Goal: Transaction & Acquisition: Purchase product/service

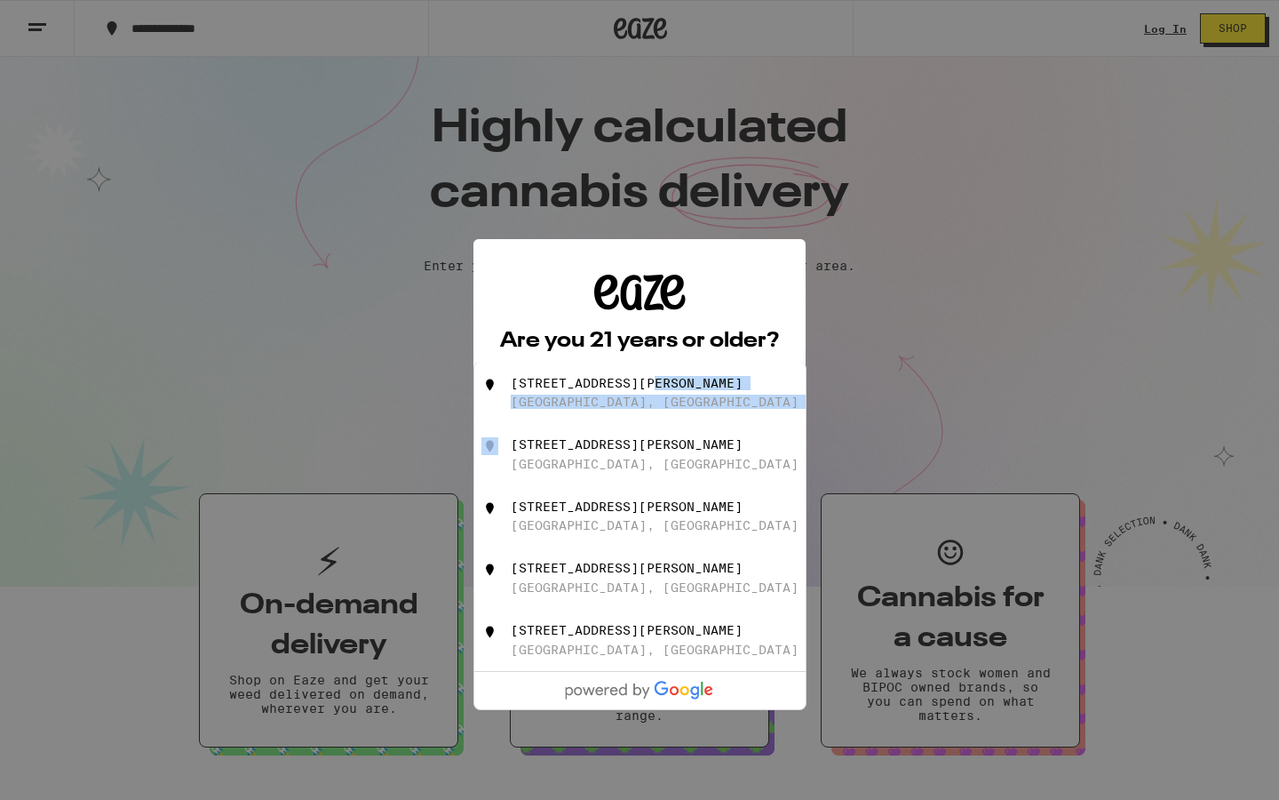
click at [651, 394] on ul "[STREET_ADDRESS][PERSON_NAME] [STREET_ADDRESS][GEOGRAPHIC_DATA][PERSON_NAME], […" at bounding box center [640, 536] width 333 height 348
click at [651, 390] on div "[STREET_ADDRESS][PERSON_NAME]" at bounding box center [627, 383] width 232 height 14
type input "[STREET_ADDRESS][PERSON_NAME]"
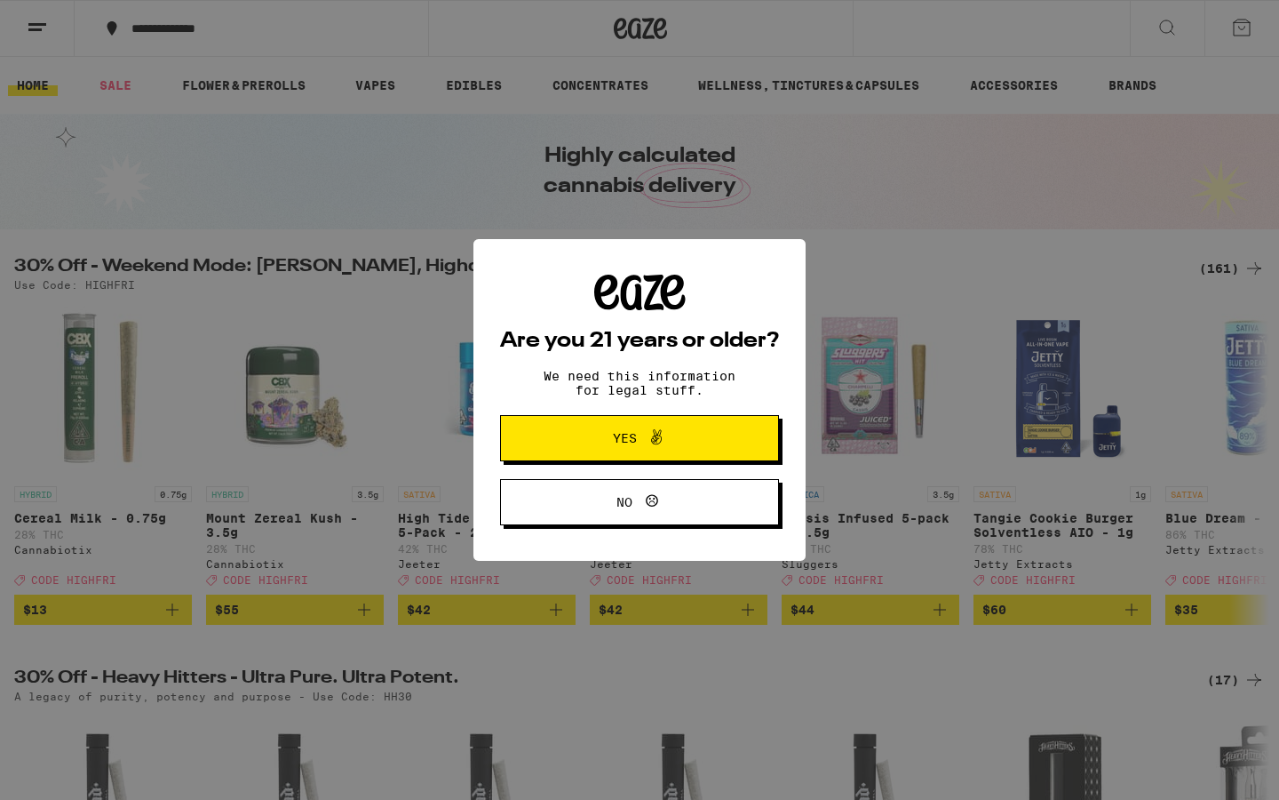
click at [702, 444] on span "Yes" at bounding box center [639, 437] width 135 height 23
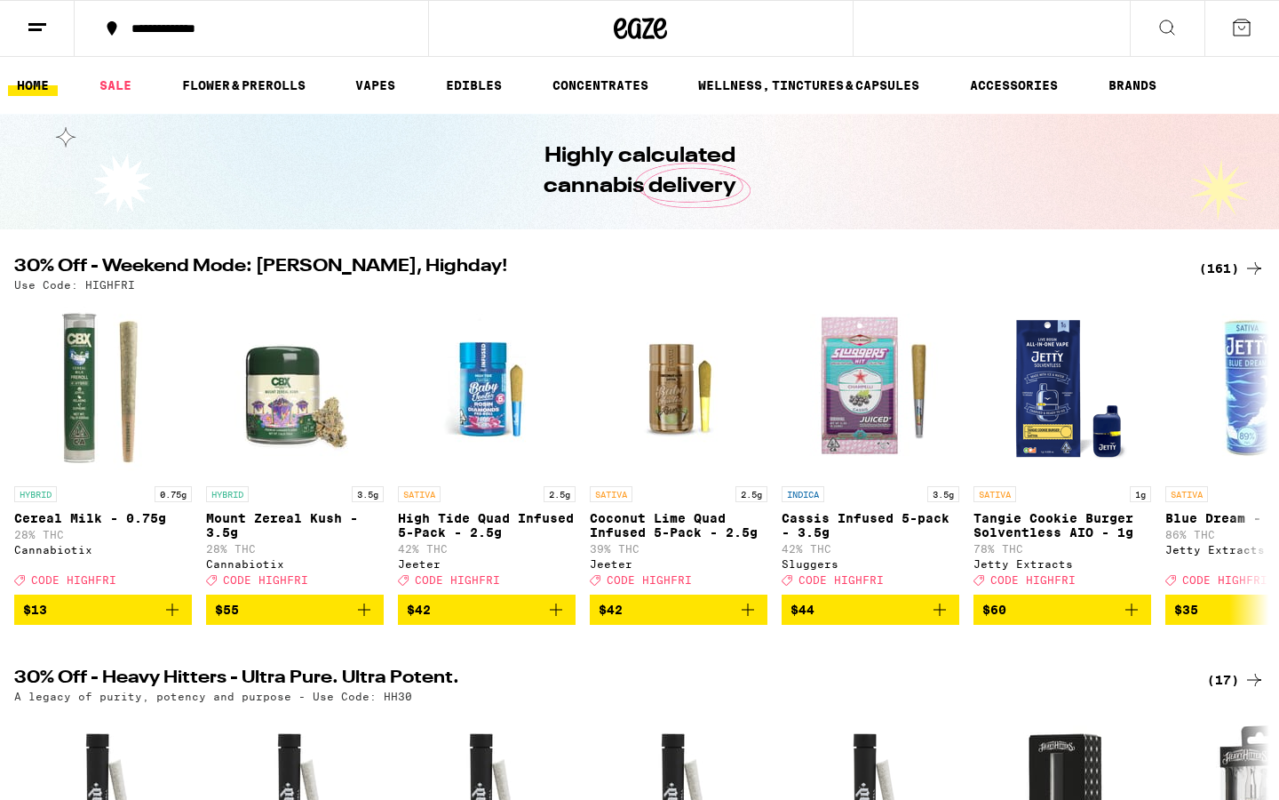
click at [34, 31] on icon at bounding box center [37, 27] width 21 height 21
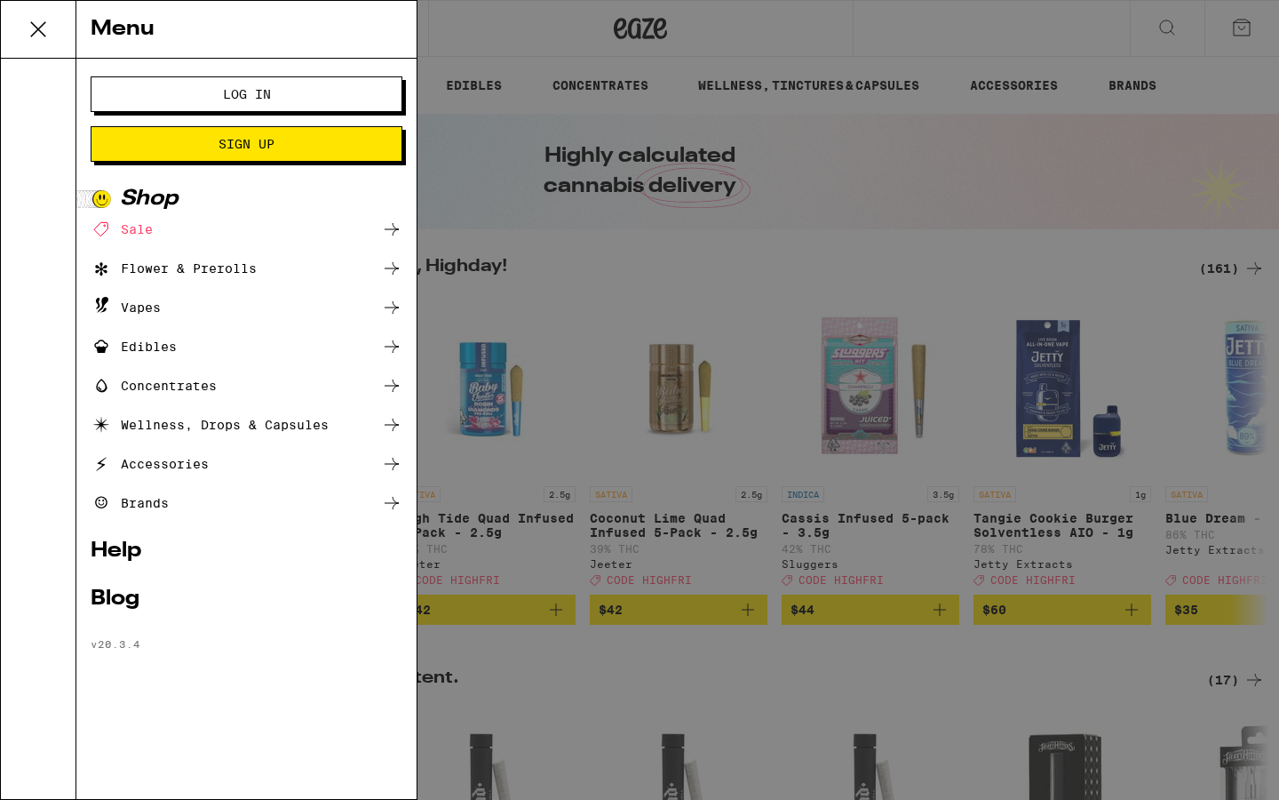
click at [229, 93] on span "Log In" at bounding box center [247, 94] width 48 height 12
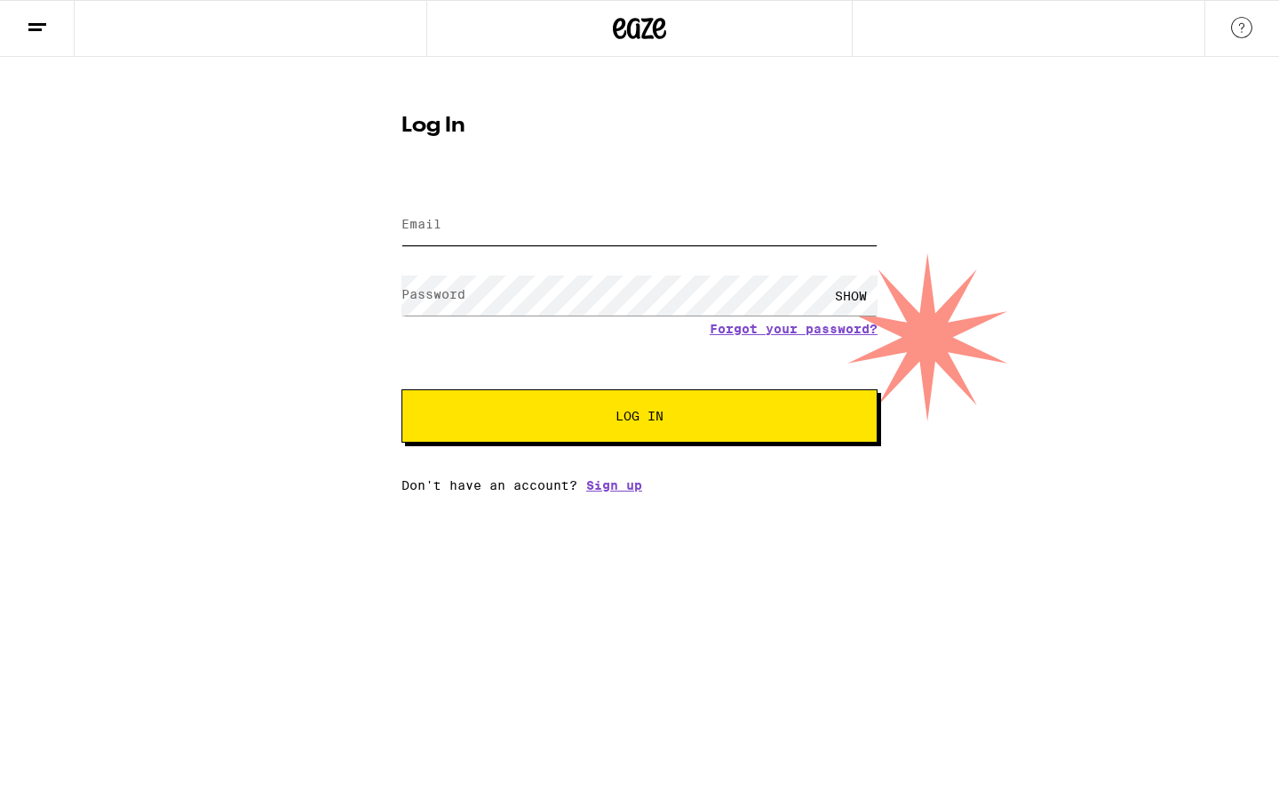
type input "[EMAIL_ADDRESS][DOMAIN_NAME]"
click at [619, 428] on button "Log In" at bounding box center [640, 415] width 476 height 53
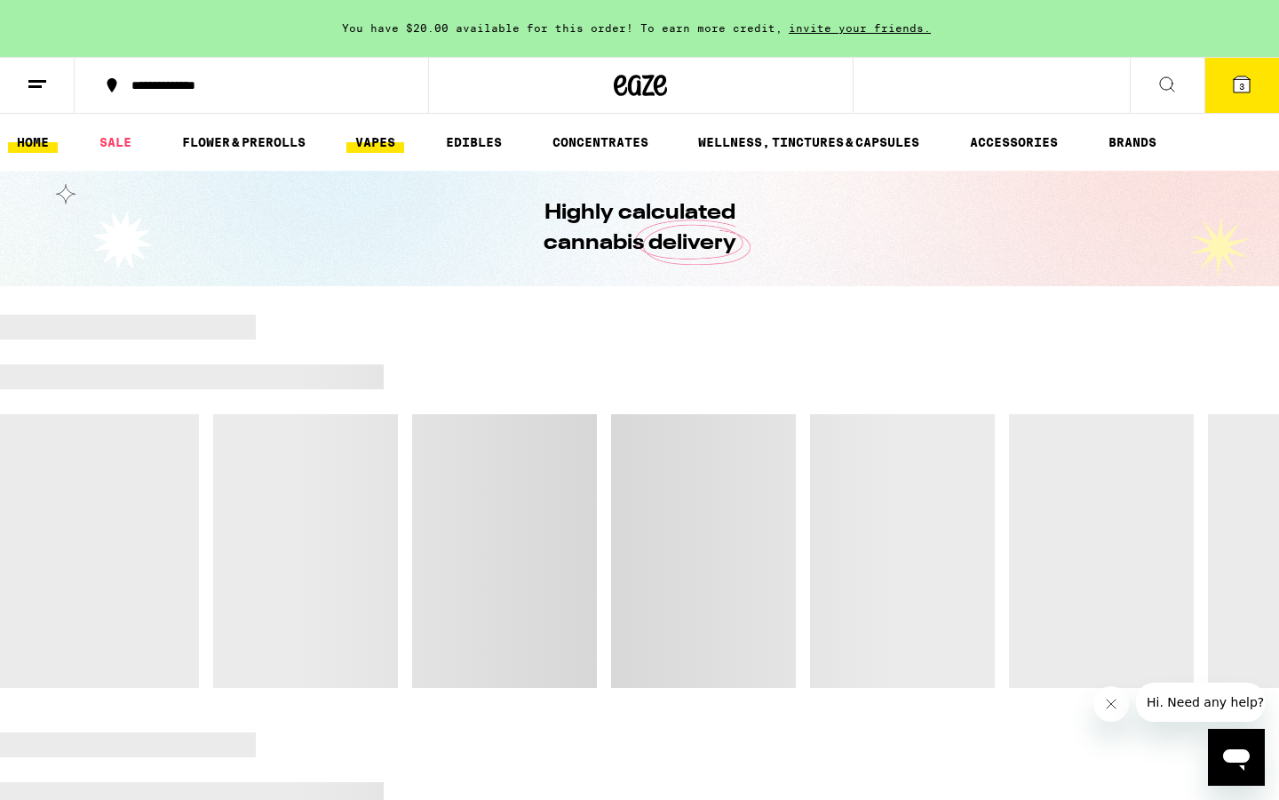
click at [378, 138] on link "VAPES" at bounding box center [376, 141] width 58 height 21
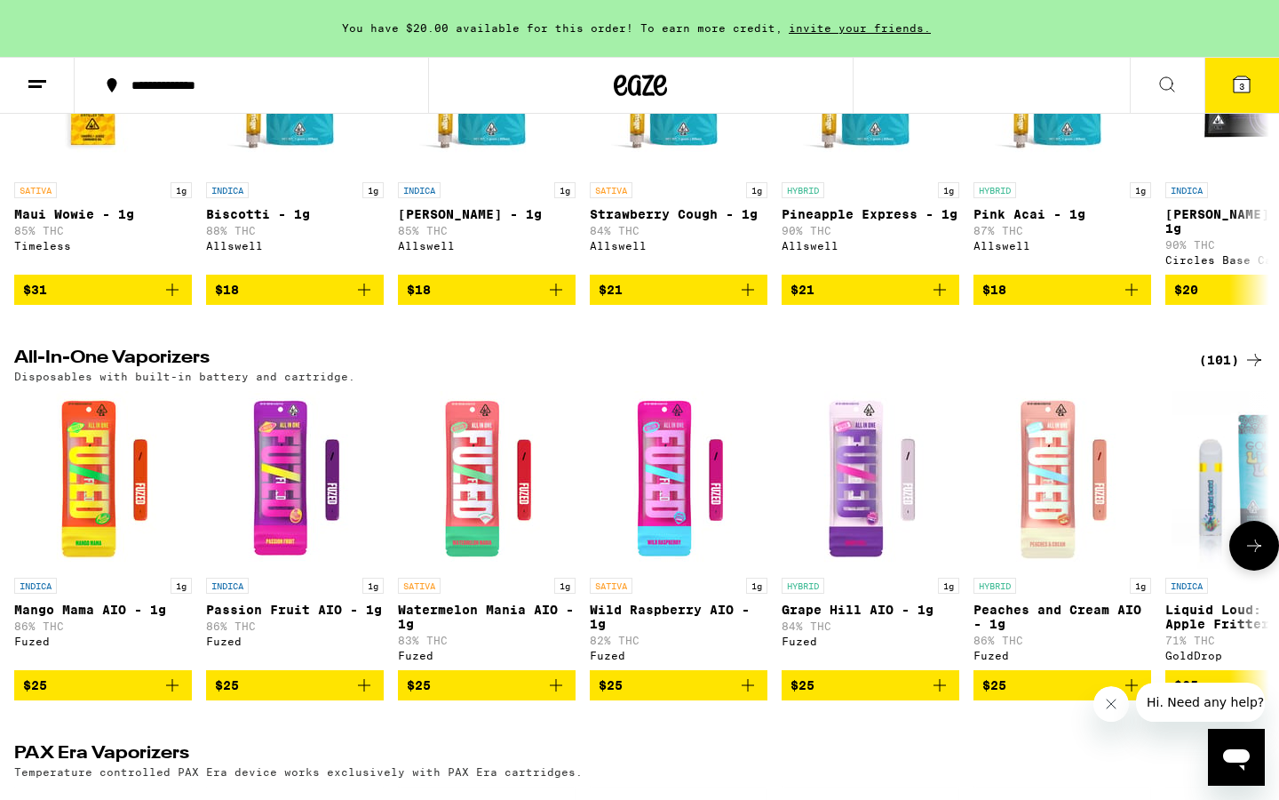
scroll to position [785, 0]
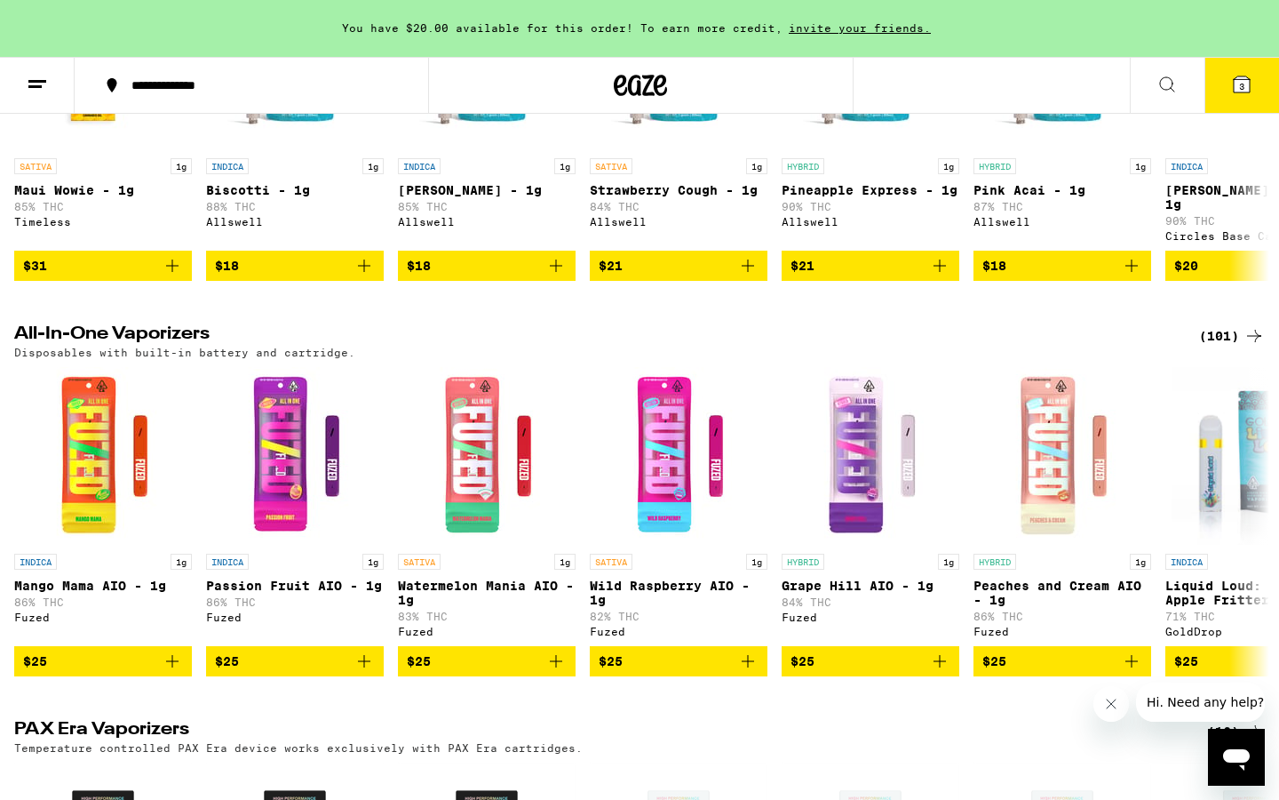
click at [1227, 343] on div "(101)" at bounding box center [1232, 335] width 66 height 21
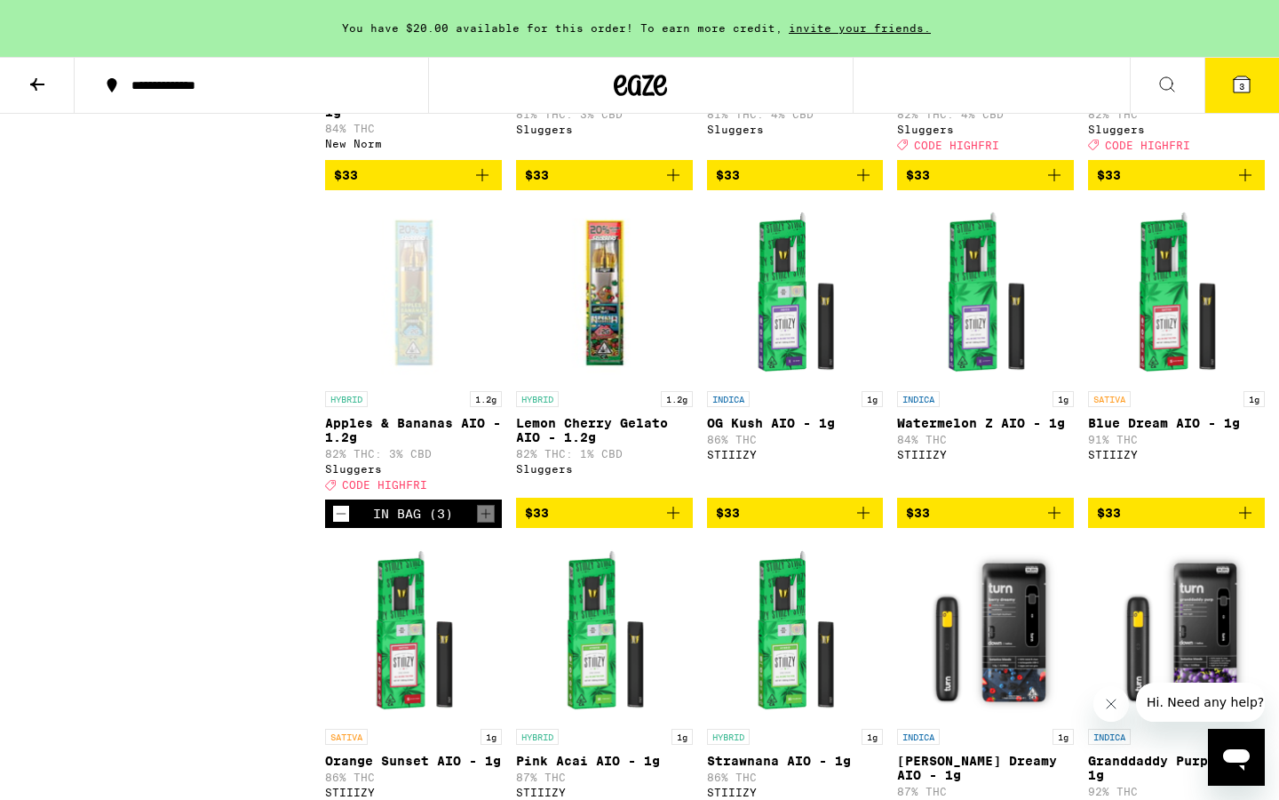
scroll to position [3661, 0]
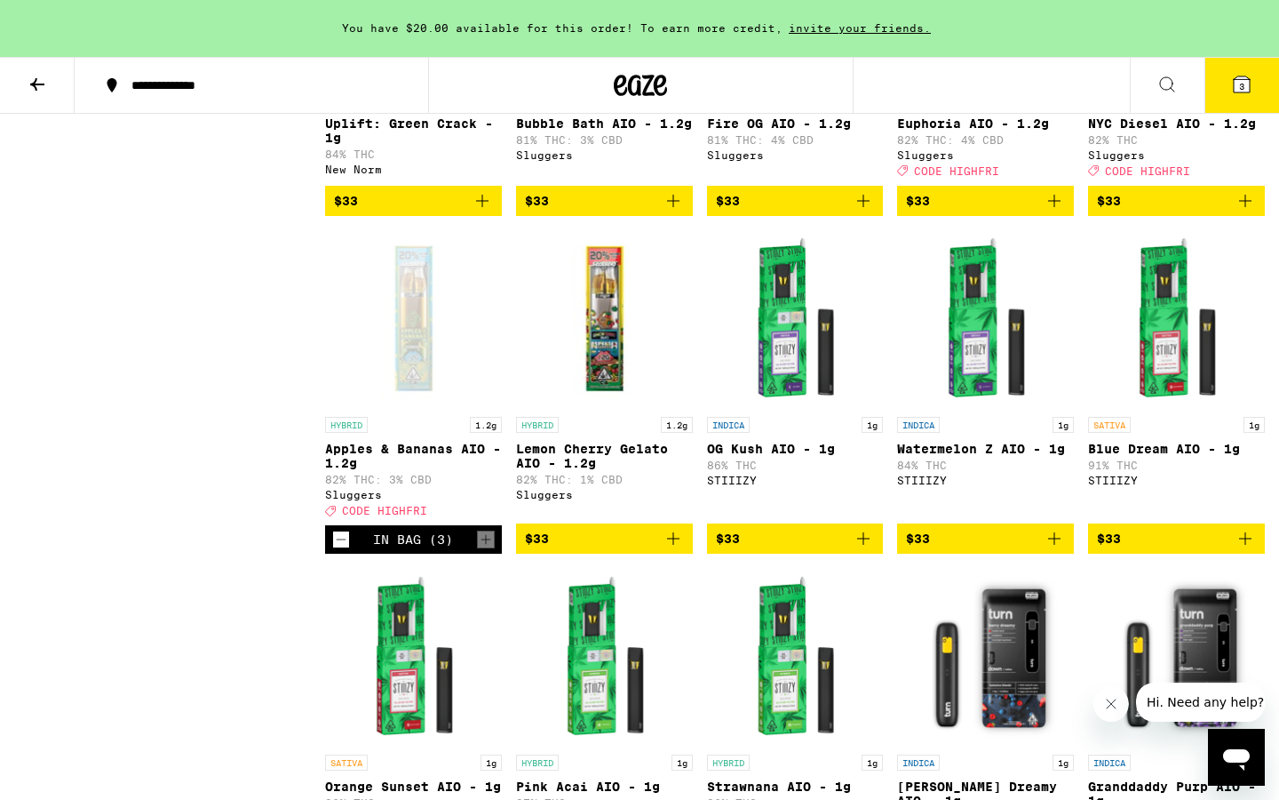
click at [338, 539] on icon "Decrement" at bounding box center [342, 539] width 10 height 0
click at [339, 550] on icon "Decrement" at bounding box center [341, 539] width 16 height 21
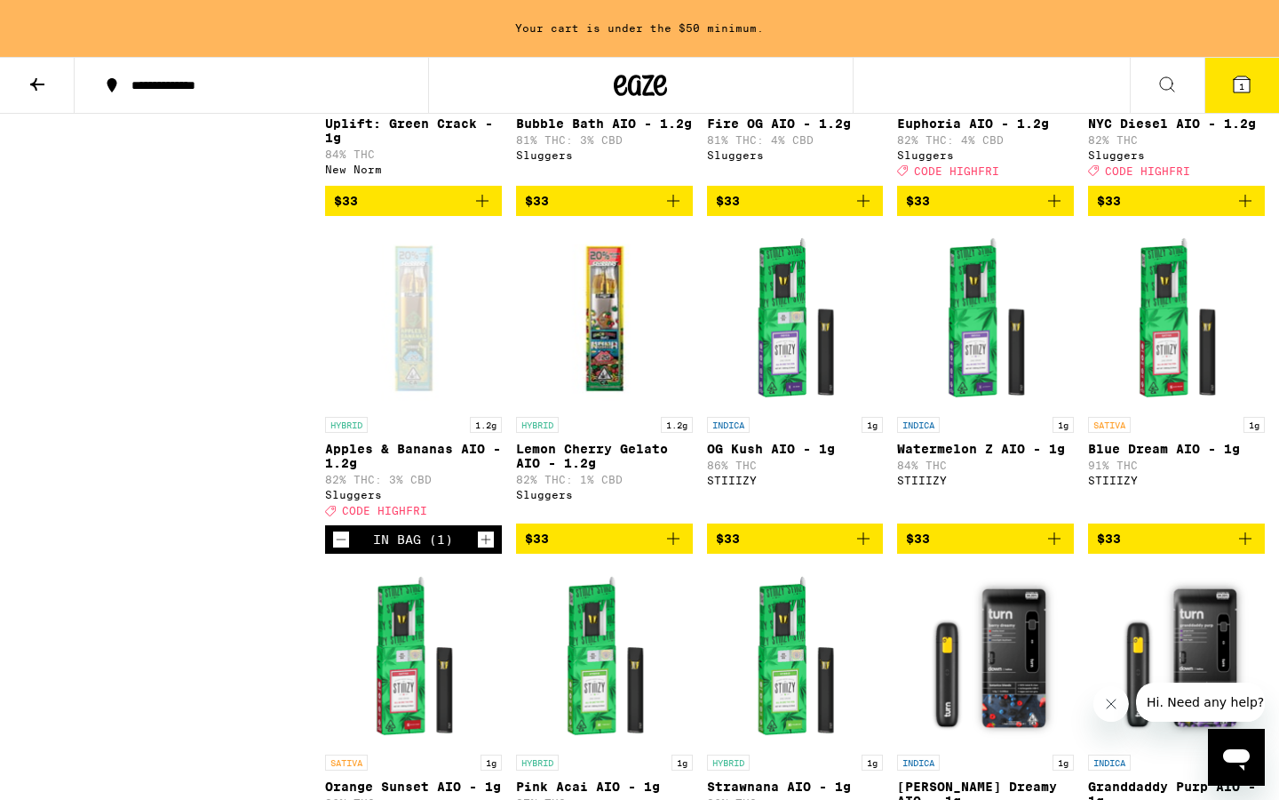
click at [339, 550] on icon "Decrement" at bounding box center [341, 539] width 16 height 21
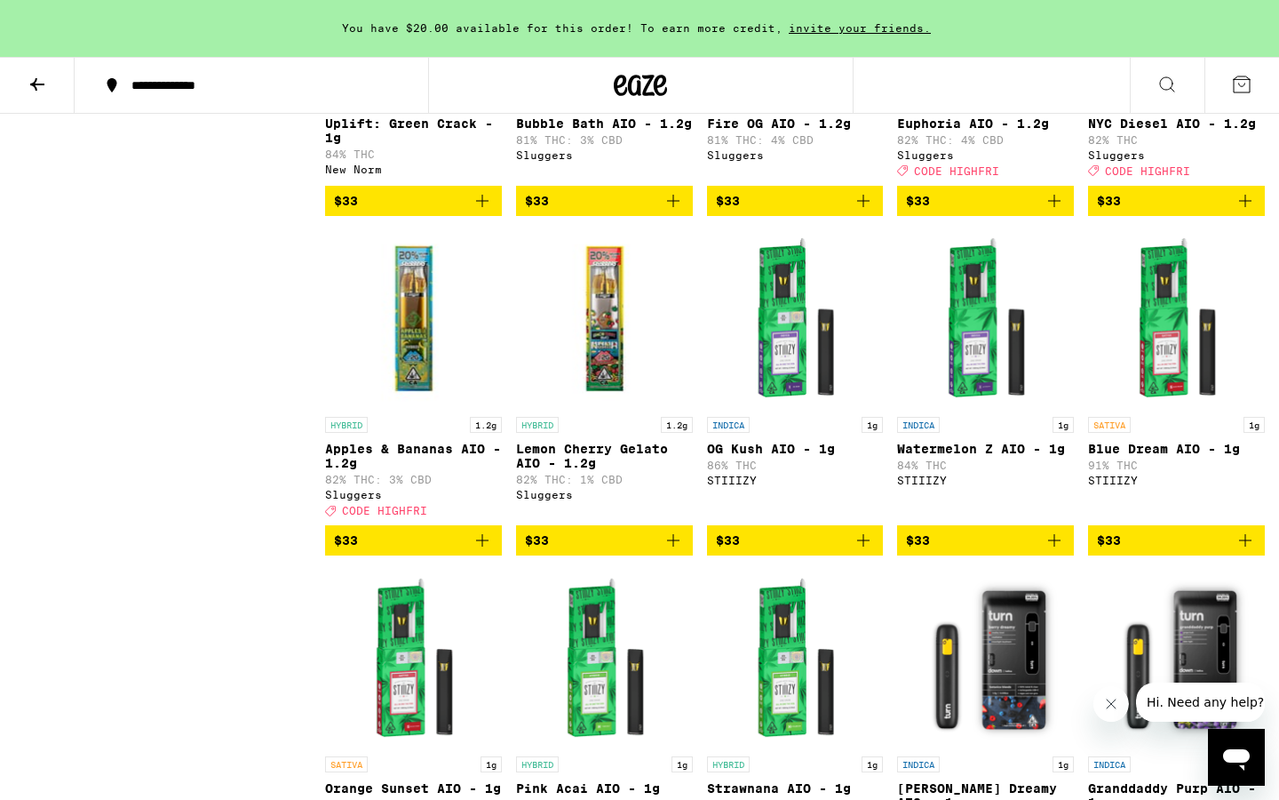
click at [339, 547] on span "$33" at bounding box center [346, 540] width 24 height 14
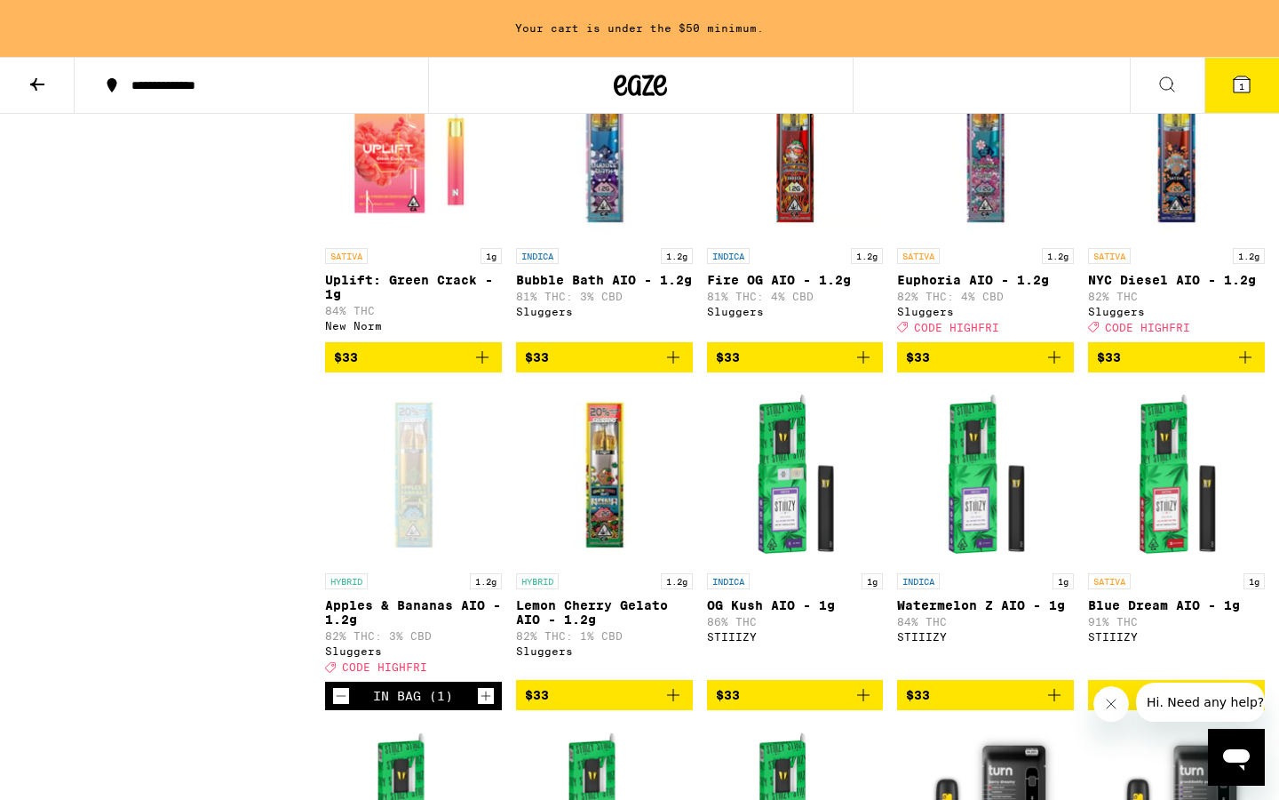
scroll to position [3506, 0]
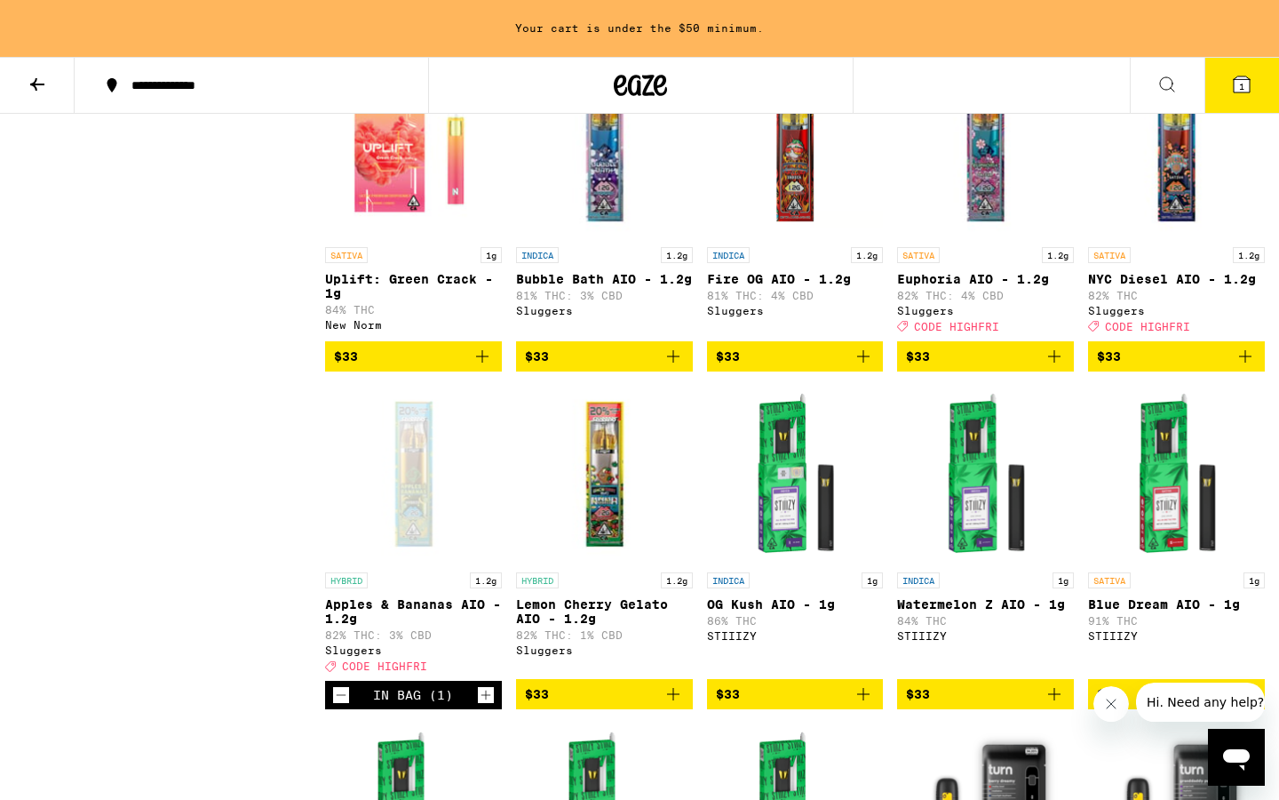
click at [1245, 753] on icon "Open messaging window" at bounding box center [1236, 759] width 27 height 21
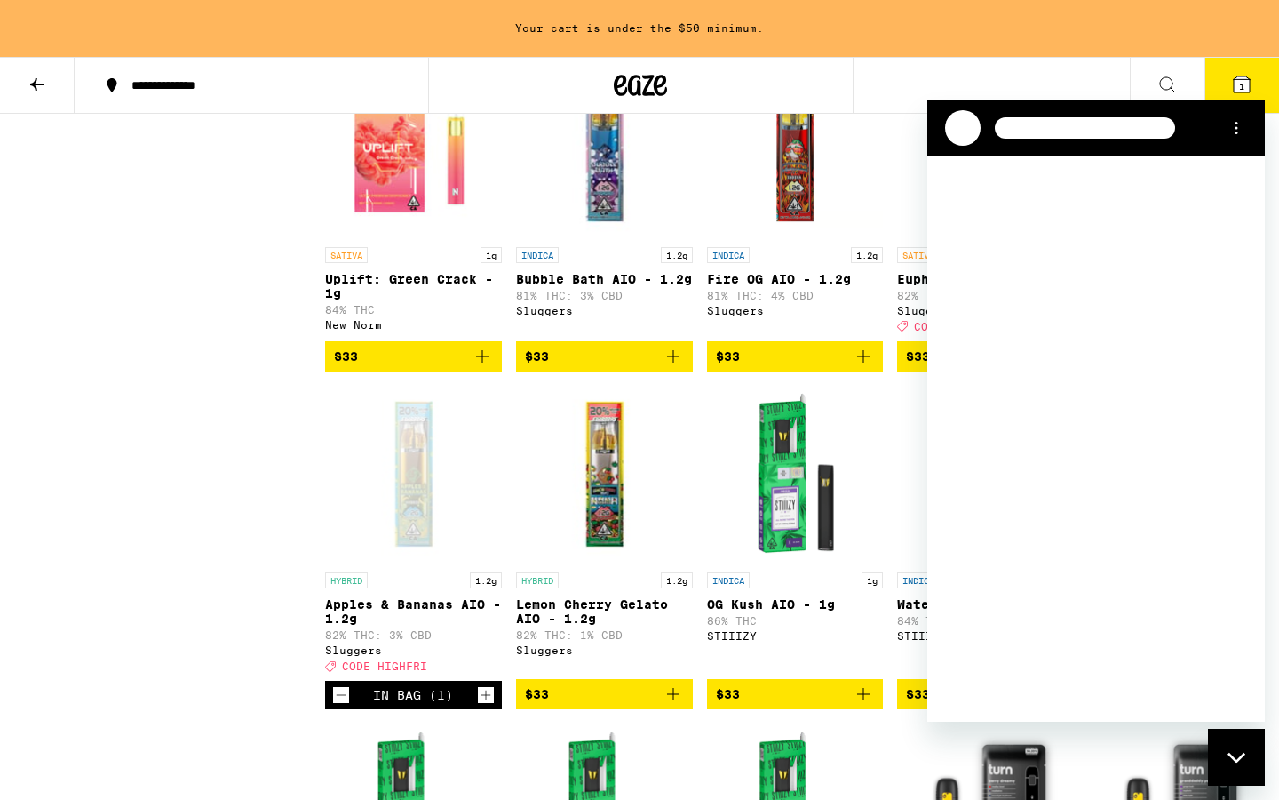
scroll to position [0, 0]
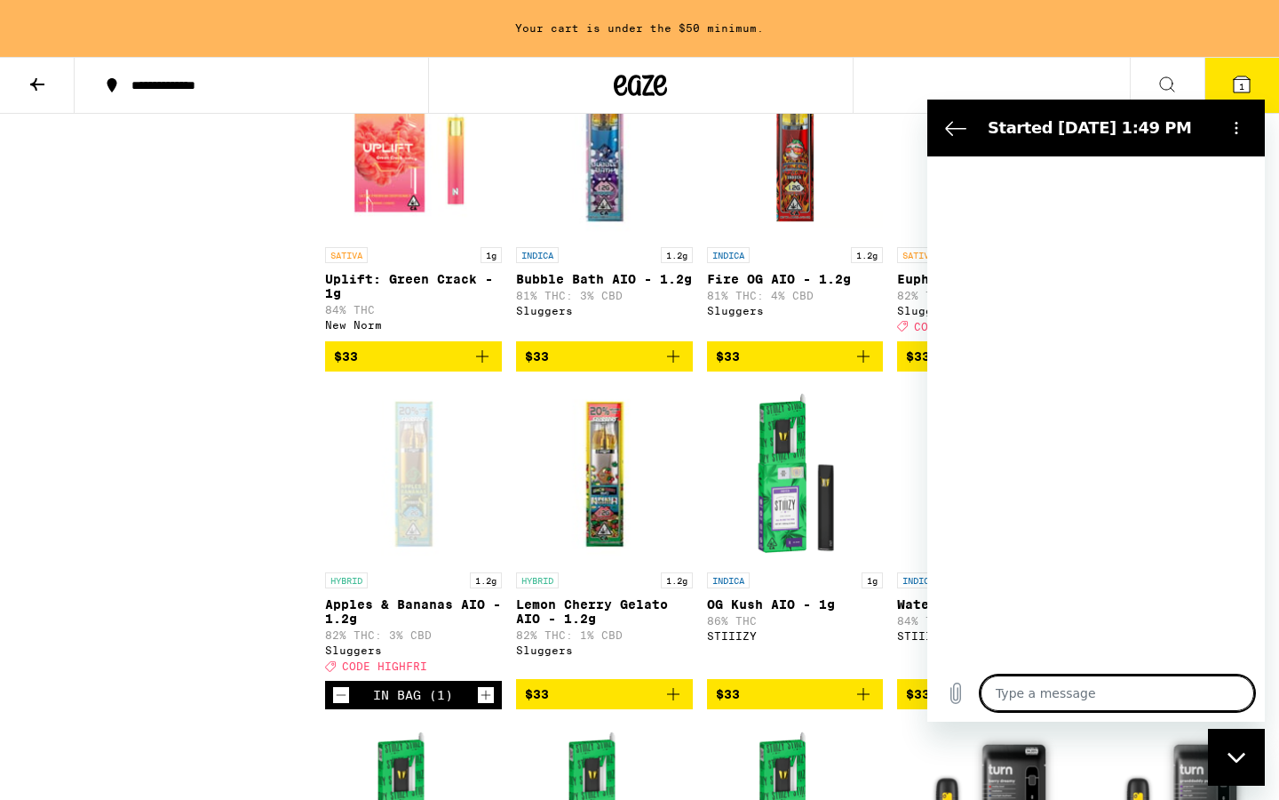
type textarea "x"
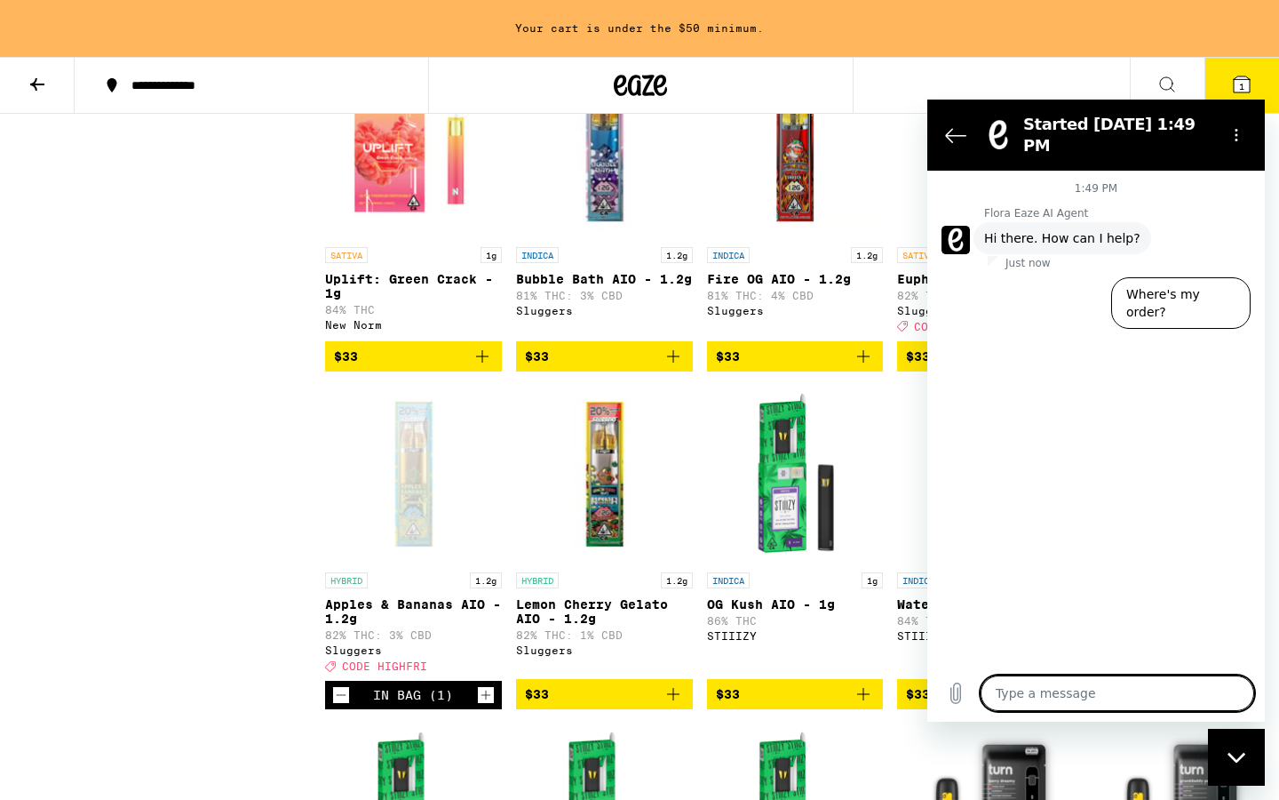
type textarea "H"
type textarea "x"
type textarea "Hi"
type textarea "x"
type textarea "Hi"
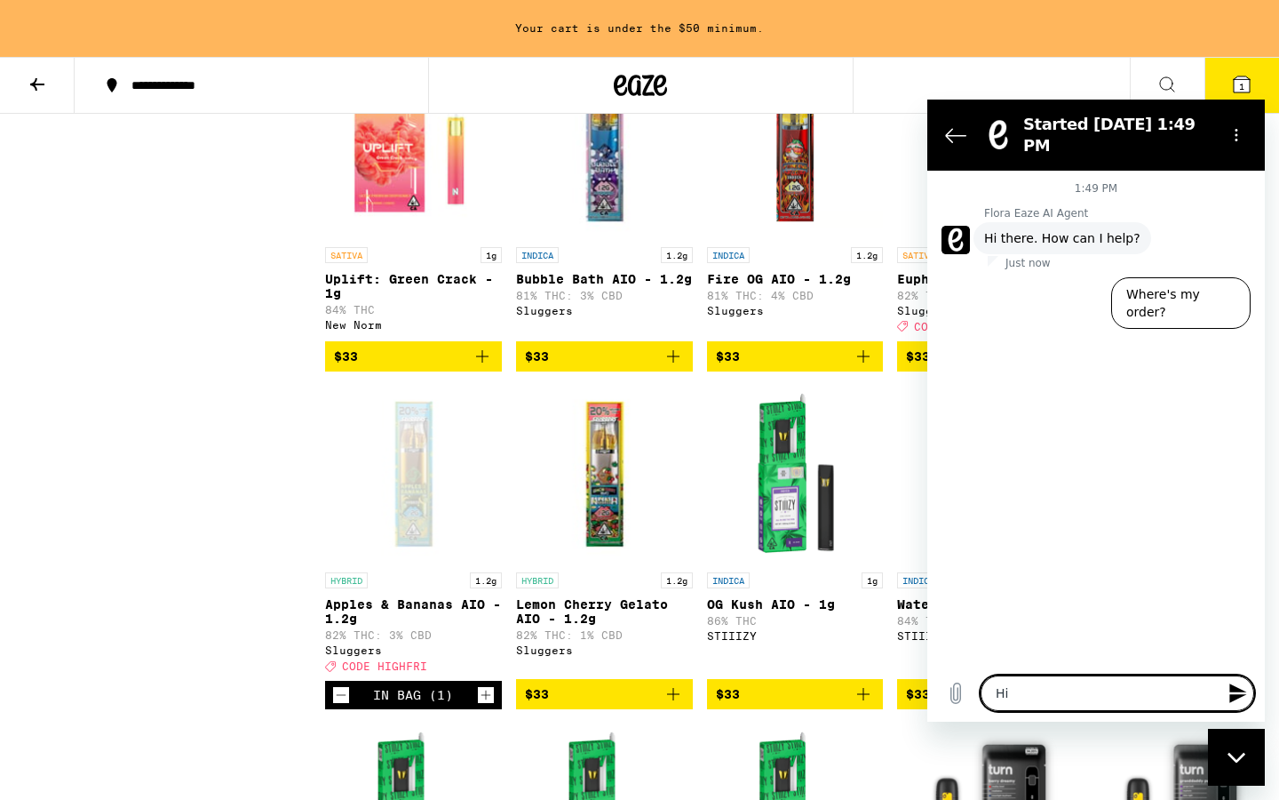
type textarea "x"
type textarea "Hi U"
type textarea "x"
type textarea "Hi U"
type textarea "x"
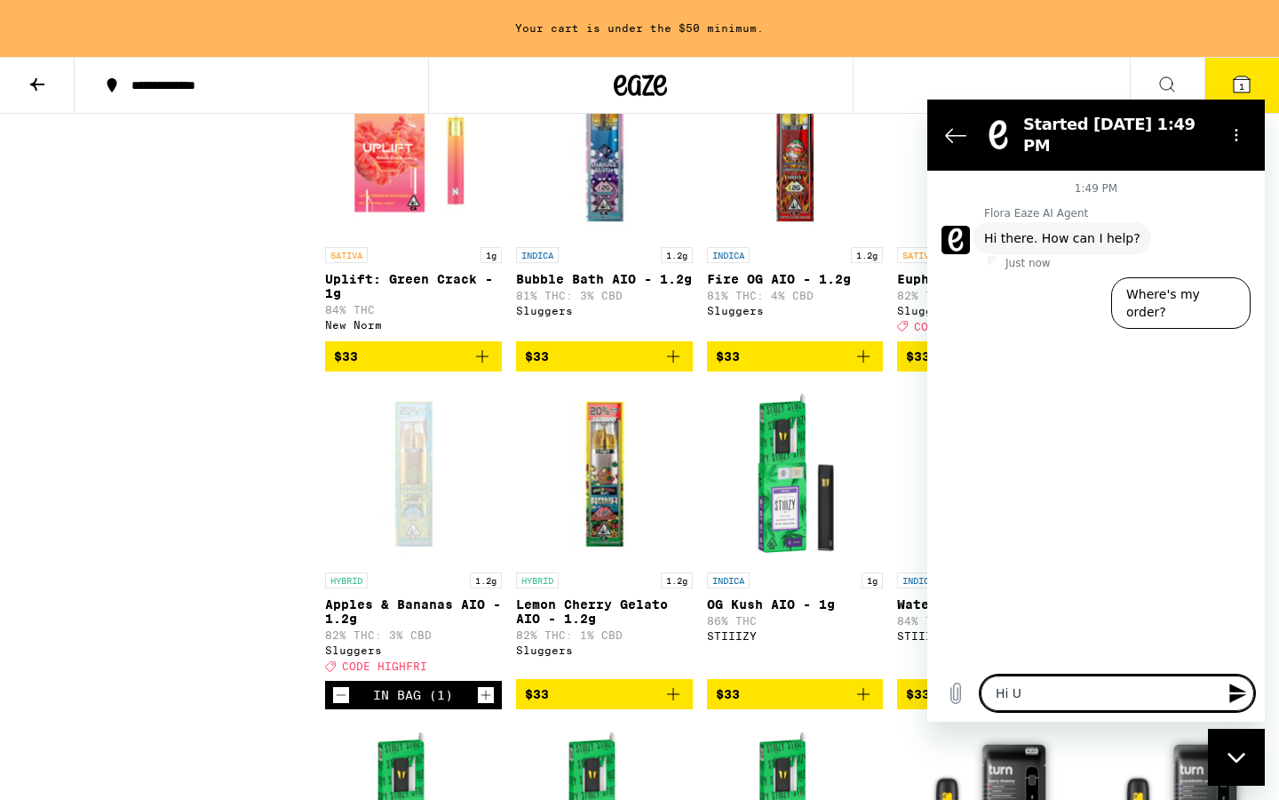
type textarea "Hi U"
type textarea "x"
type textarea "Hi"
type textarea "x"
type textarea "Hi I"
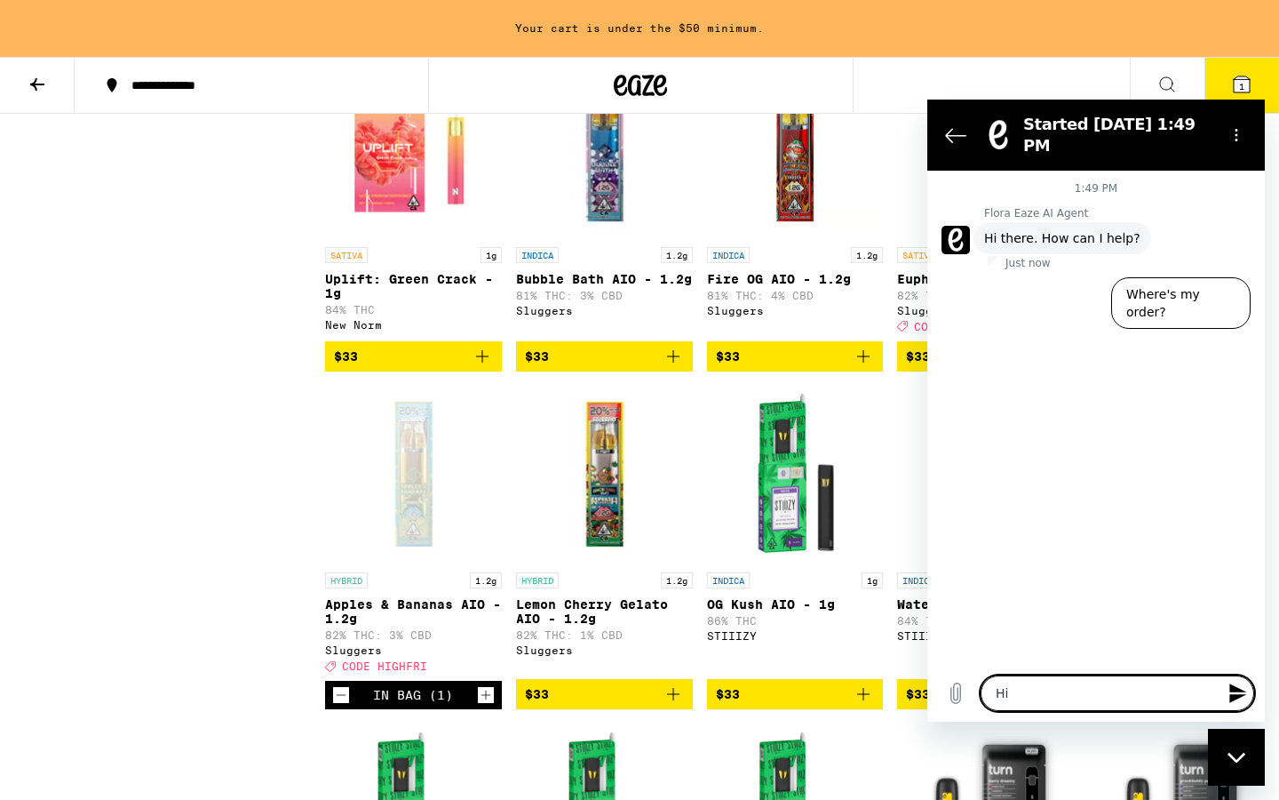
type textarea "x"
type textarea "Hi I"
type textarea "x"
type textarea "Hi I n"
type textarea "x"
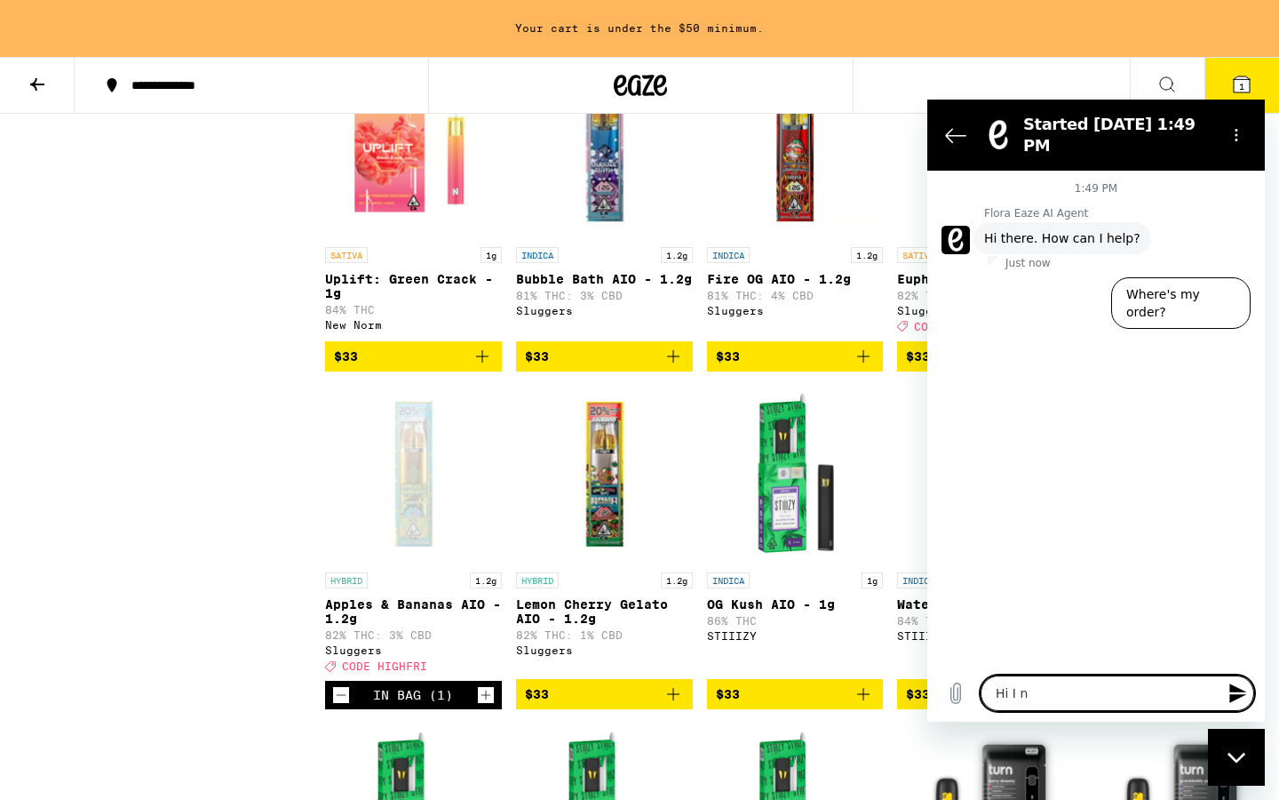
type textarea "Hi I no"
type textarea "x"
type textarea "Hi I not"
type textarea "x"
type textarea "Hi I noti"
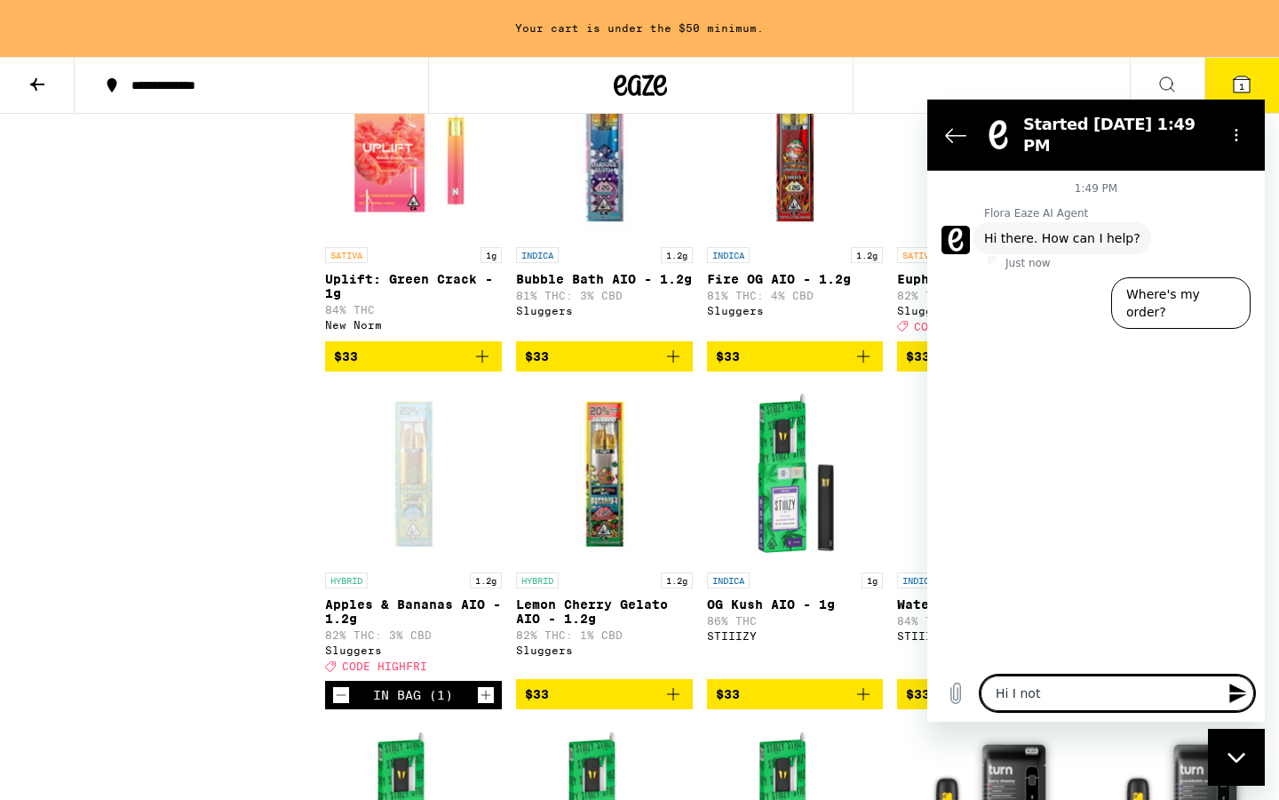
type textarea "x"
type textarea "Hi I notic"
type textarea "x"
type textarea "Hi I notice"
type textarea "x"
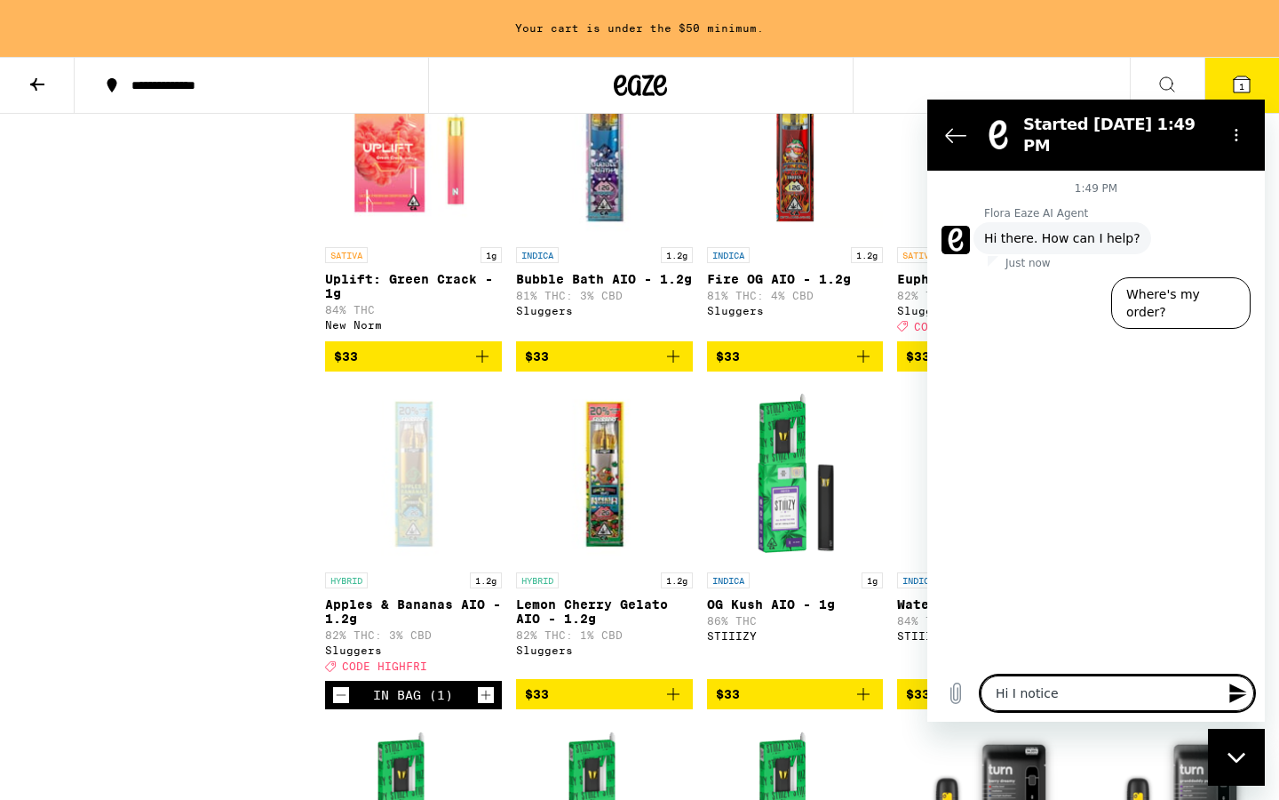
type textarea "Hi I noticed"
type textarea "x"
type textarea "Hi I noticed"
type textarea "x"
type textarea "Hi I noticed t"
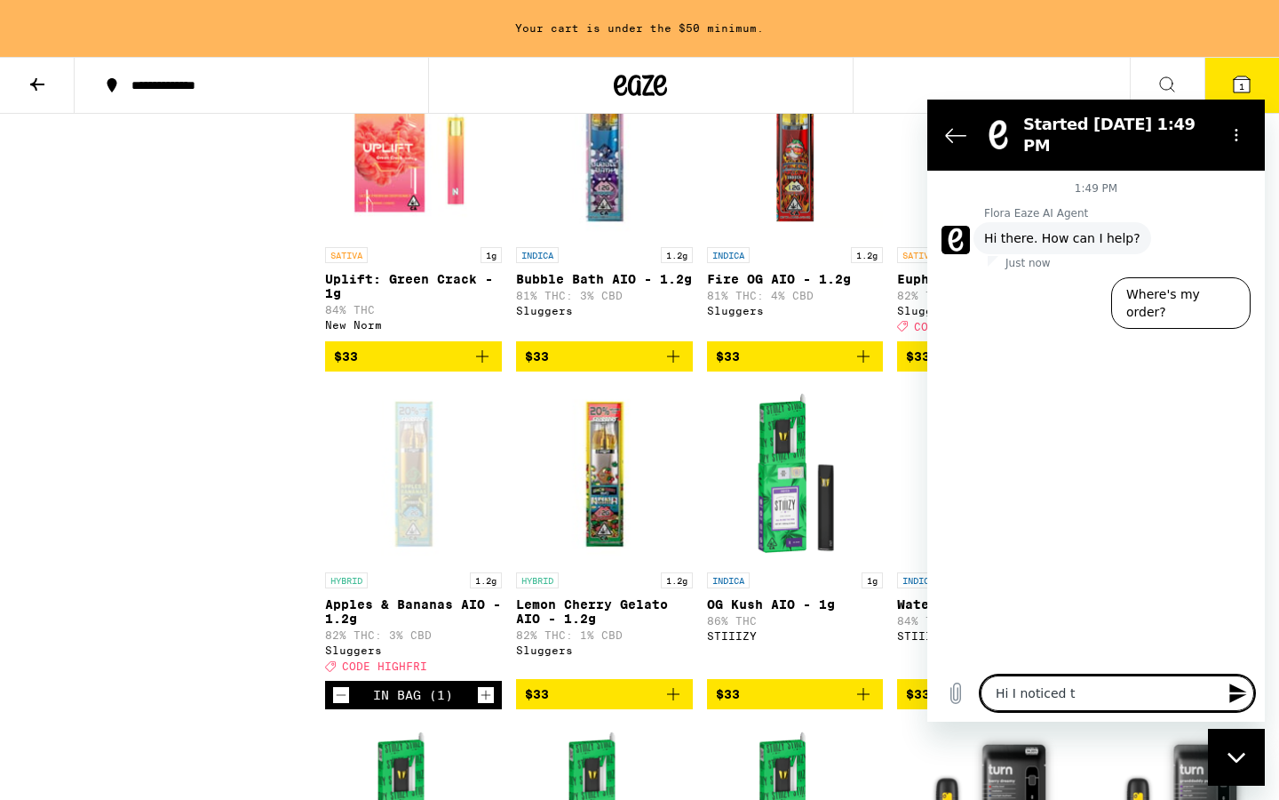
type textarea "x"
type textarea "Hi I noticed th"
type textarea "x"
type textarea "Hi I noticed tha"
type textarea "x"
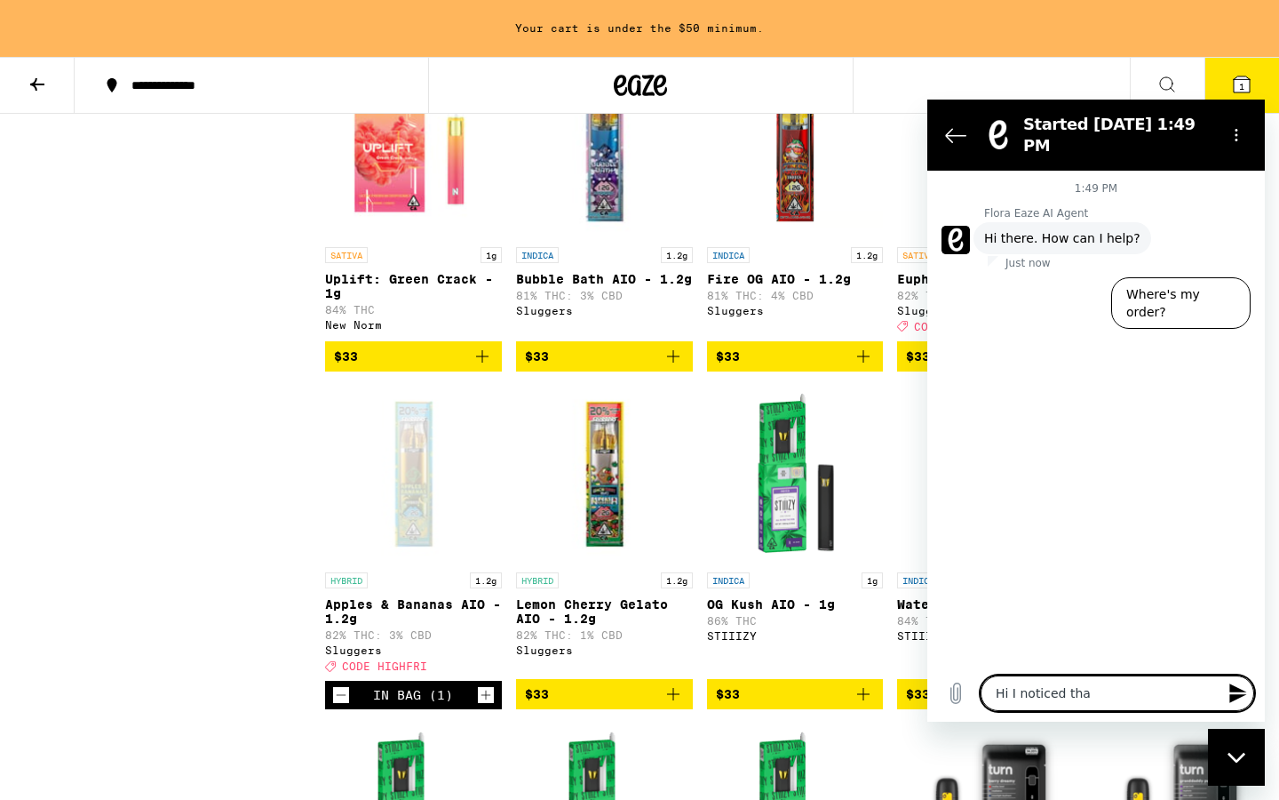
type textarea "Hi I noticed that"
type textarea "x"
type textarea "Hi I noticed that"
type textarea "x"
type textarea "Hi I noticed that t"
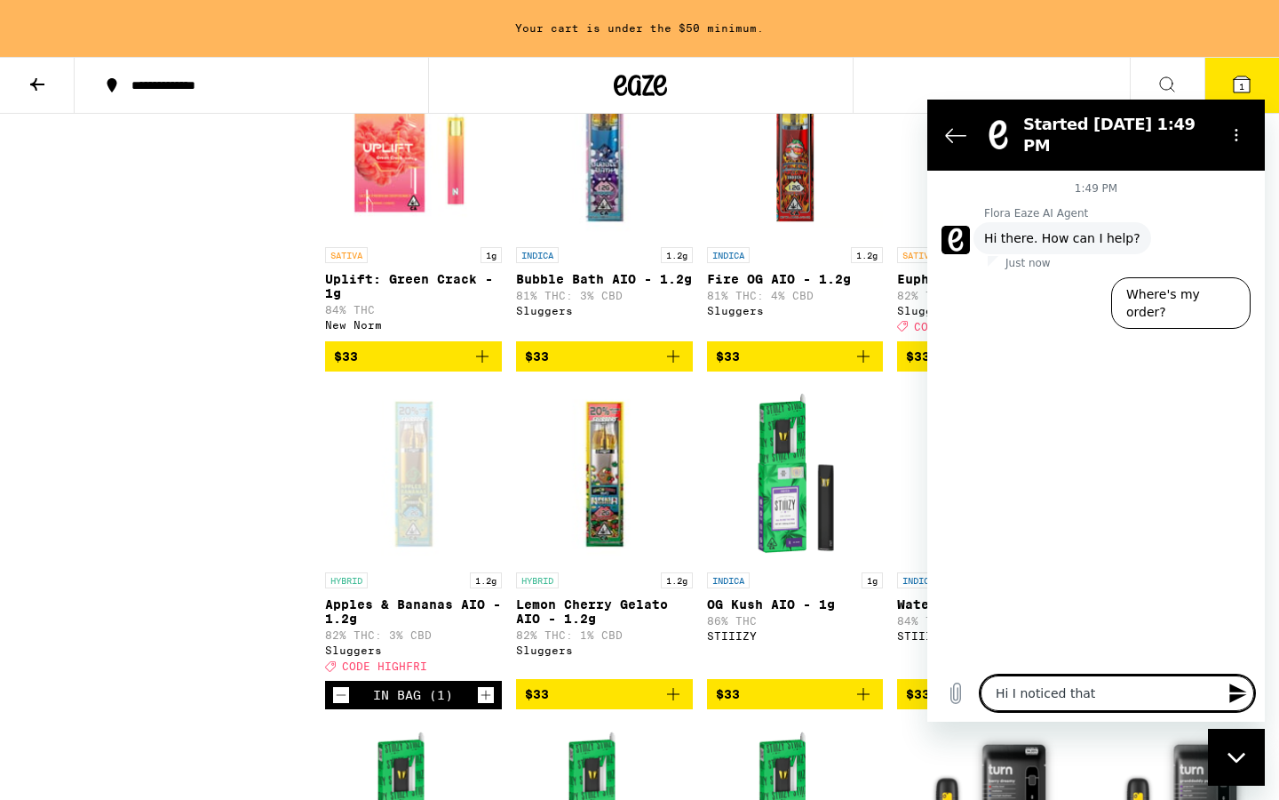
type textarea "x"
type textarea "Hi I noticed that th"
type textarea "x"
type textarea "Hi I noticed that the"
type textarea "x"
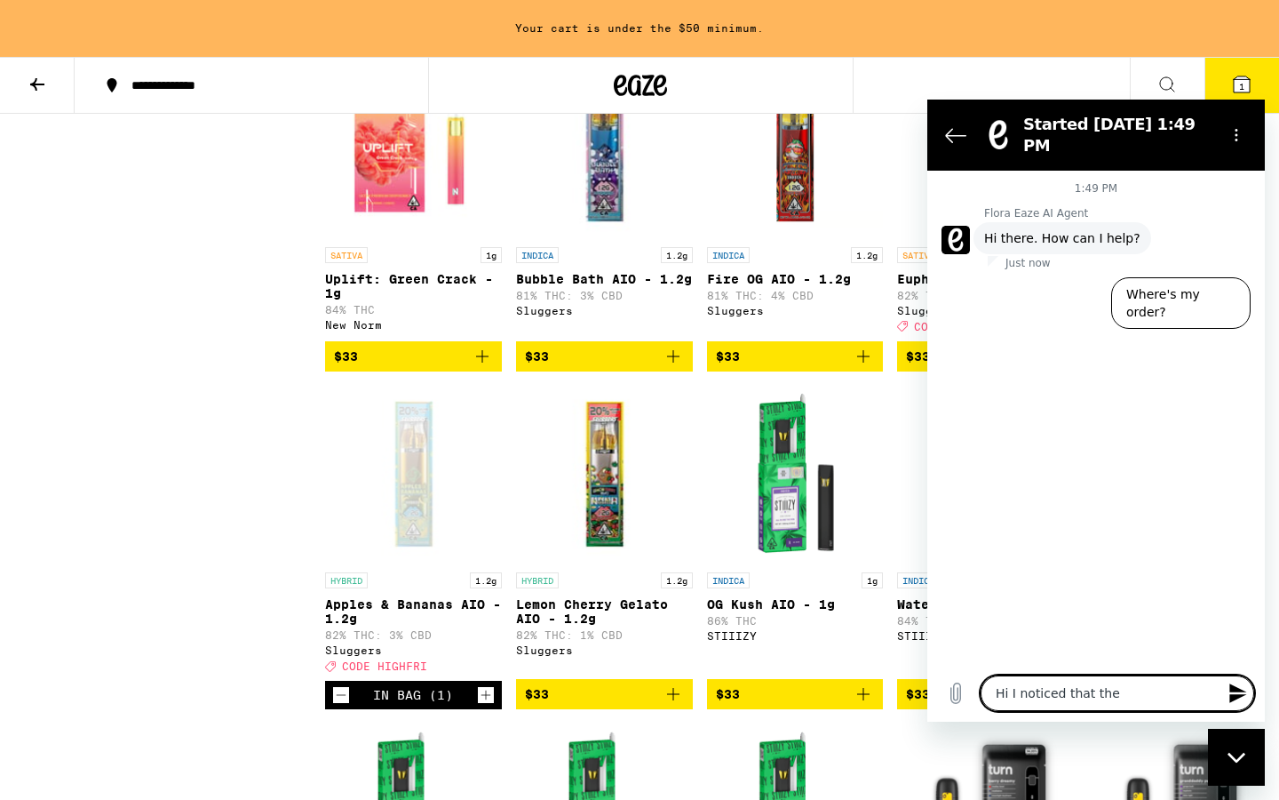
type textarea "Hi I noticed that the"
type textarea "x"
type textarea "Hi I noticed that the s"
type textarea "x"
type textarea "Hi I noticed that the sa"
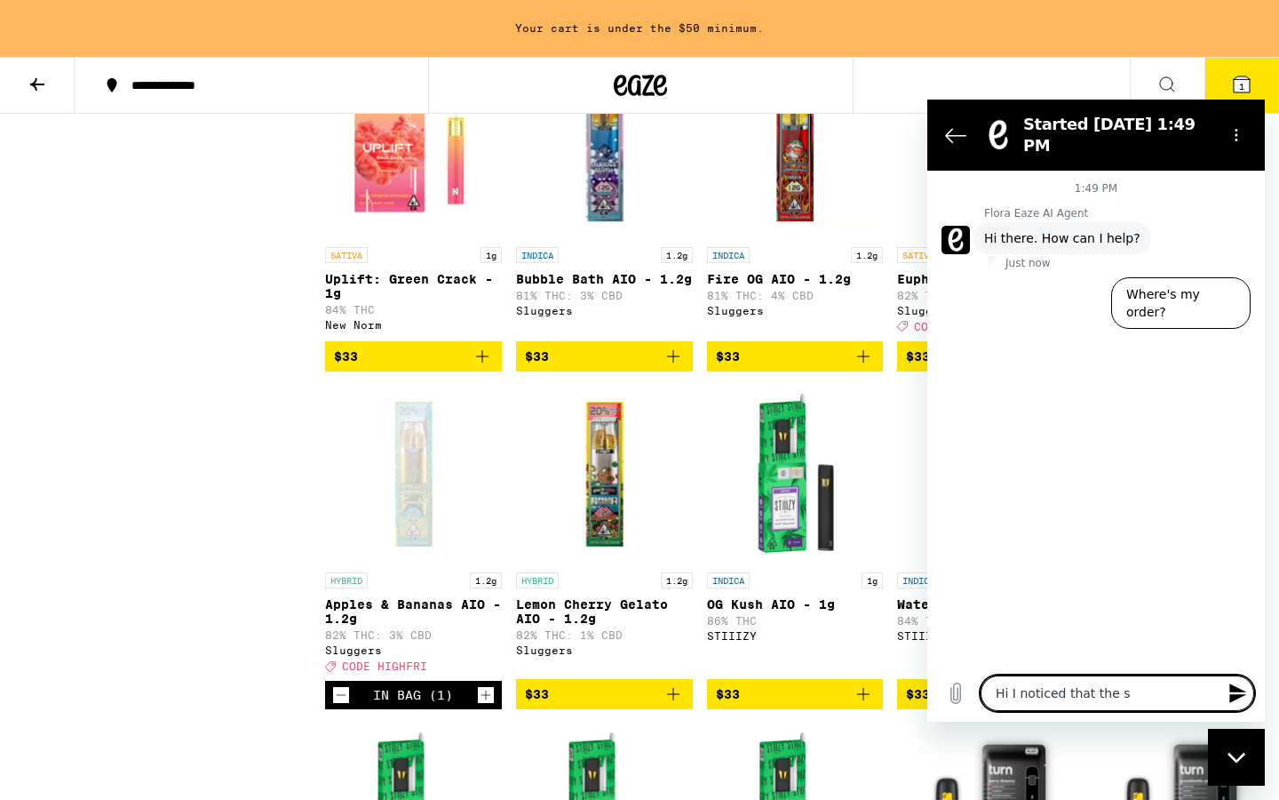
type textarea "x"
type textarea "Hi I noticed that the sat"
type textarea "x"
type textarea "Hi I noticed that the sati"
type textarea "x"
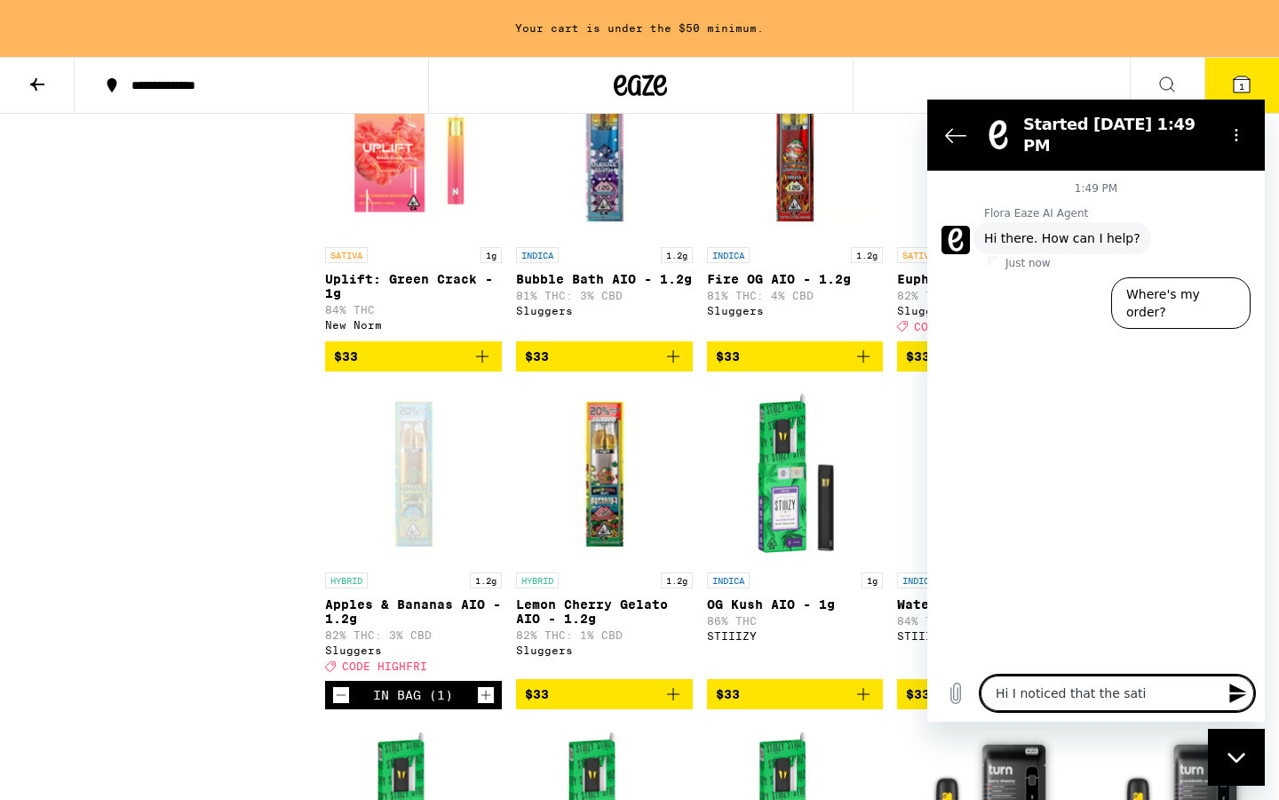
type textarea "Hi I noticed that the sativ"
type textarea "x"
type textarea "Hi I noticed that the sativa"
type textarea "x"
type textarea "Hi I noticed that the sativa"
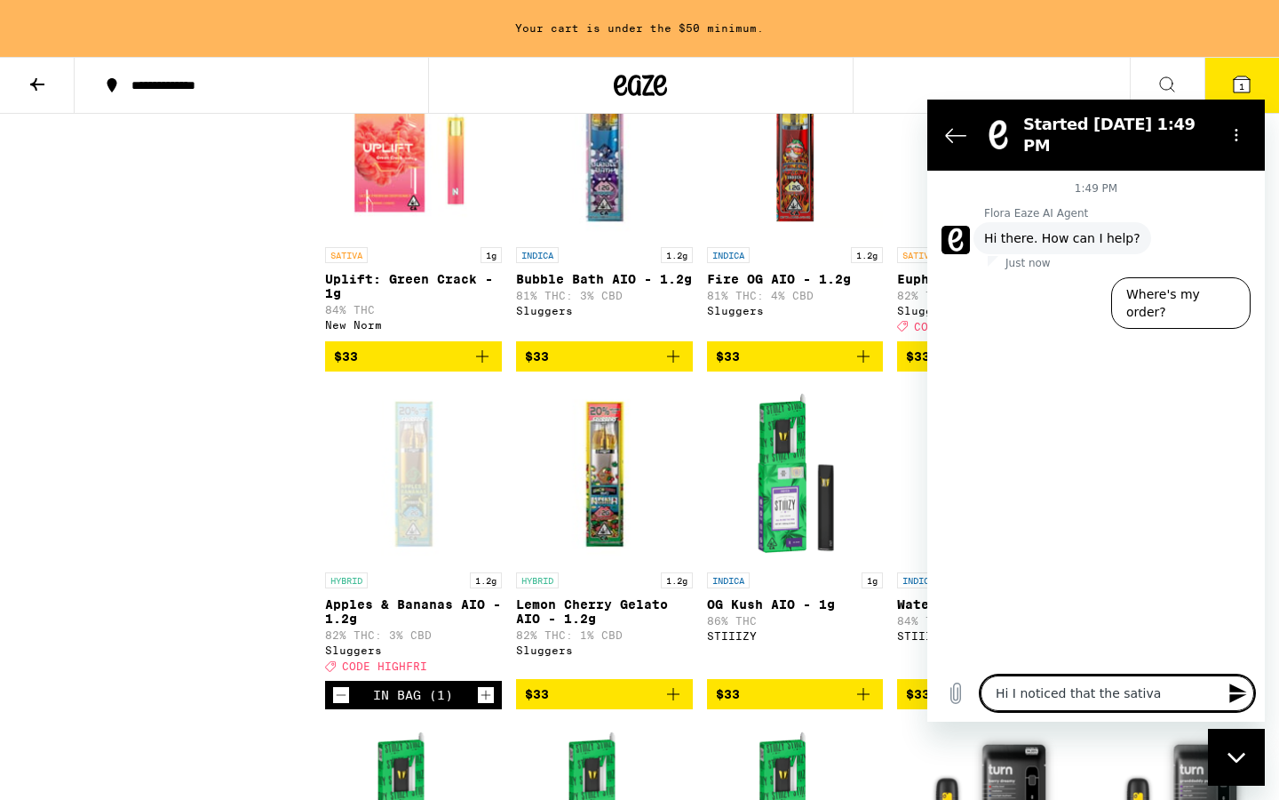
type textarea "x"
type textarea "Hi I noticed that the sativa v"
type textarea "x"
type textarea "Hi I noticed that the sativa ve"
type textarea "x"
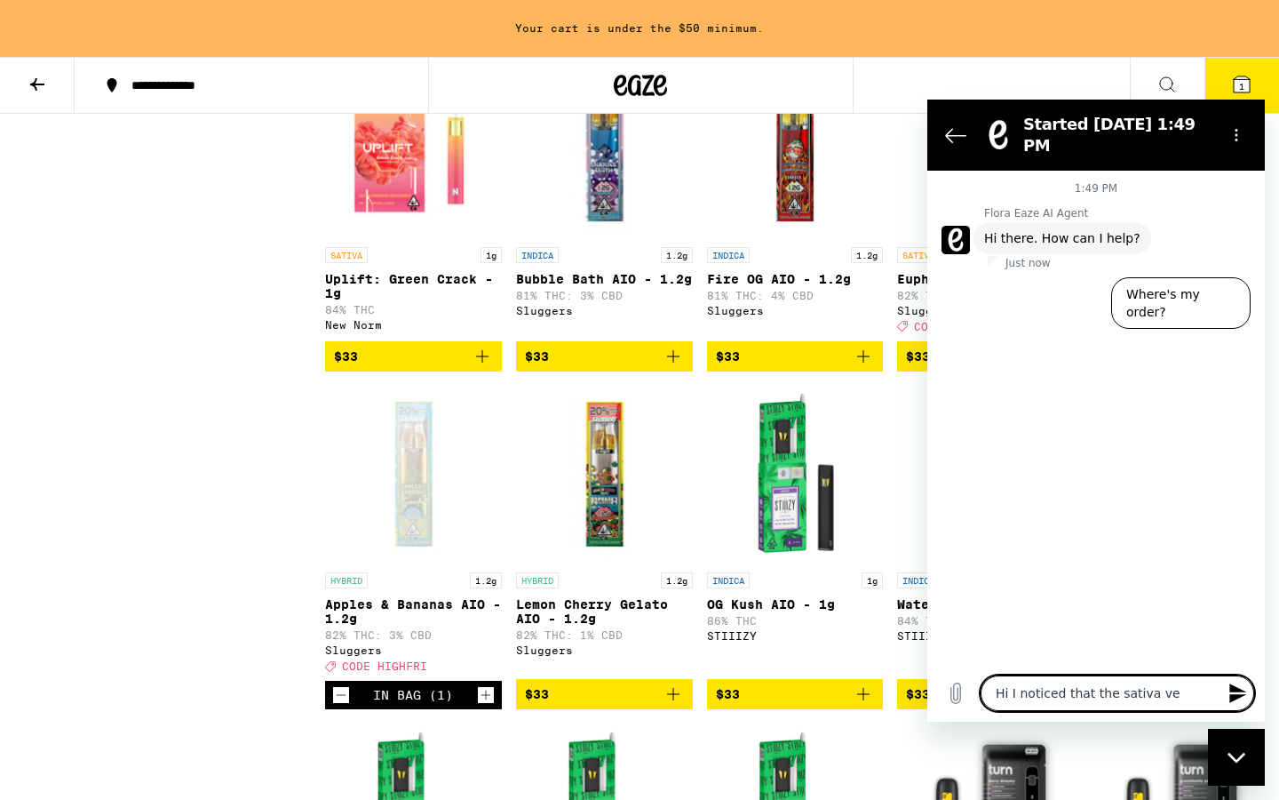
type textarea "Hi I noticed that the sativa ver"
type textarea "x"
type textarea "Hi I noticed that the sativa vers"
type textarea "x"
type textarea "Hi I noticed that the sativa versi"
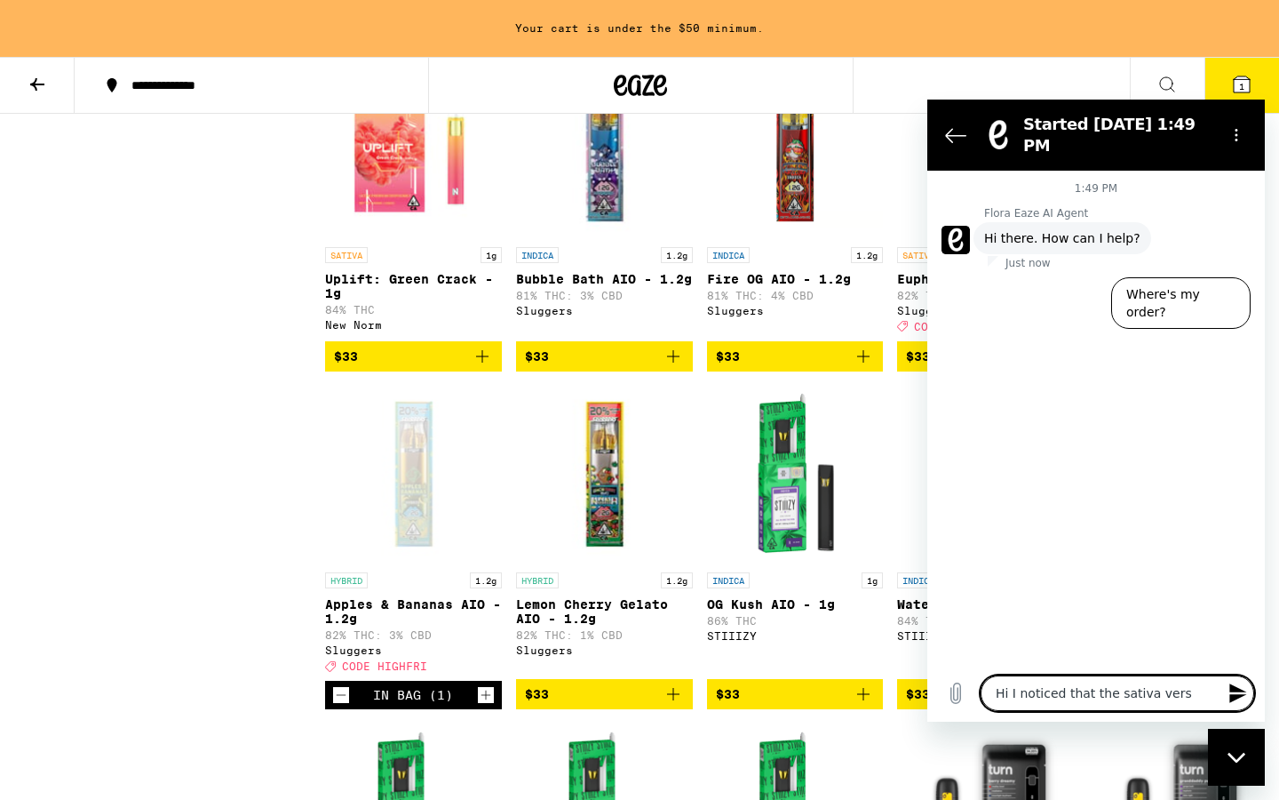
type textarea "x"
type textarea "Hi I noticed that the sativa versio"
type textarea "x"
type textarea "Hi I noticed that the sativa version"
type textarea "x"
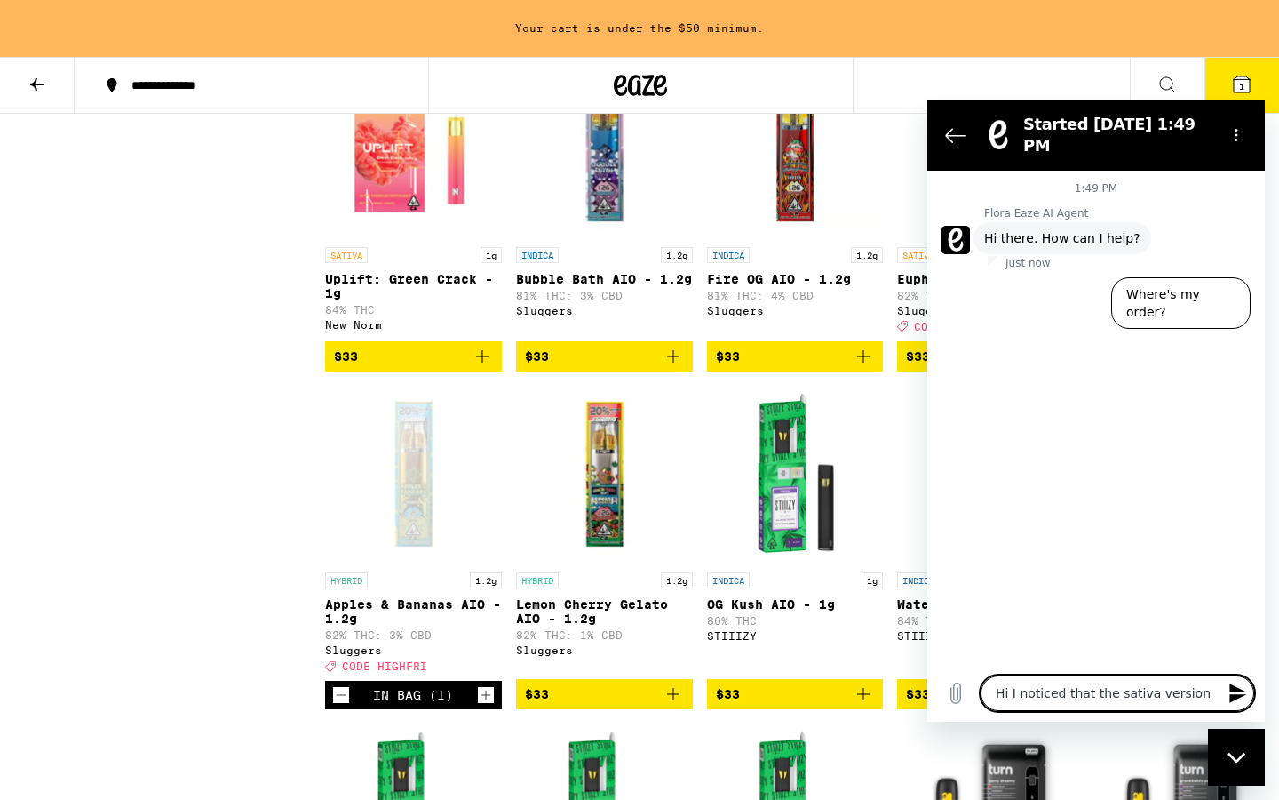
type textarea "Hi I noticed that the sativa version"
type textarea "x"
type textarea "Hi I noticed that the sativa version o"
type textarea "x"
type textarea "Hi I noticed that the sativa version of"
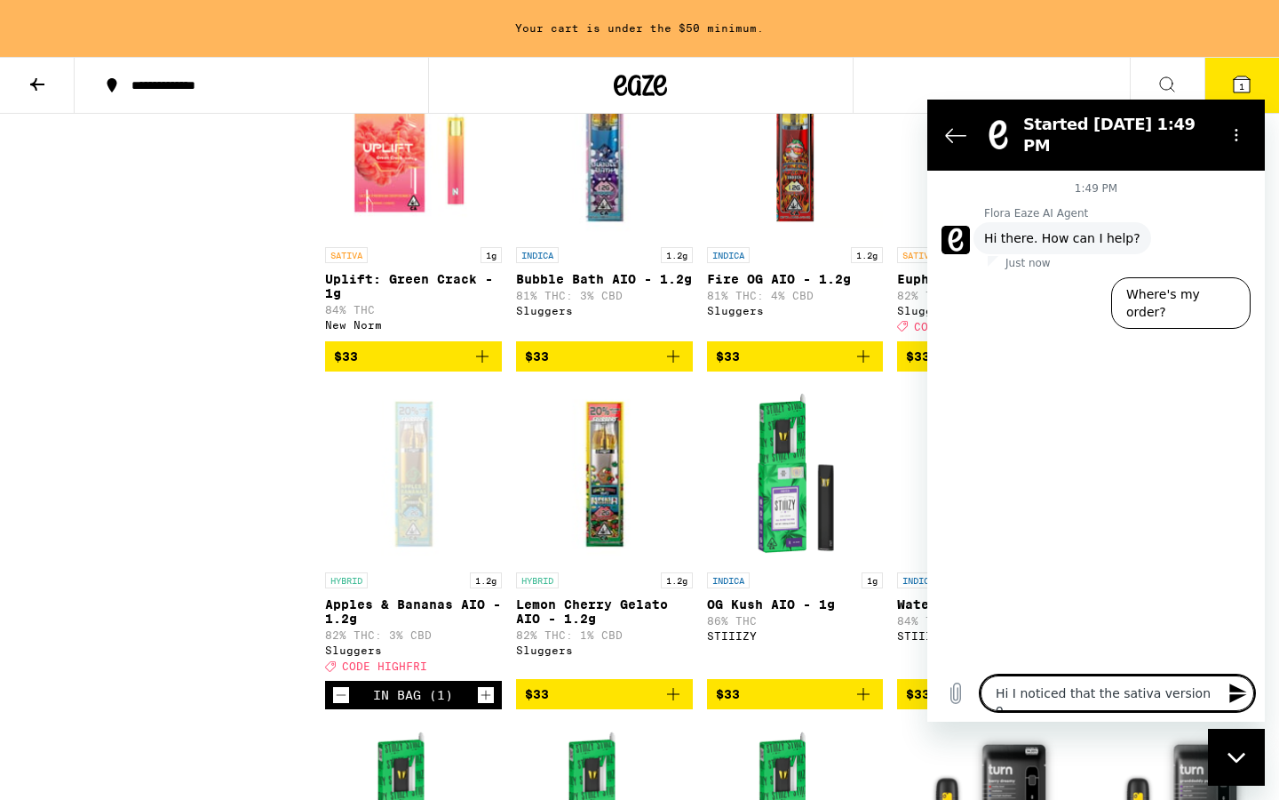
type textarea "x"
type textarea "Hi I noticed that the sativa version of"
type textarea "x"
type textarea "Hi I noticed that the sativa version of t"
type textarea "x"
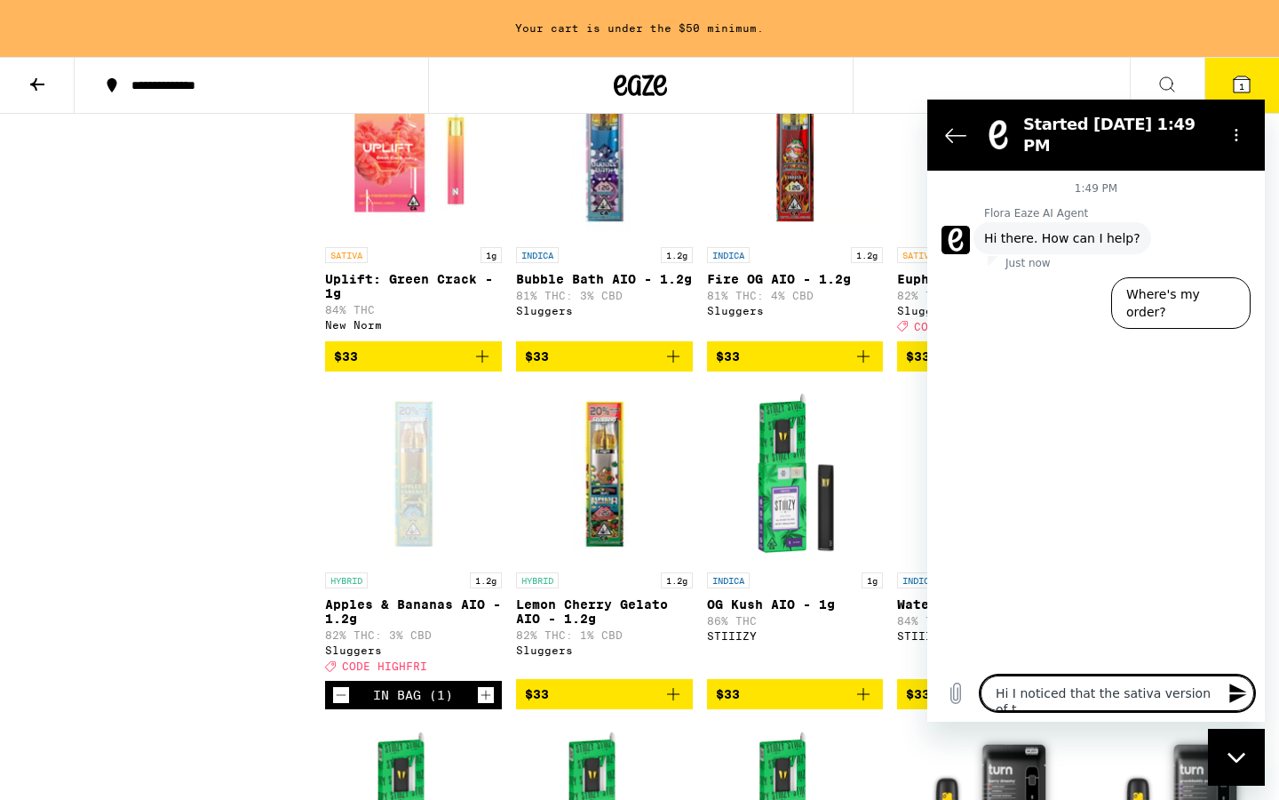
type textarea "Hi I noticed that the sativa version of th"
type textarea "x"
type textarea "Hi I noticed that the sativa version of the"
type textarea "x"
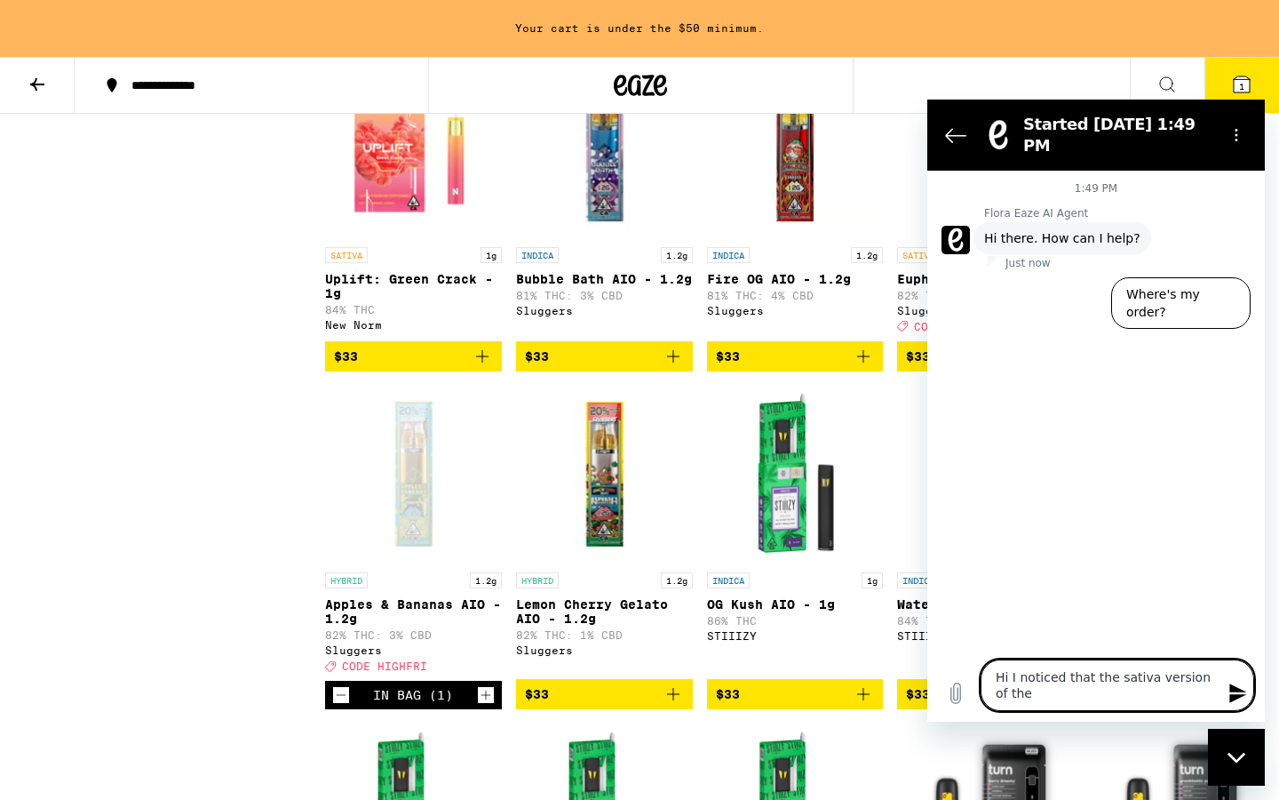
type textarea "Hi I noticed that the sativa version of the"
type textarea "x"
type textarea "Hi I noticed that the sativa version of the a"
type textarea "x"
type textarea "Hi I noticed that the sativa version of the"
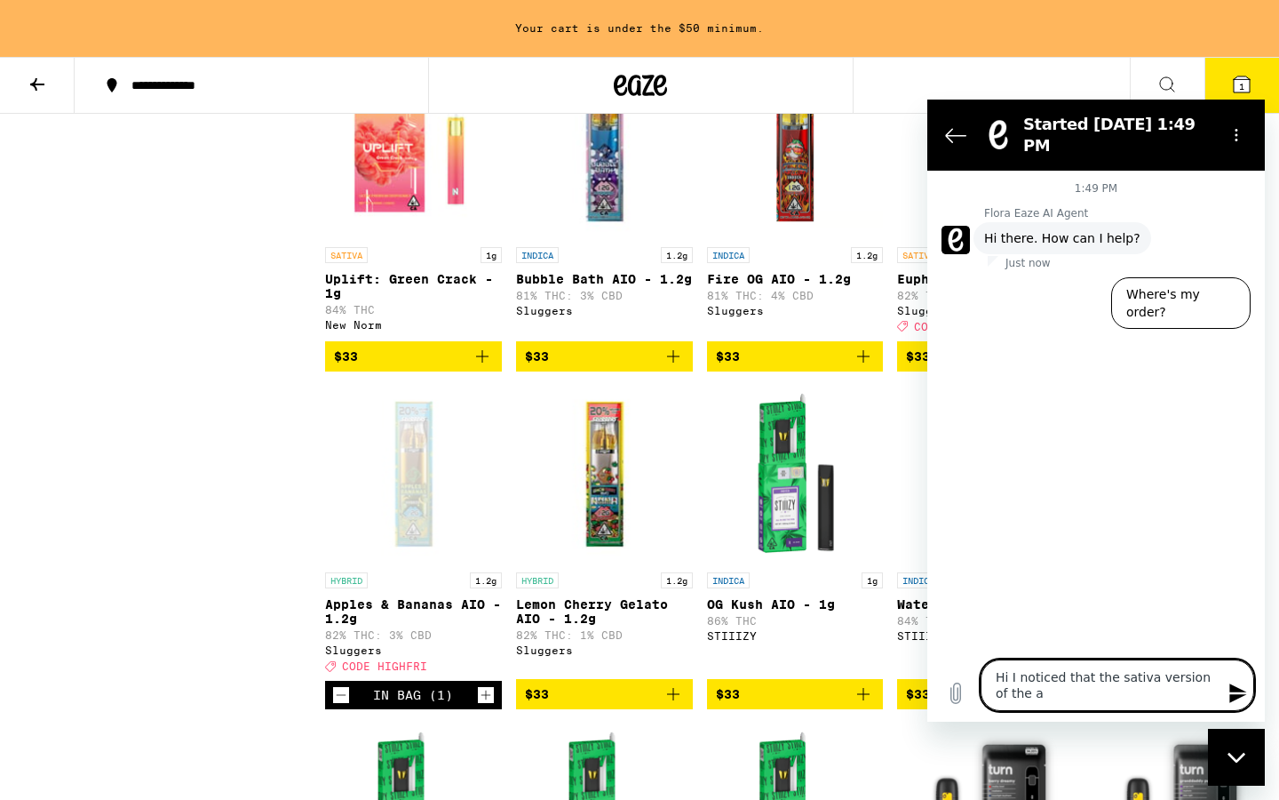
type textarea "x"
type textarea "Hi I noticed that the sativa version of the s"
type textarea "x"
type textarea "Hi I noticed that the sativa version of the sl"
type textarea "x"
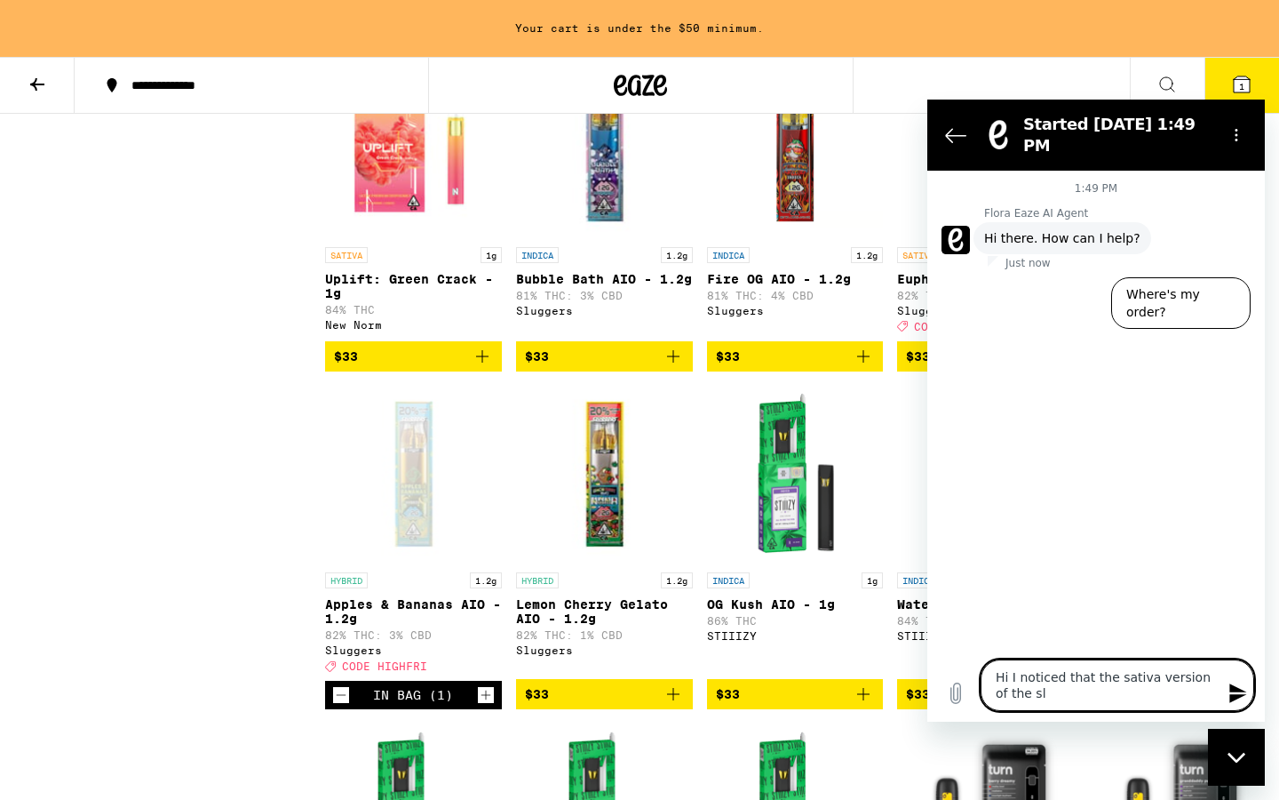
type textarea "Hi I noticed that the sativa version of the slu"
type textarea "x"
type textarea "Hi I noticed that the sativa version of the slug"
type textarea "x"
type textarea "Hi I noticed that the sativa version of the slugg"
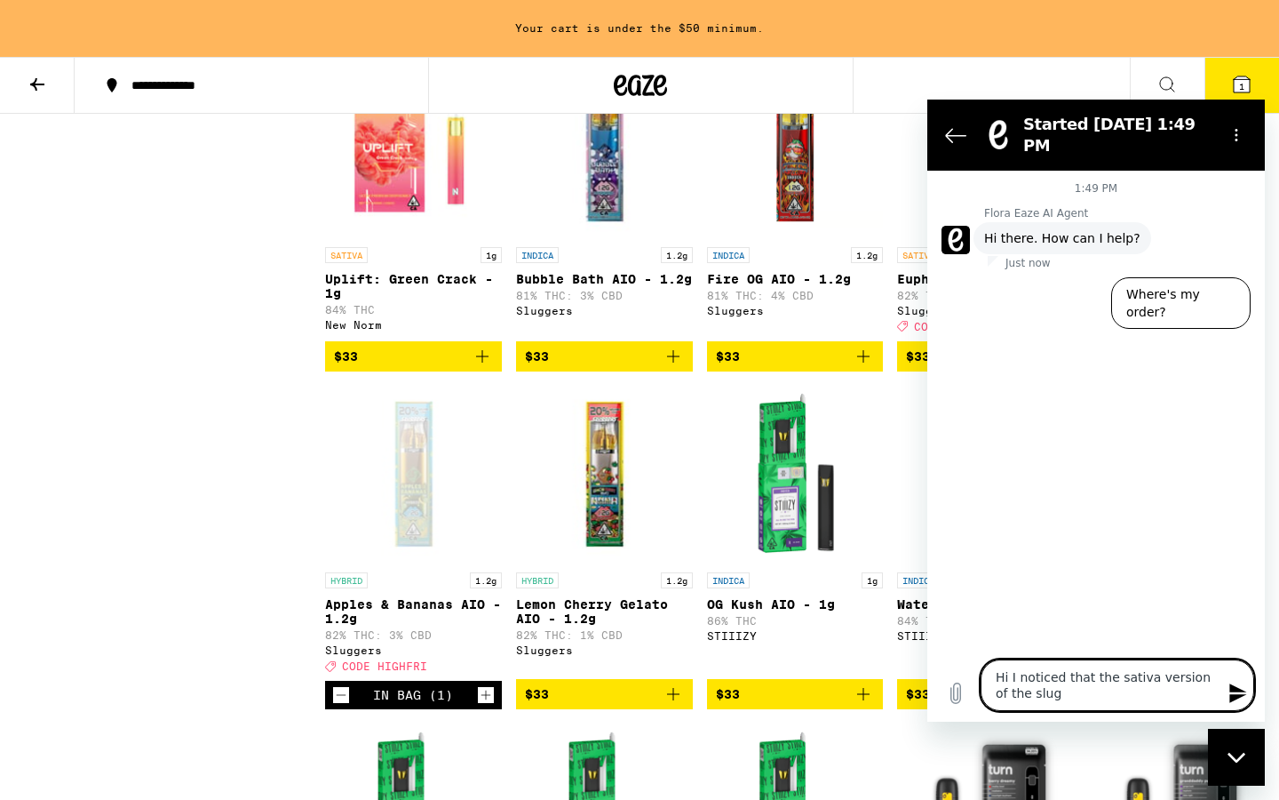
type textarea "x"
type textarea "Hi I noticed that the sativa version of the slugge"
type textarea "x"
type textarea "Hi I noticed that the sativa version of the slugger"
type textarea "x"
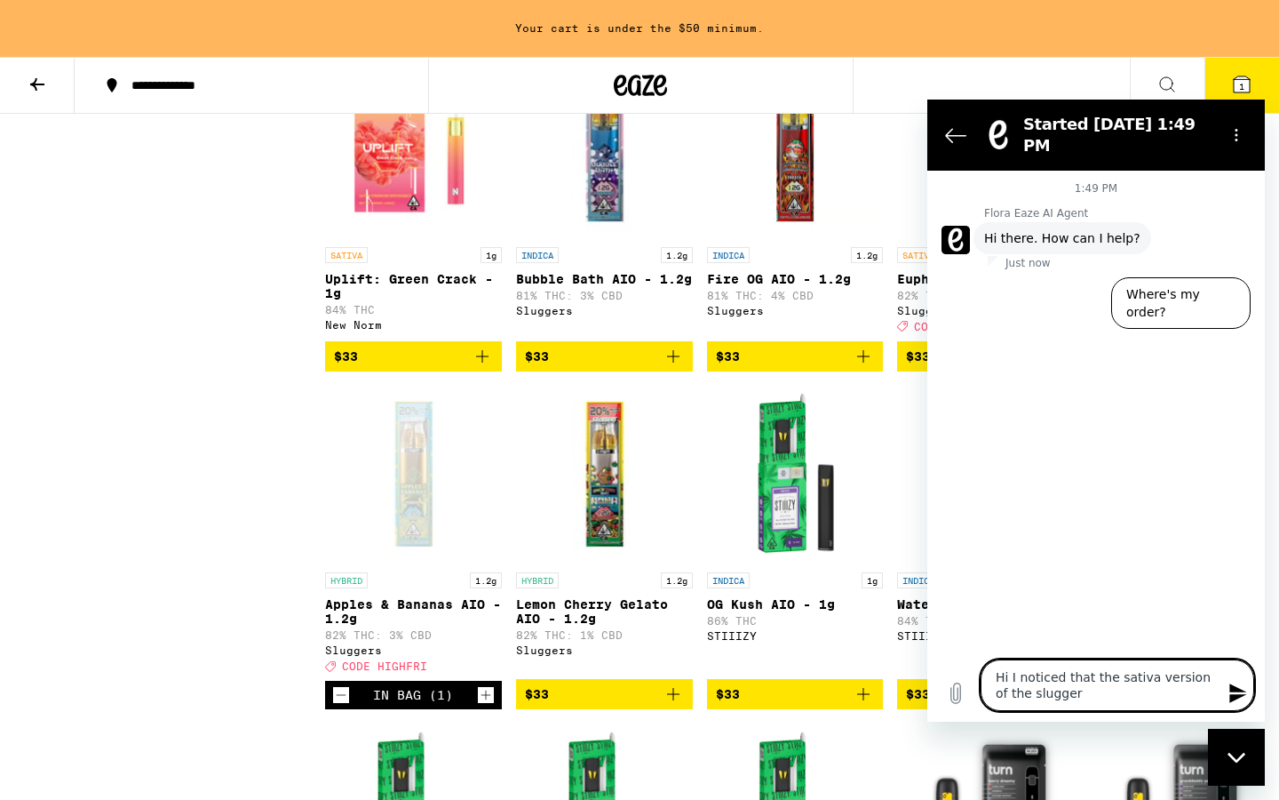
type textarea "Hi I noticed that the sativa version of the sluggers"
type textarea "x"
type textarea "Hi I noticed that the sativa version of the sluggers"
type textarea "x"
type textarea "Hi I noticed that the sativa version of the sluggers a"
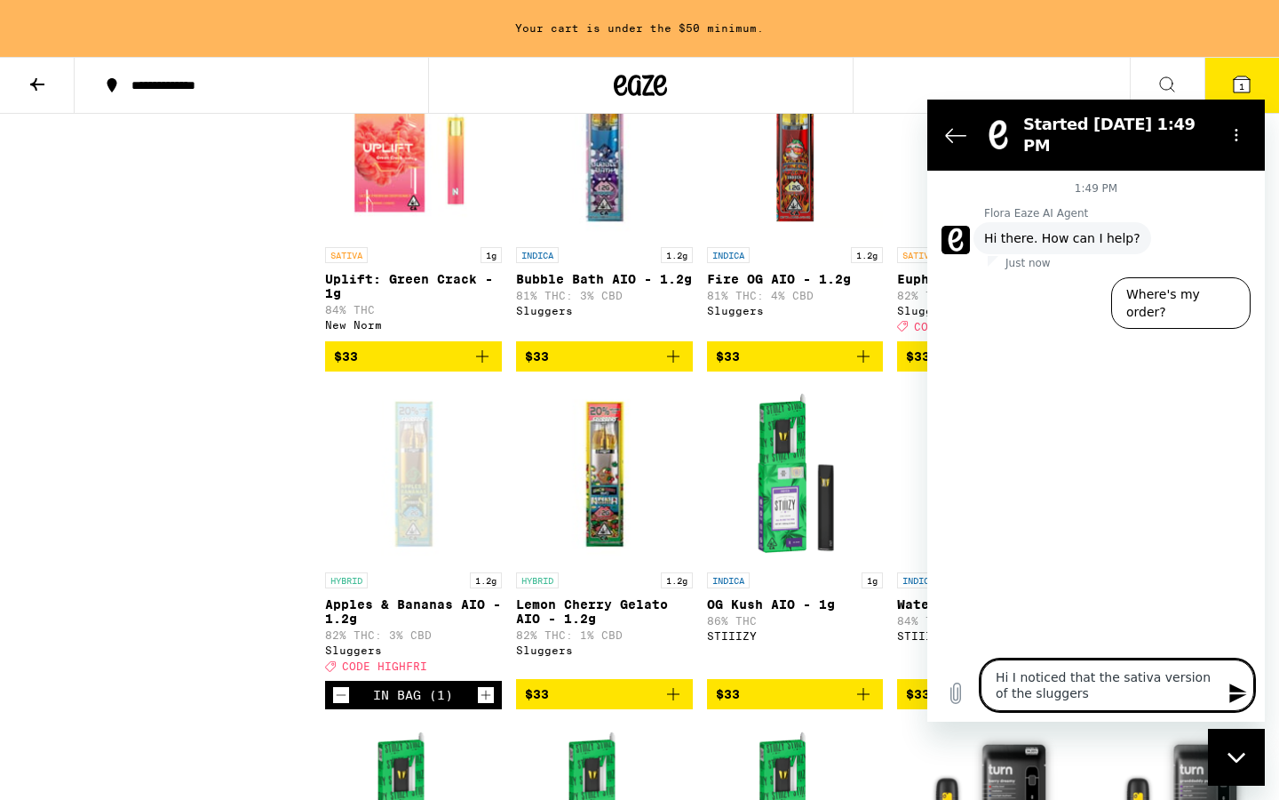
type textarea "x"
type textarea "Hi I noticed that the sativa version of the sluggers al"
type textarea "x"
type textarea "Hi I noticed that the sativa version of the sluggers all"
type textarea "x"
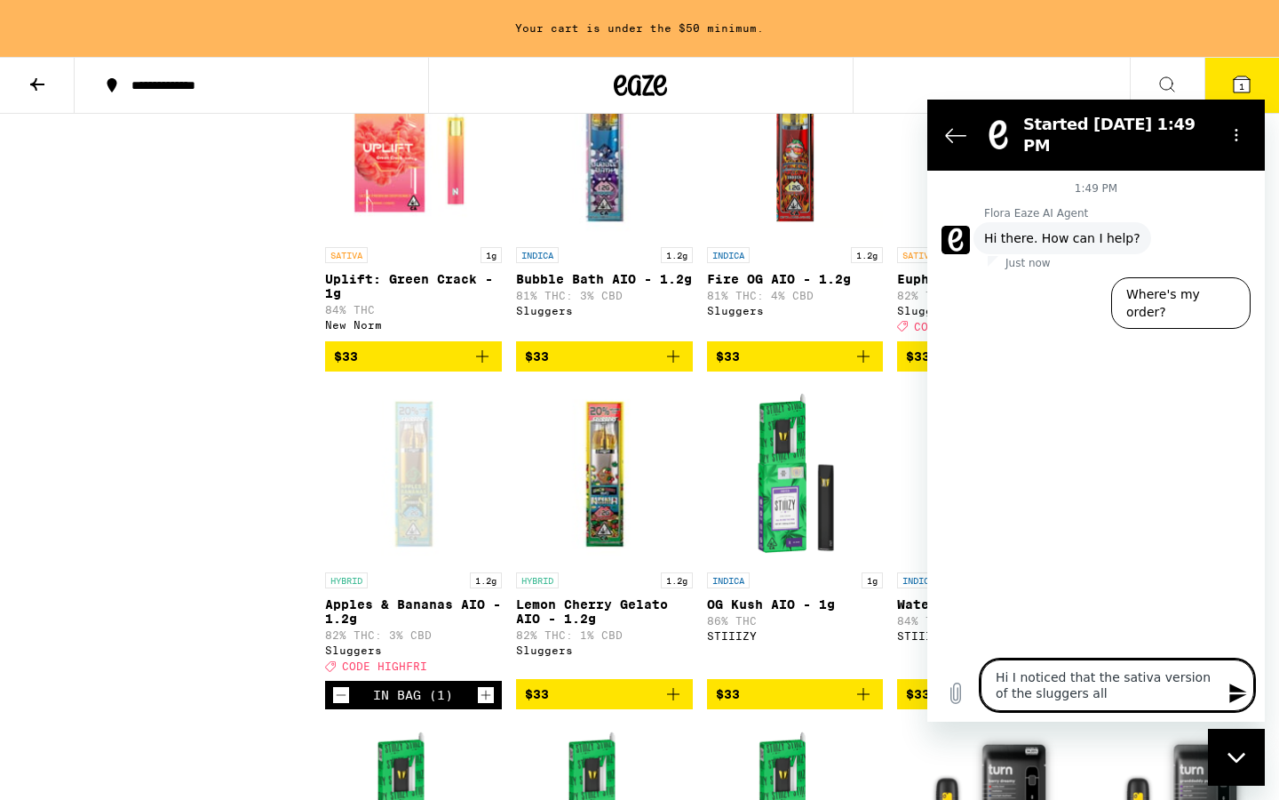
type textarea "Hi I noticed that the sativa version of the sluggers all"
type textarea "x"
type textarea "Hi I noticed that the sativa version of the sluggers all i"
type textarea "x"
type textarea "Hi I noticed that the sativa version of the sluggers all in"
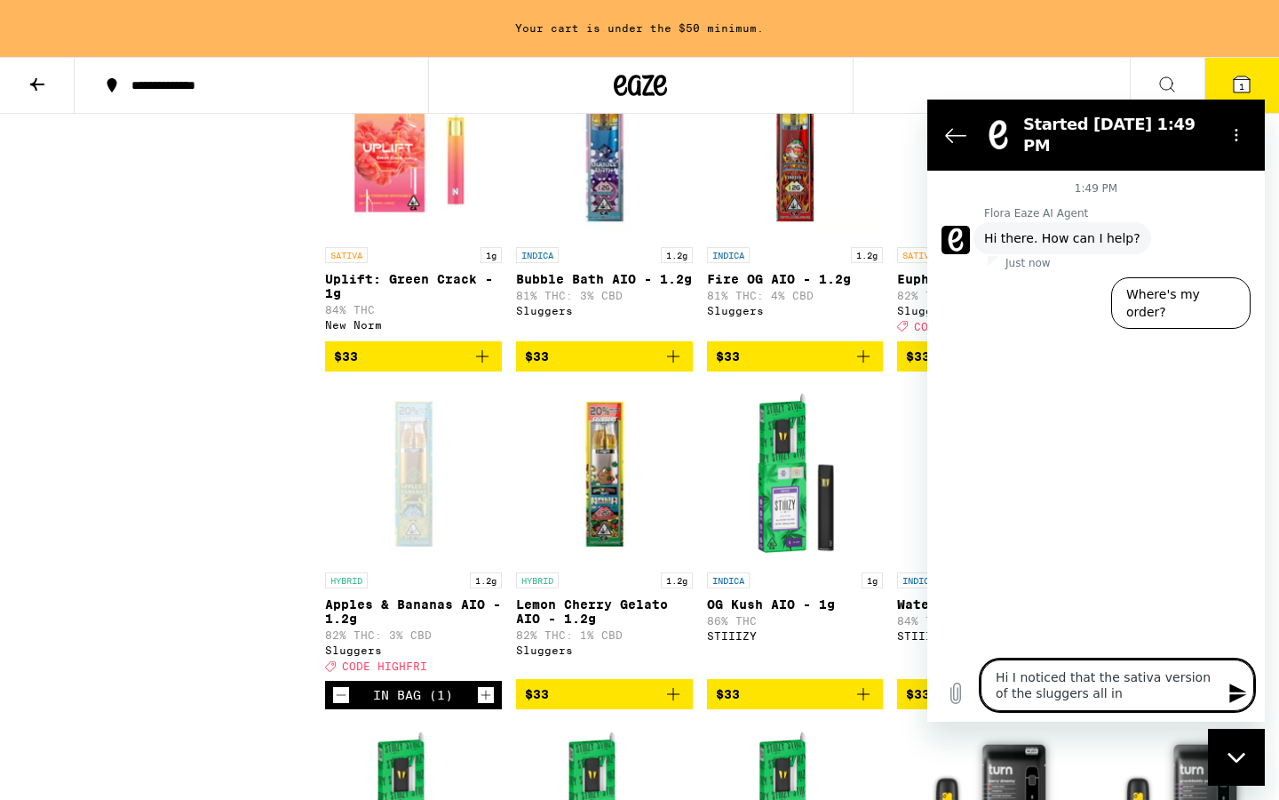
type textarea "x"
type textarea "Hi I noticed that the sativa version of the sluggers all in"
type textarea "x"
type textarea "Hi I noticed that the sativa version of the sluggers all in o"
type textarea "x"
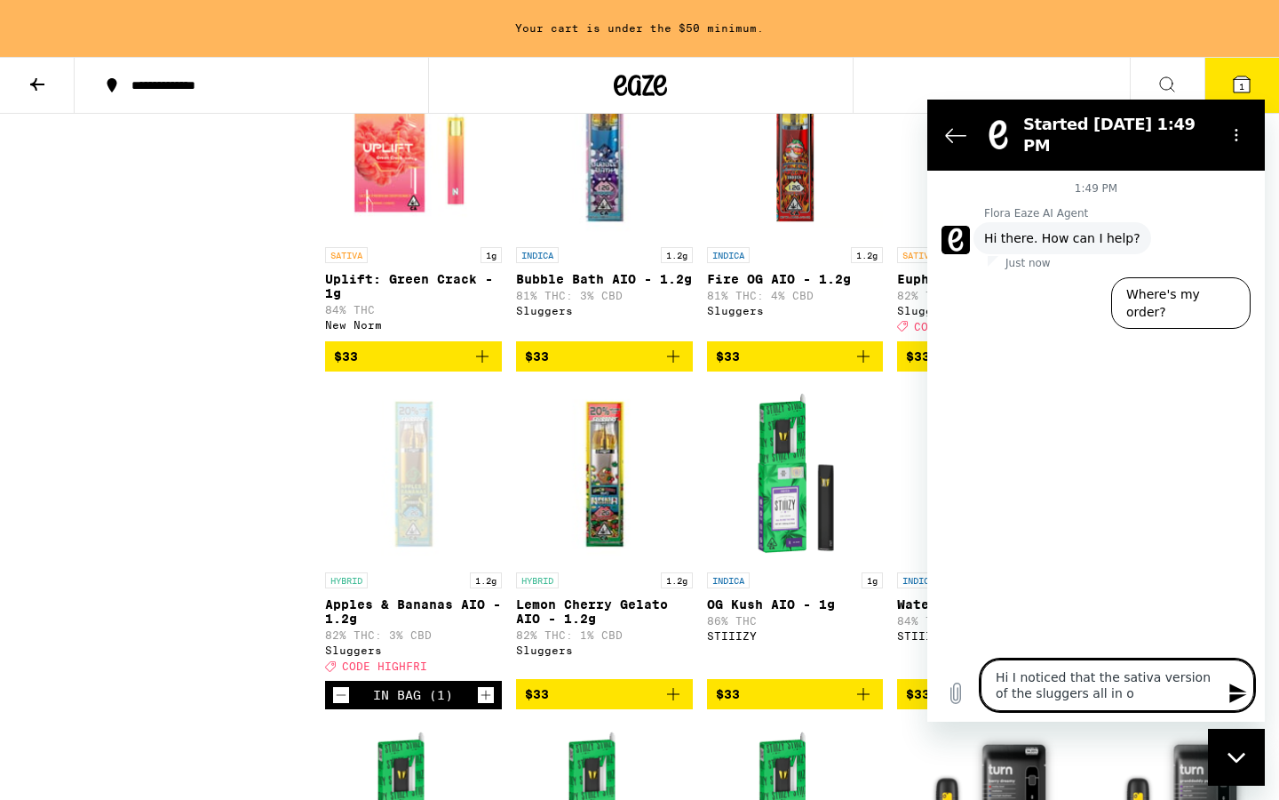
type textarea "Hi I noticed that the sativa version of the sluggers all in on"
type textarea "x"
type textarea "Hi I noticed that the sativa version of the sluggers all in one"
type textarea "x"
type textarea "Hi I noticed that the sativa version of the sluggers all in ones"
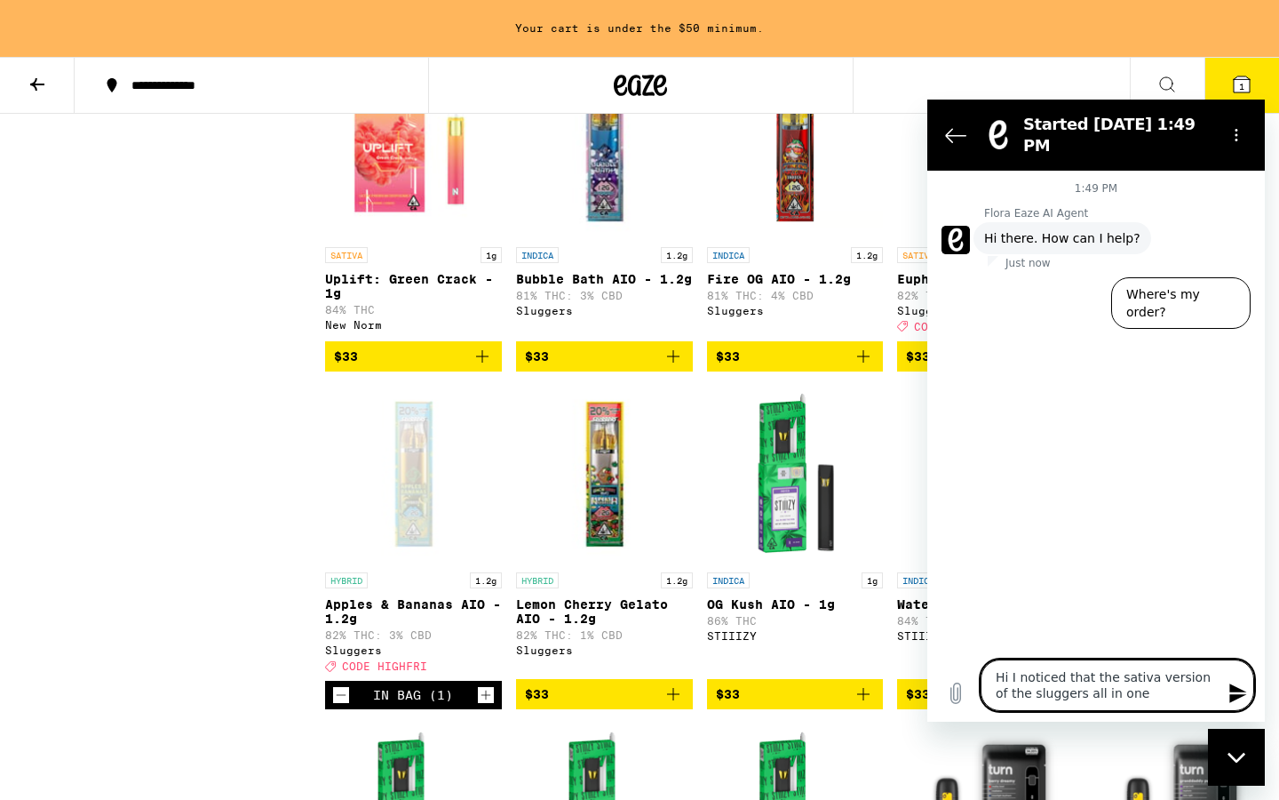
type textarea "x"
type textarea "Hi I noticed that the sativa version of the sluggers all in ones"
type textarea "x"
type textarea "Hi I noticed that the sativa version of the sluggers all in ones a"
type textarea "x"
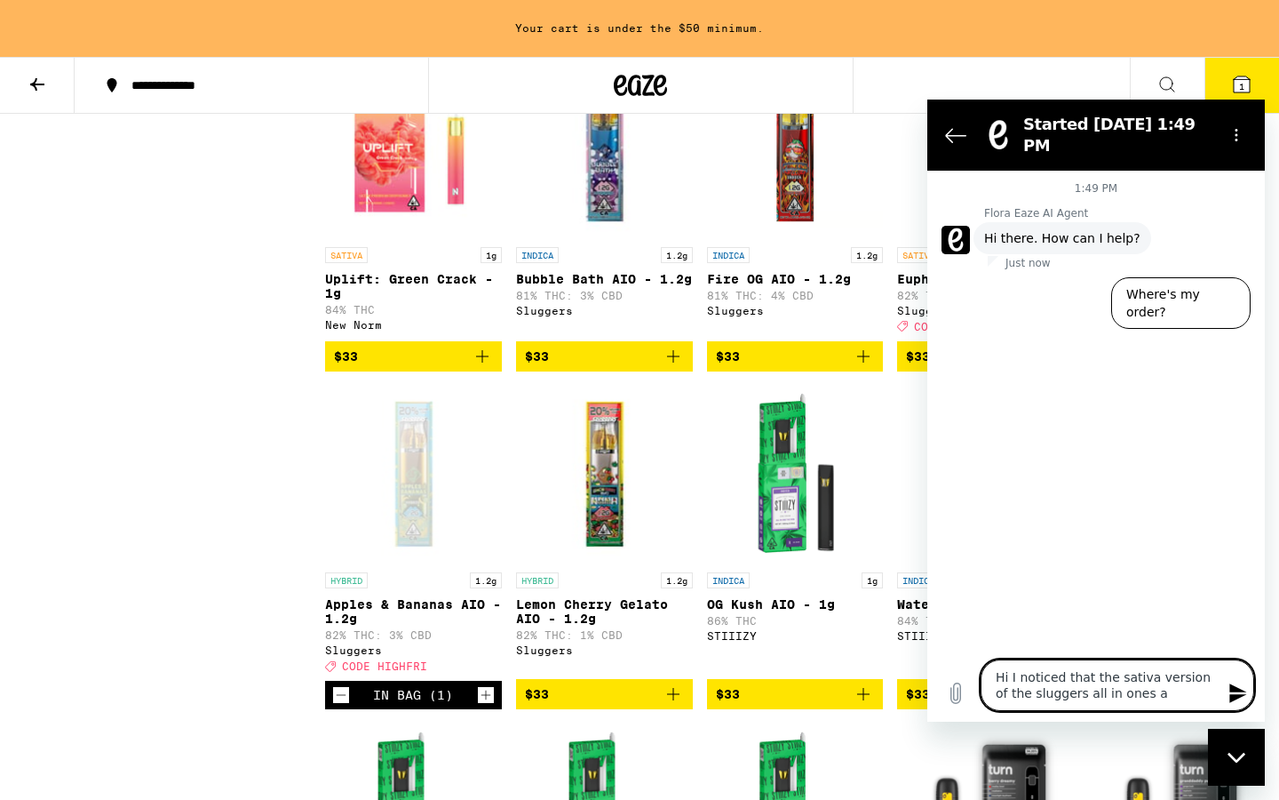
type textarea "Hi I noticed that the sativa version of the sluggers all in ones ar"
type textarea "x"
type textarea "Hi I noticed that the sativa version of the sluggers all in ones are"
type textarea "x"
type textarea "Hi I noticed that the sativa version of the sluggers all in ones are"
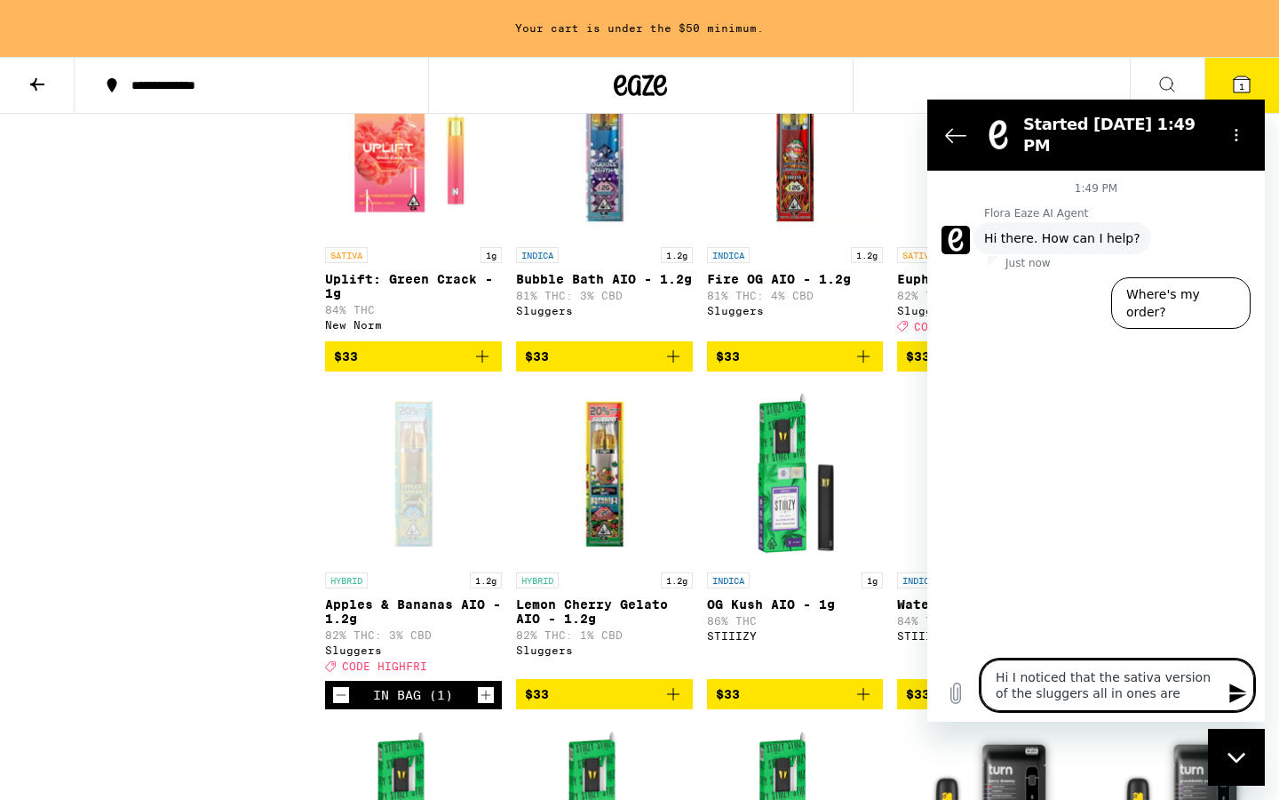
type textarea "x"
type textarea "Hi I noticed that the sativa version of the sluggers all in ones are o"
type textarea "x"
type textarea "Hi I noticed that the sativa version of the sluggers all in ones are on"
type textarea "x"
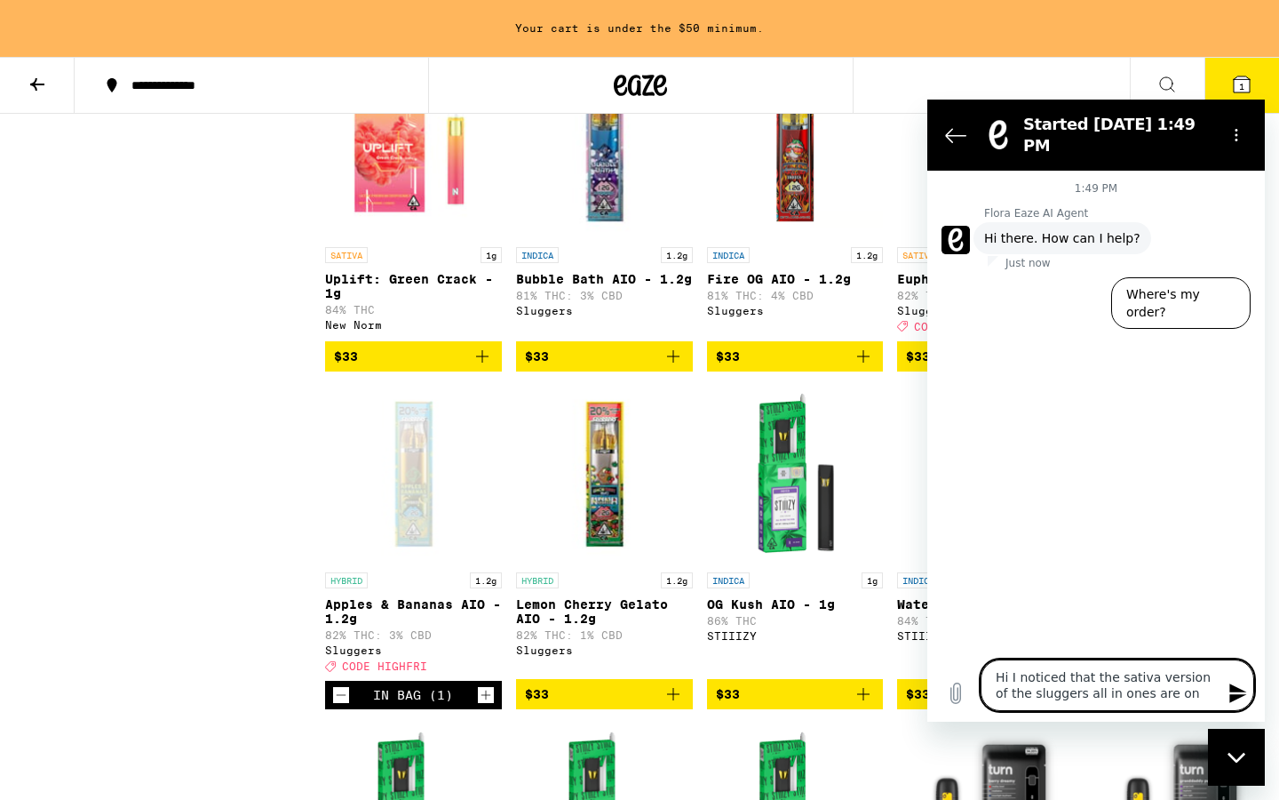
type textarea "Hi I noticed that the sativa version of the sluggers all in ones are on"
type textarea "x"
type textarea "Hi I noticed that the sativa version of the sluggers all in ones are on e"
type textarea "x"
type textarea "Hi I noticed that the sativa version of the sluggers all in ones are on es"
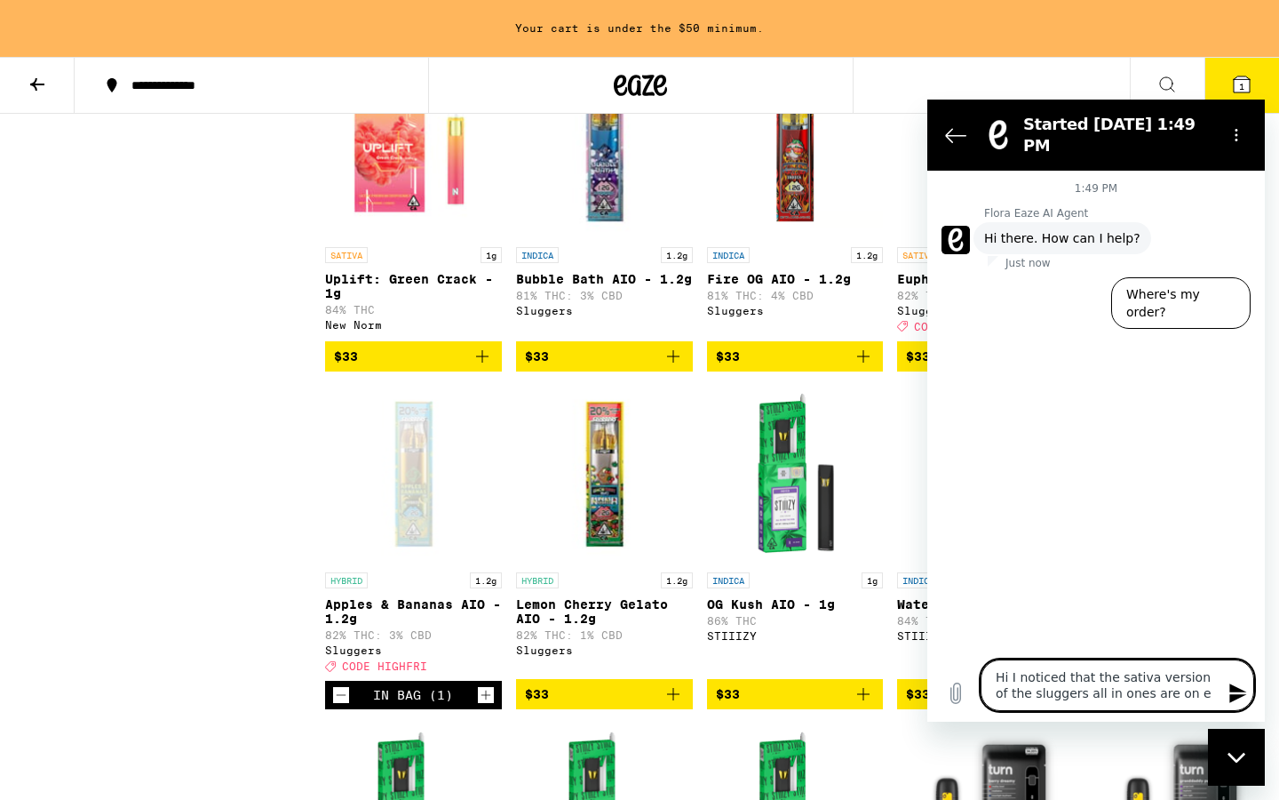
type textarea "x"
type textarea "Hi I noticed that the sativa version of the sluggers all in ones are on esa"
type textarea "x"
type textarea "Hi I noticed that the sativa version of the sluggers all in ones are on es"
type textarea "x"
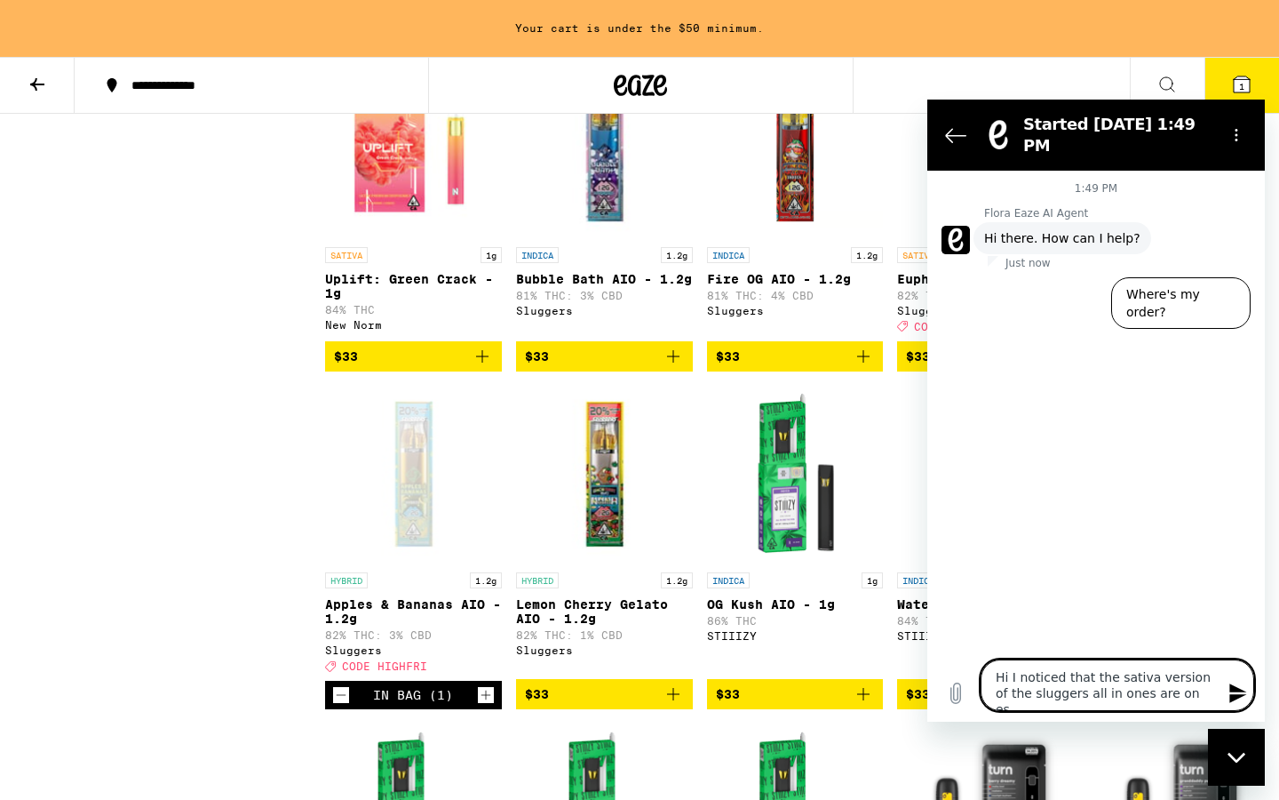
type textarea "Hi I noticed that the sativa version of the sluggers all in ones are on e"
type textarea "x"
type textarea "Hi I noticed that the sativa version of the sluggers all in ones are on"
type textarea "x"
type textarea "Hi I noticed that the sativa version of the sluggers all in ones are on s"
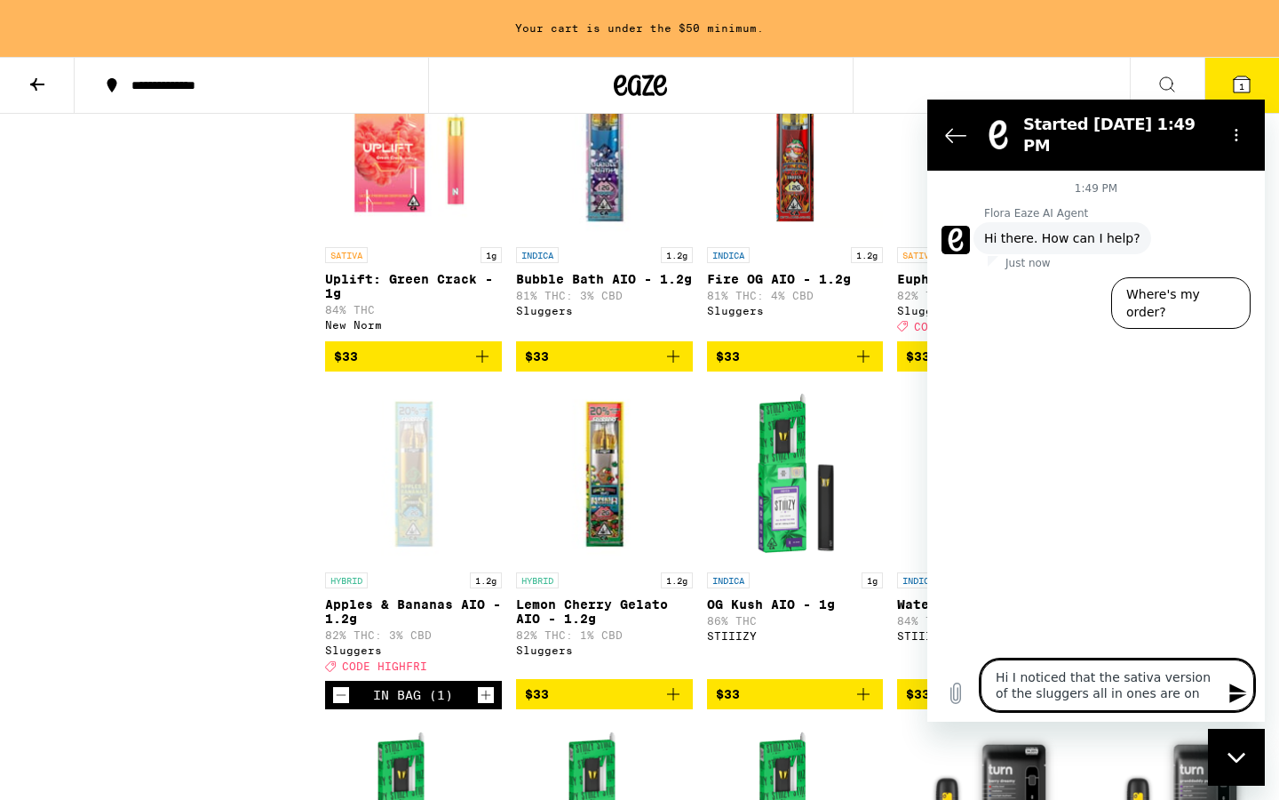
type textarea "x"
type textarea "Hi I noticed that the sativa version of the sluggers all in ones are on sa"
type textarea "x"
type textarea "Hi I noticed that the sativa version of the sluggers all in ones are on [PERSON…"
type textarea "x"
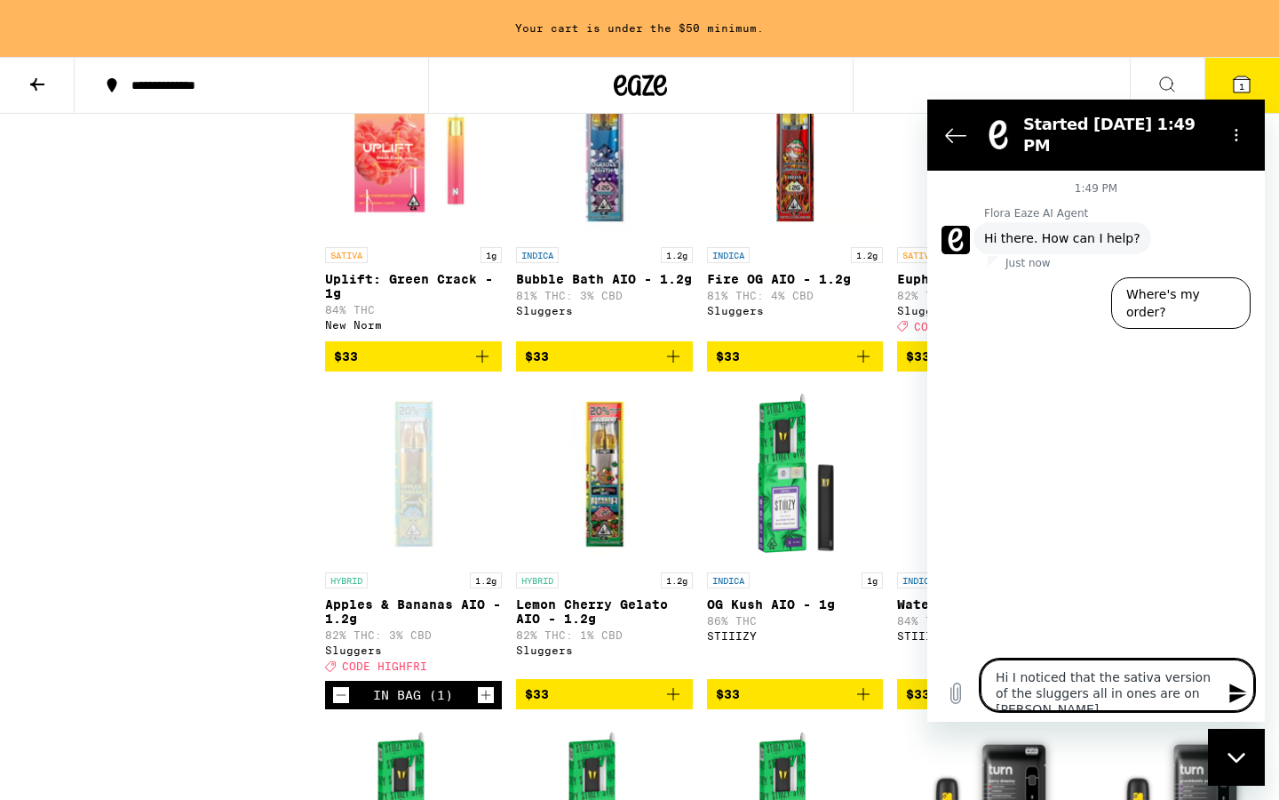
type textarea "Hi I noticed that the sativa version of the sluggers all in ones are on sale"
type textarea "x"
type textarea "Hi I noticed that the sativa version of the sluggers all in ones are on sale"
type textarea "x"
type textarea "Hi I noticed that the sativa version of the sluggers all in ones are on sale b"
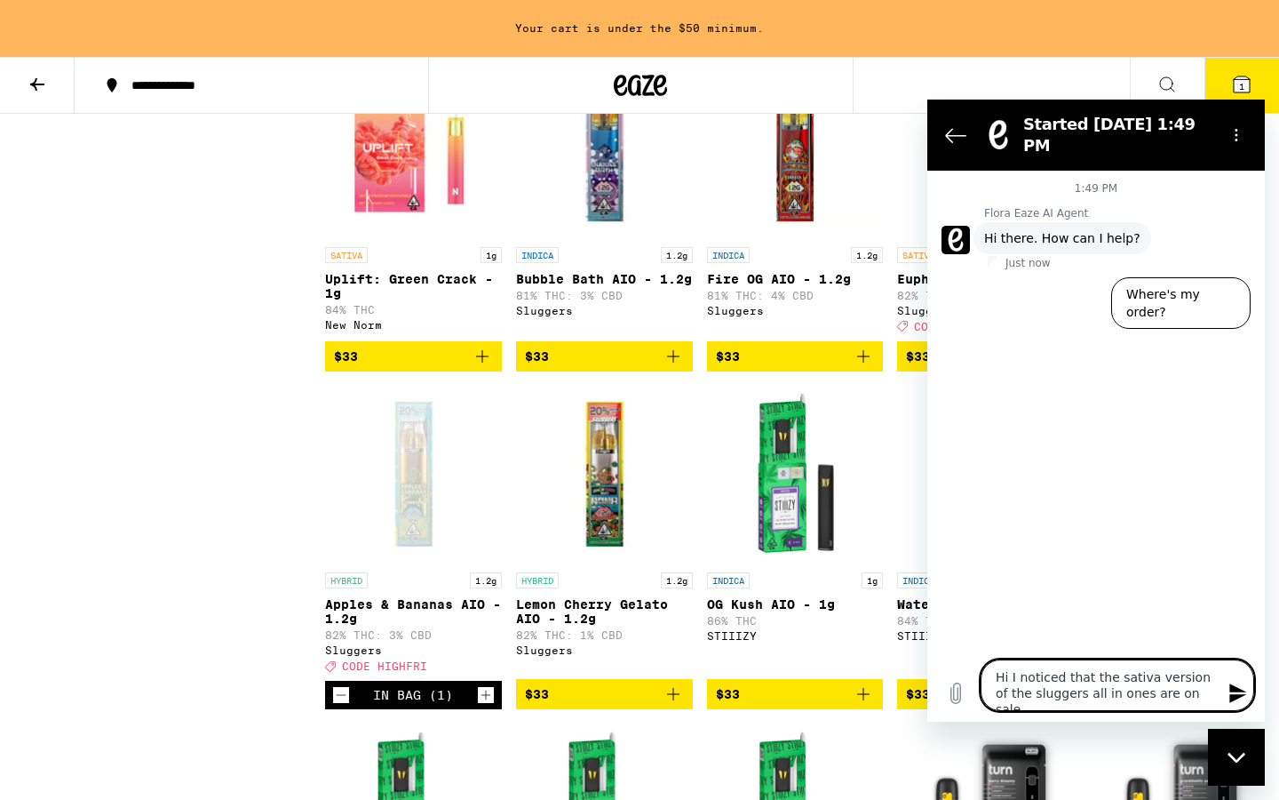
type textarea "x"
type textarea "Hi I noticed that the sativa version of the sluggers all in ones are on sale bu"
type textarea "x"
type textarea "Hi I noticed that the sativa version of the sluggers all in ones are on sale but"
type textarea "x"
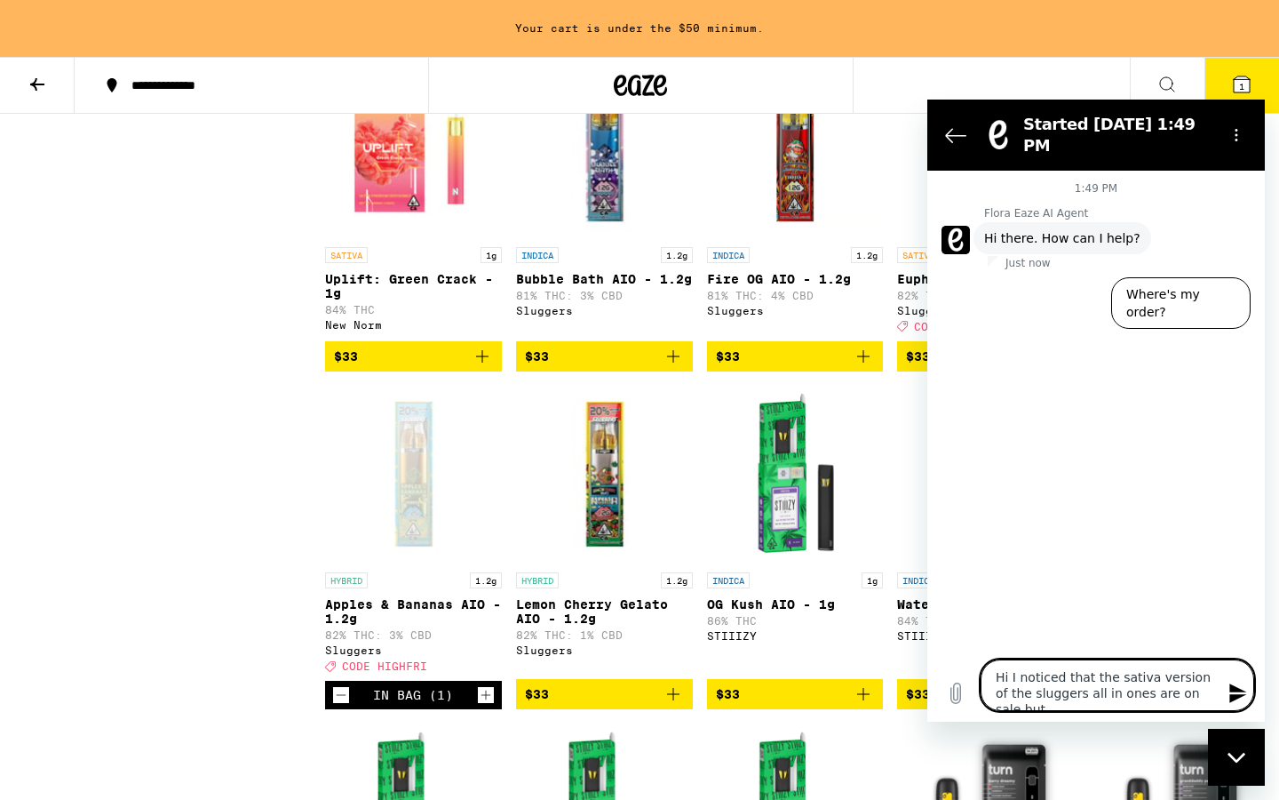
type textarea "Hi I noticed that the sativa version of the sluggers all in ones are on sale but"
type textarea "x"
type textarea "Hi I noticed that the sativa version of the sluggers all in ones are on sale bu…"
type textarea "x"
type textarea "Hi I noticed that the sativa version of the sluggers all in ones are on sale bu…"
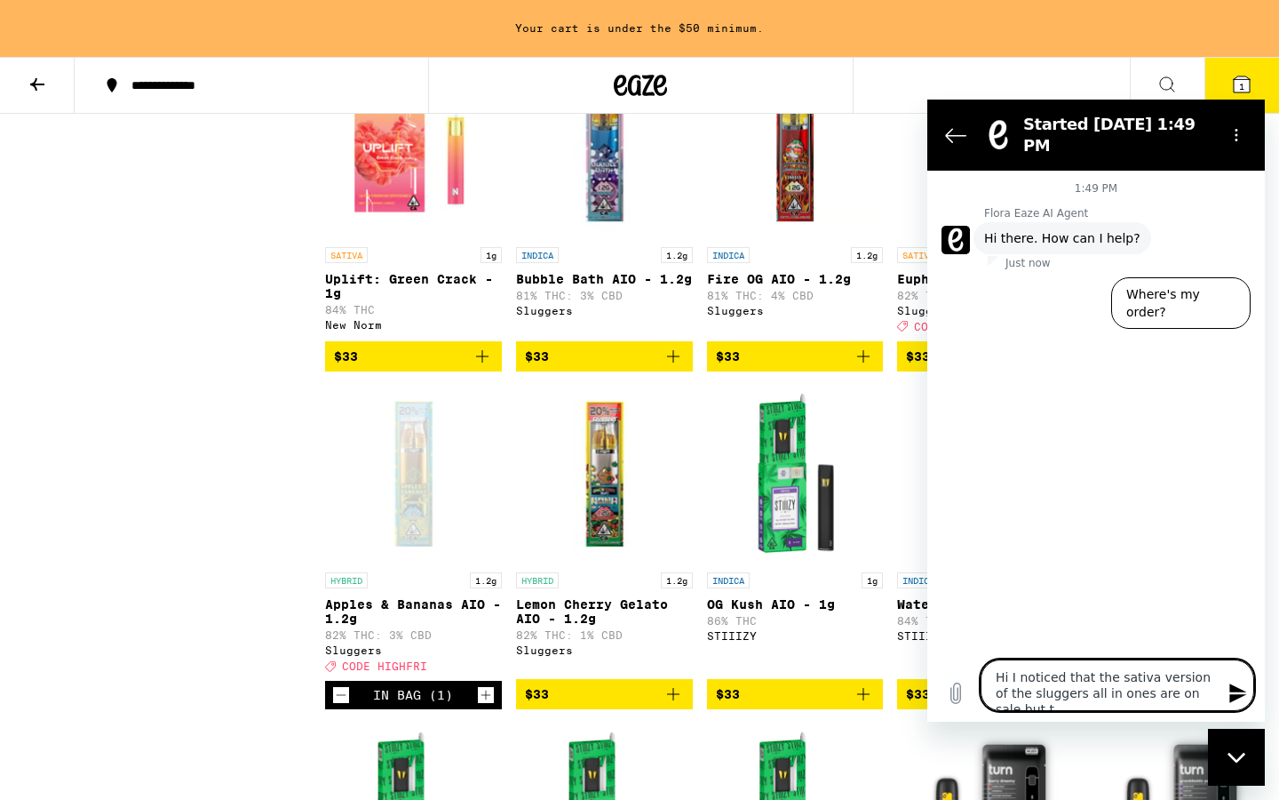
type textarea "x"
type textarea "Hi I noticed that the sativa version of the sluggers all in ones are on sale bu…"
type textarea "x"
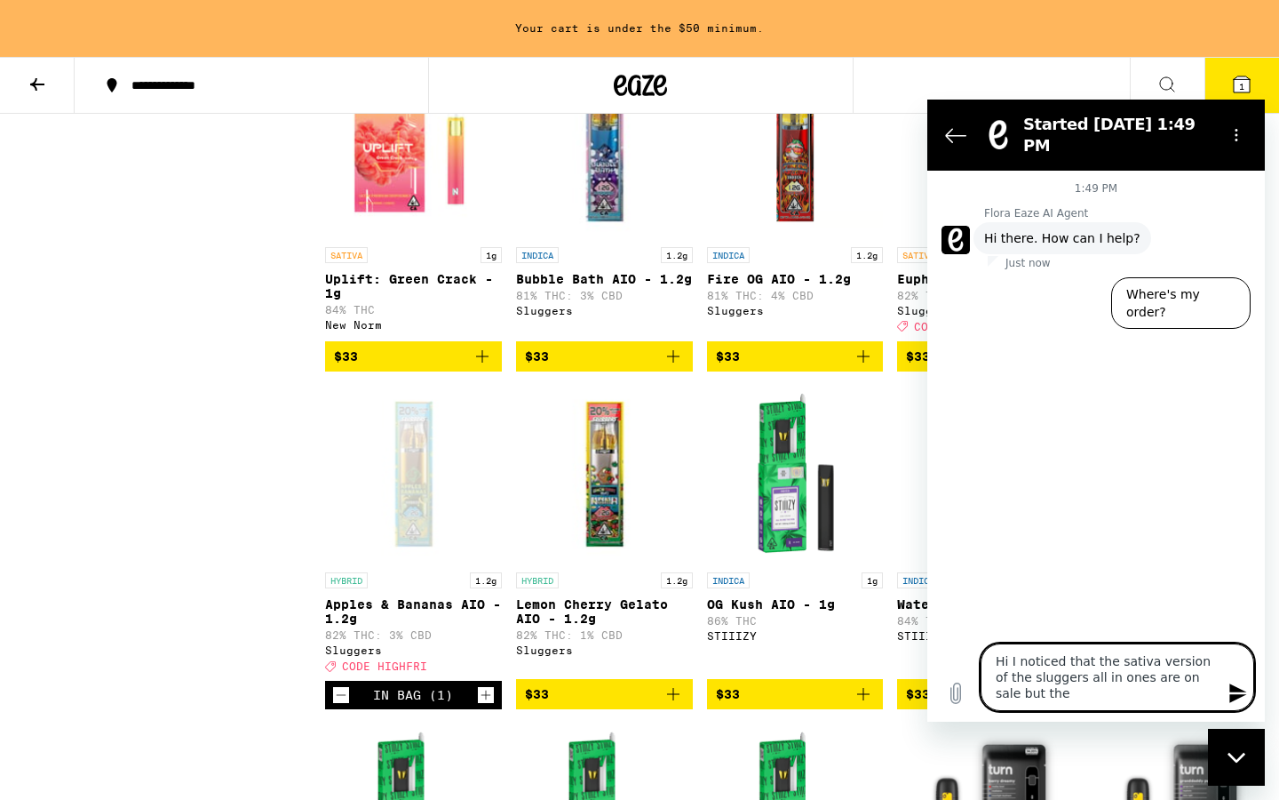
type textarea "Hi I noticed that the sativa version of the sluggers all in ones are on sale bu…"
type textarea "x"
type textarea "Hi I noticed that the sativa version of the sluggers all in ones are on sale bu…"
type textarea "x"
type textarea "Hi I noticed that the sativa version of the sluggers all in ones are on sale bu…"
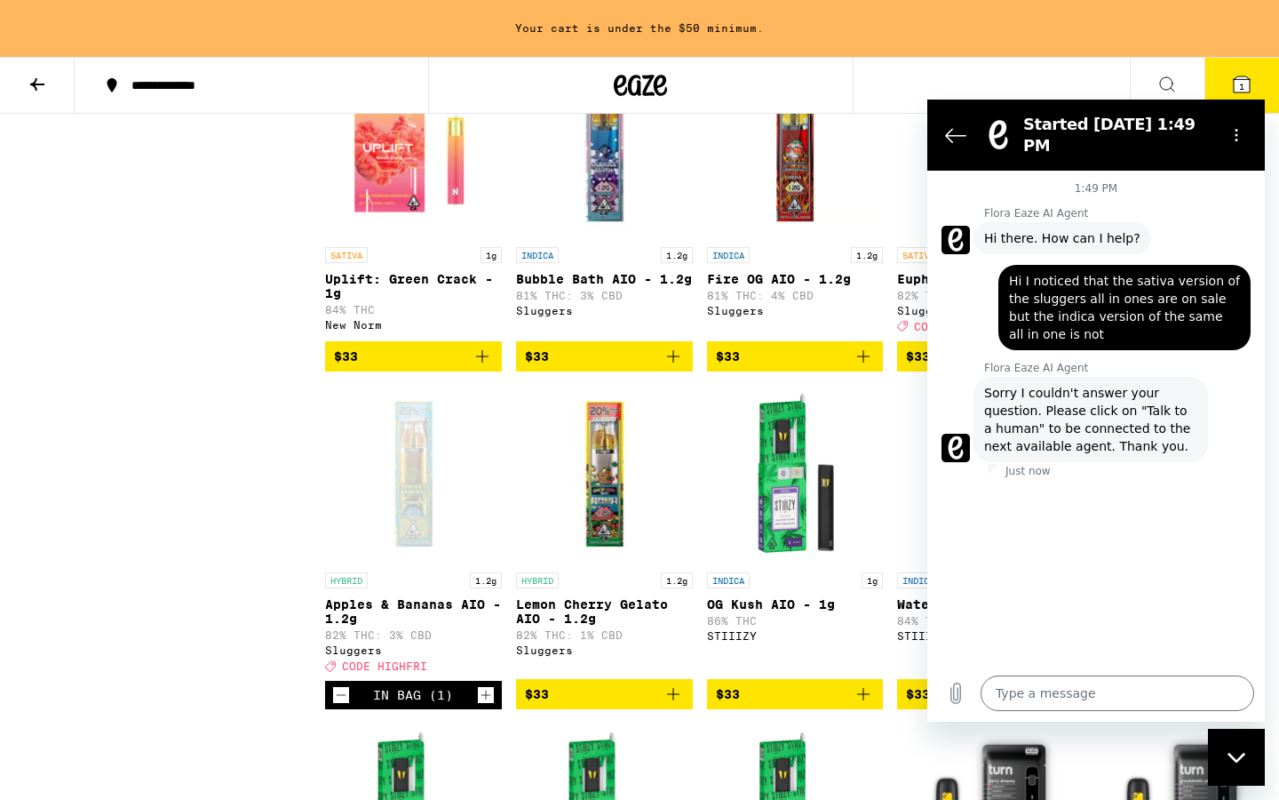
click at [1122, 403] on span "Sorry I couldn't answer your question. Please click on "Talk to a human" to be …" at bounding box center [1090, 419] width 213 height 71
click at [952, 688] on icon "Upload file" at bounding box center [957, 693] width 10 height 20
click at [1241, 748] on div "Close messaging window" at bounding box center [1236, 756] width 53 height 53
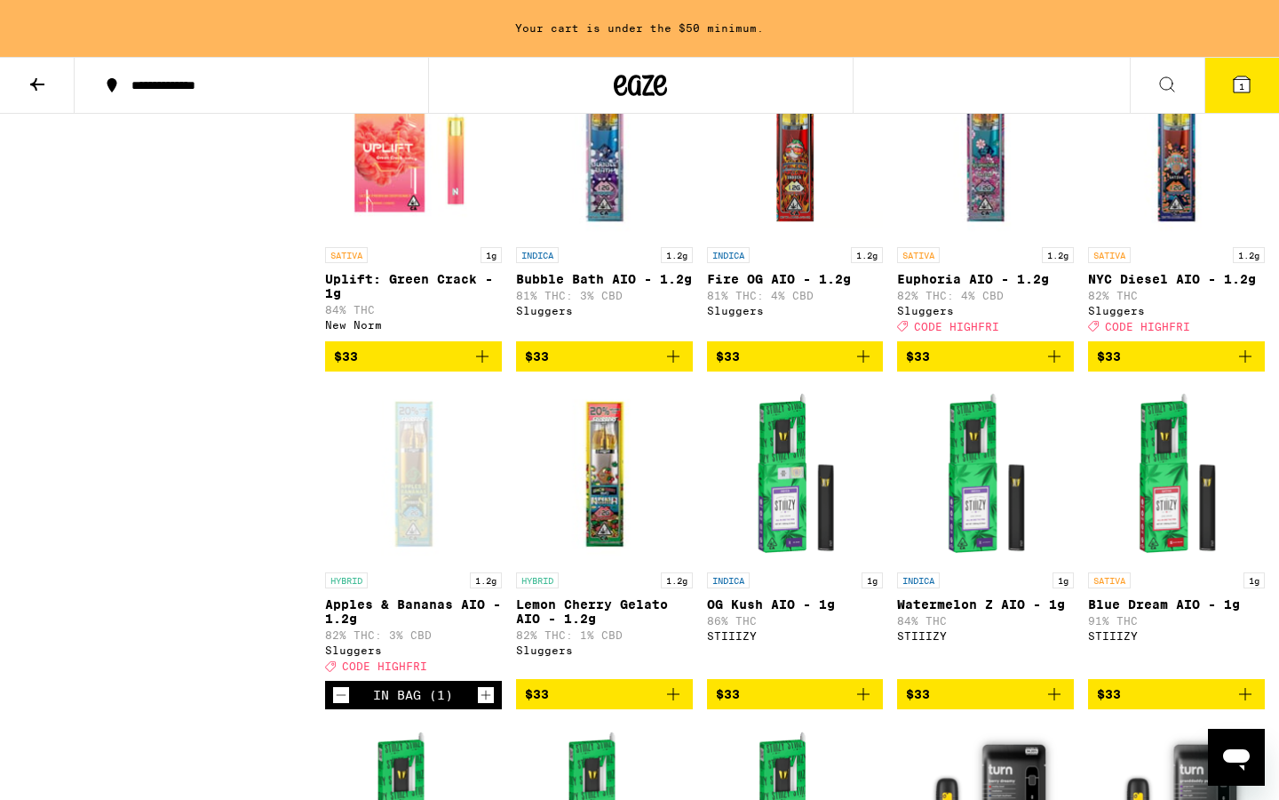
click at [1242, 750] on icon "Open messaging window" at bounding box center [1236, 759] width 27 height 21
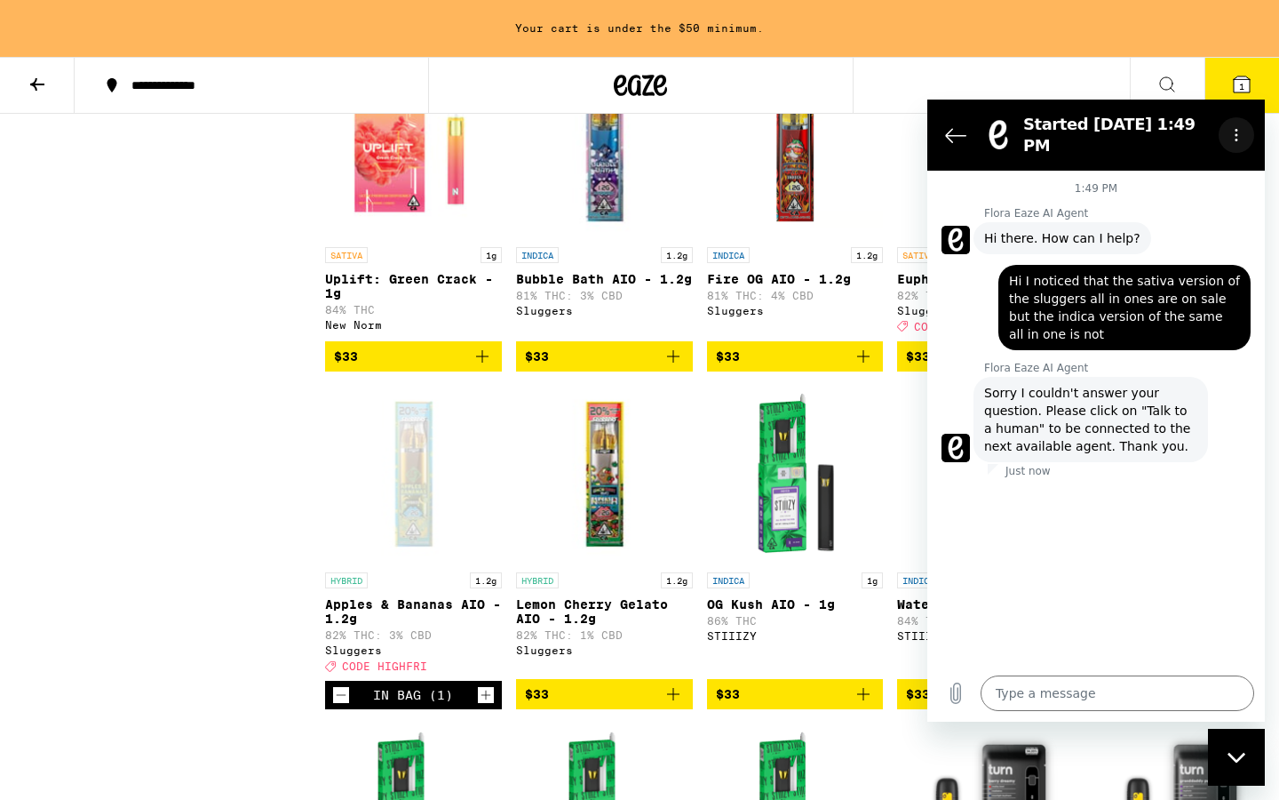
click at [1234, 128] on icon "Options menu" at bounding box center [1237, 135] width 14 height 14
click at [1133, 479] on div "1:49 PM Flora Eaze AI Agent Flora Eaze AI Agent says: Hi there. How can I help?…" at bounding box center [1097, 418] width 338 height 494
click at [1070, 397] on span "Sorry I couldn't answer your question. Please click on "Talk to a human" to be …" at bounding box center [1090, 419] width 213 height 71
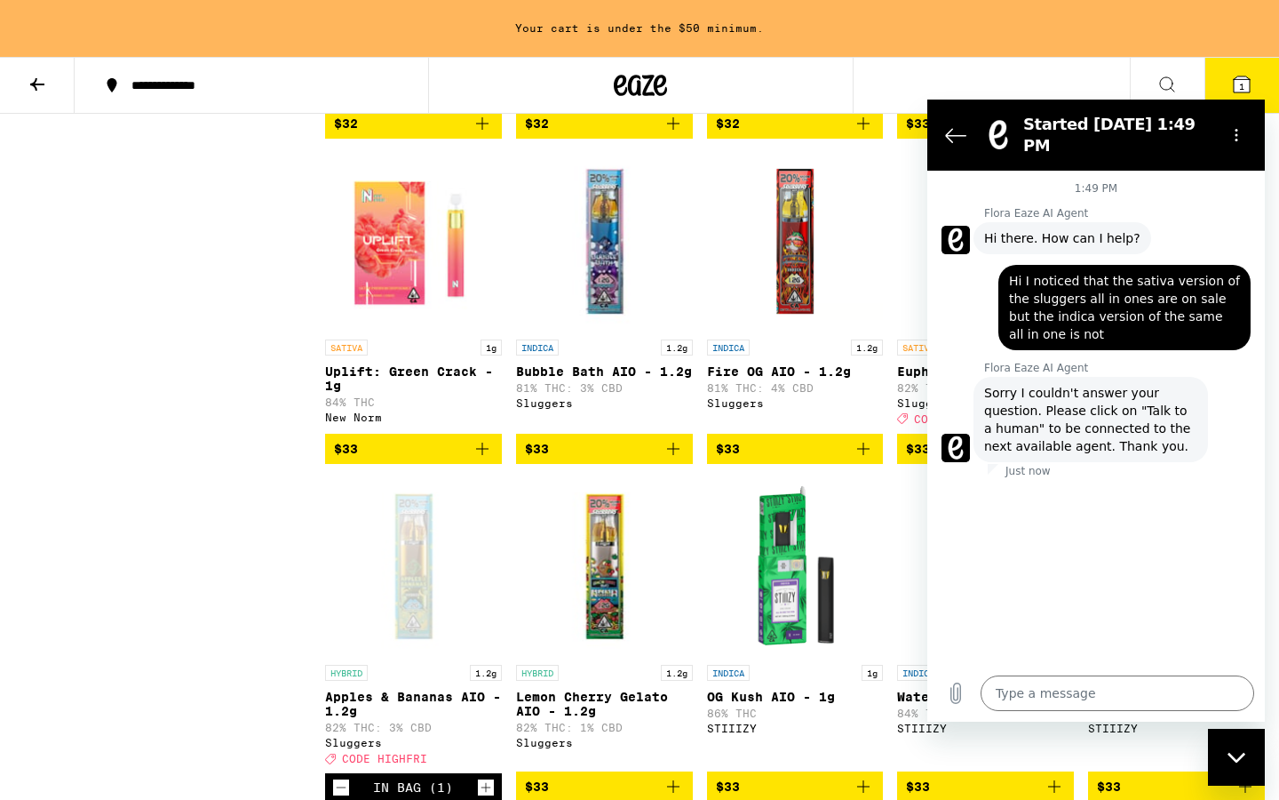
scroll to position [3424, 0]
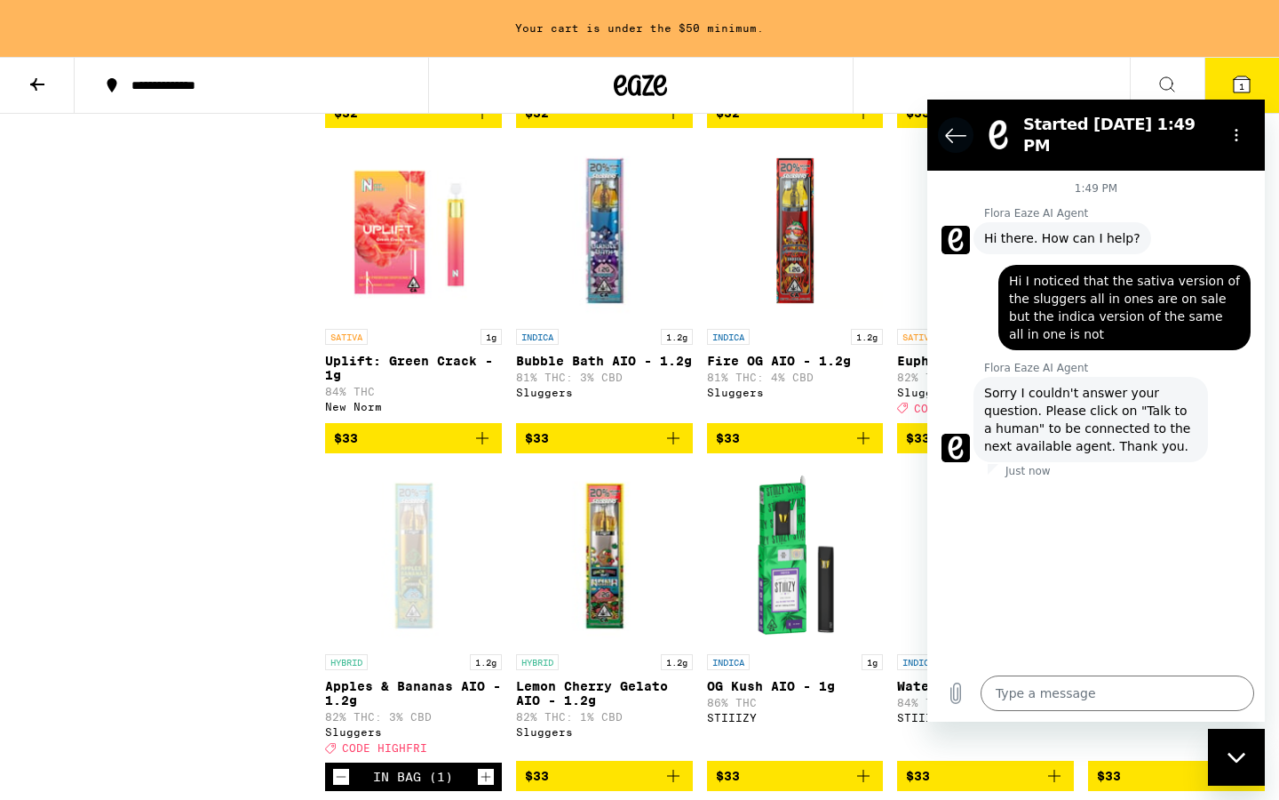
click at [952, 125] on icon "Back to the conversation list" at bounding box center [955, 134] width 21 height 21
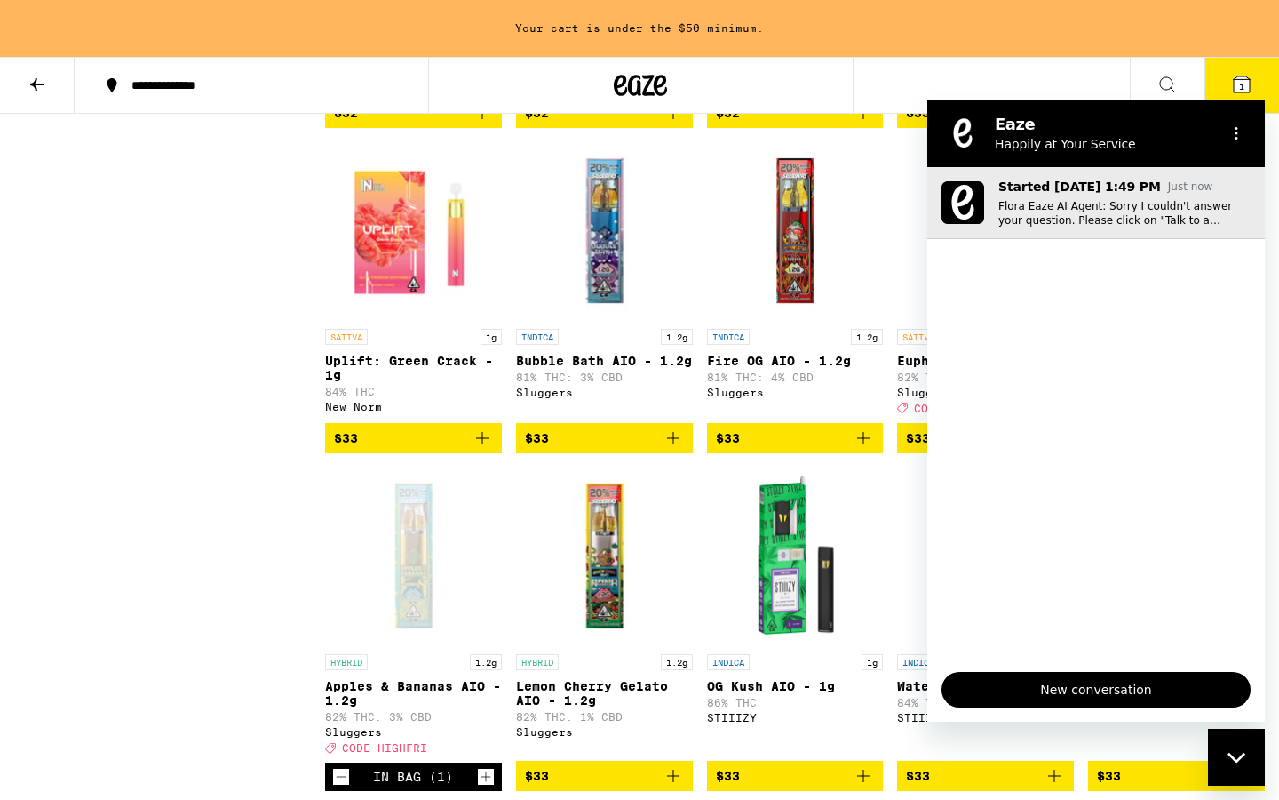
click at [1080, 233] on button "Started [DATE] 1:49 PM Just now Flora Eaze AI Agent: Sorry I couldn't answer yo…" at bounding box center [1097, 203] width 338 height 72
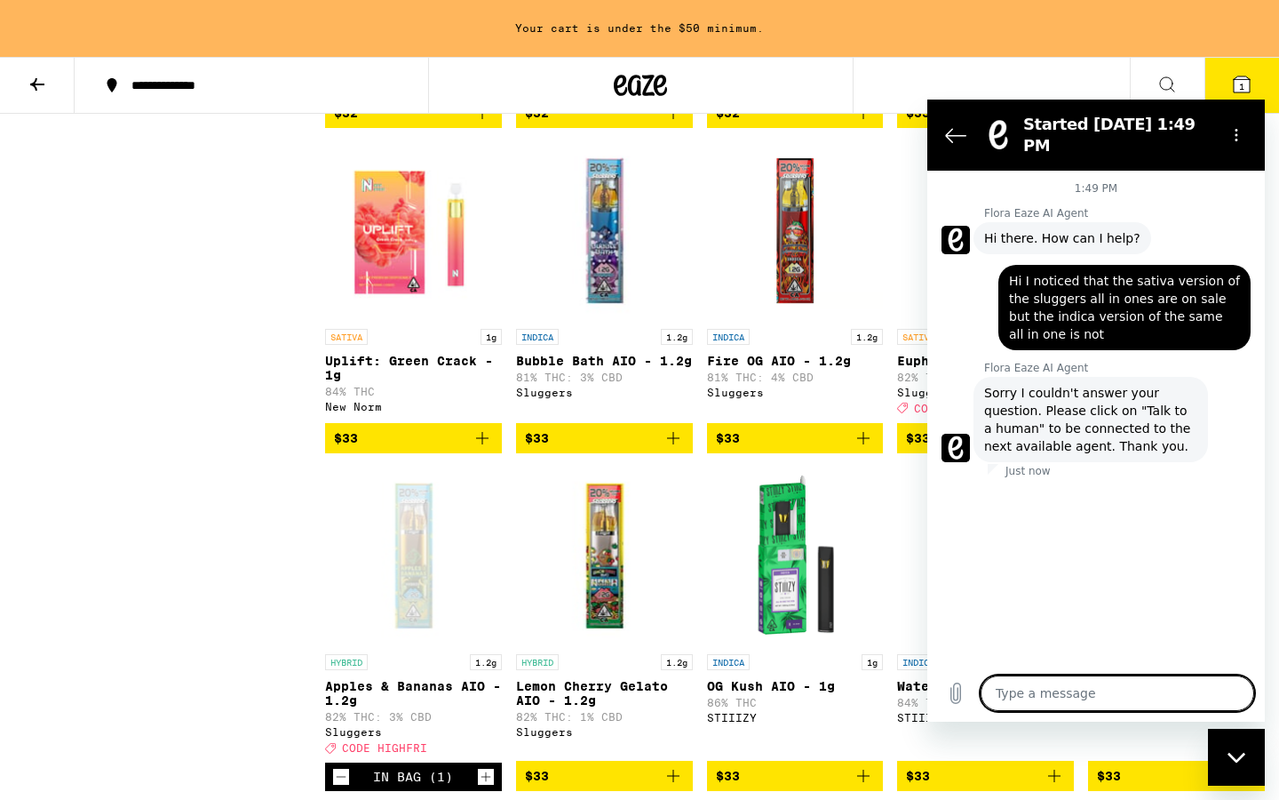
click at [1101, 705] on textarea at bounding box center [1118, 693] width 274 height 36
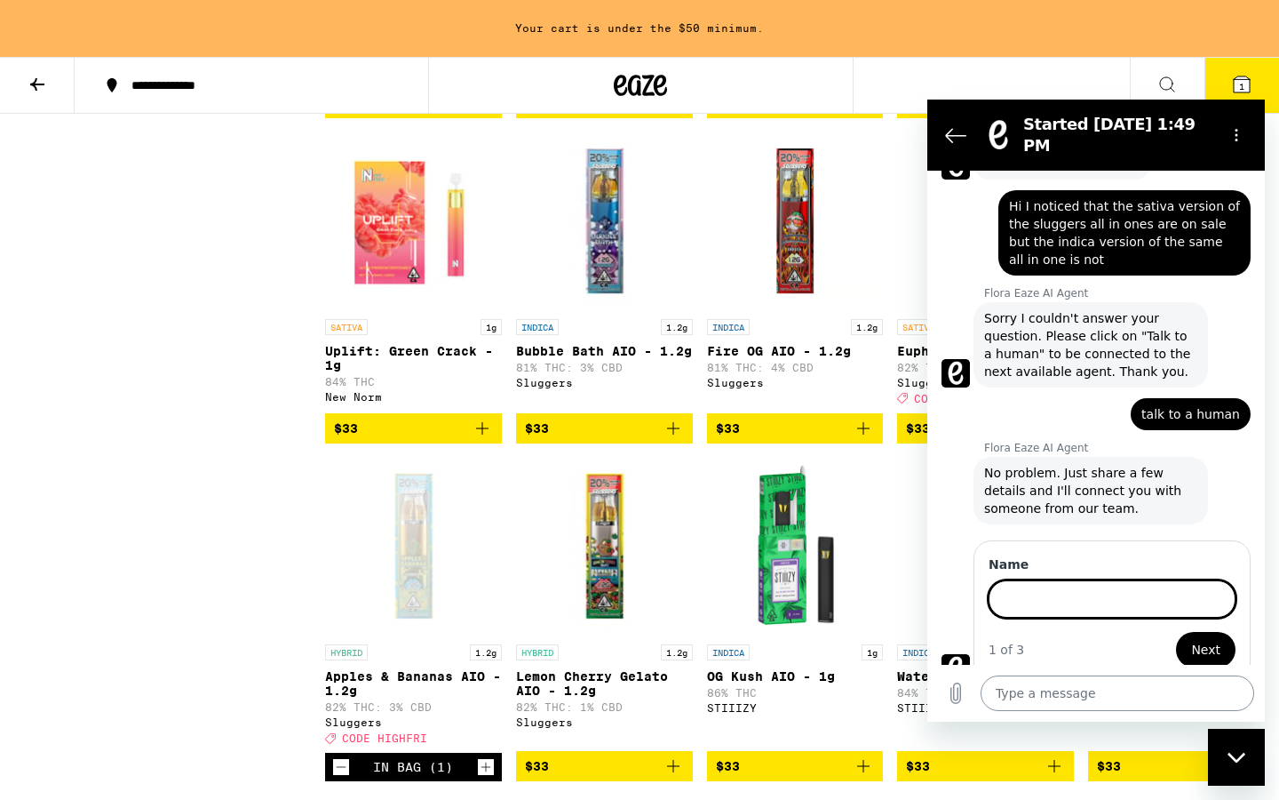
scroll to position [77, 0]
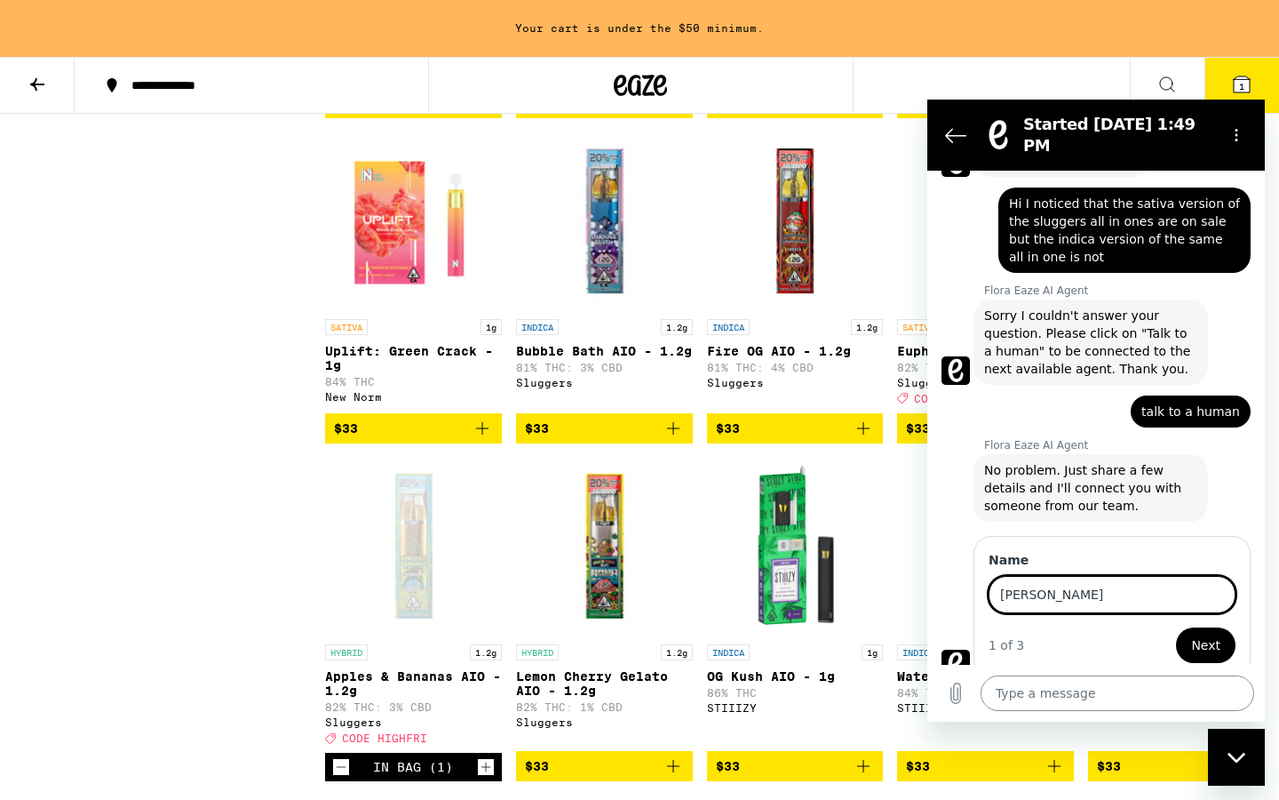
click at [1176, 627] on button "Next" at bounding box center [1206, 645] width 60 height 36
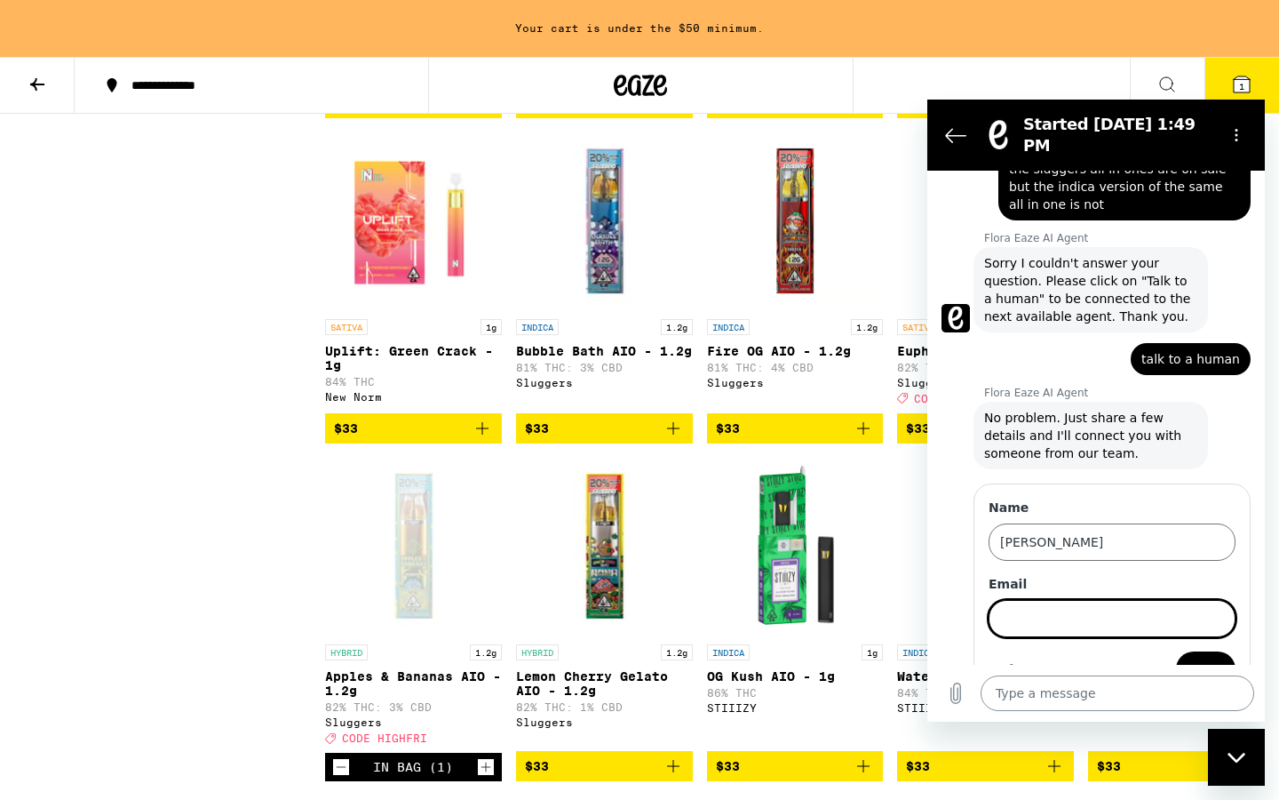
scroll to position [154, 0]
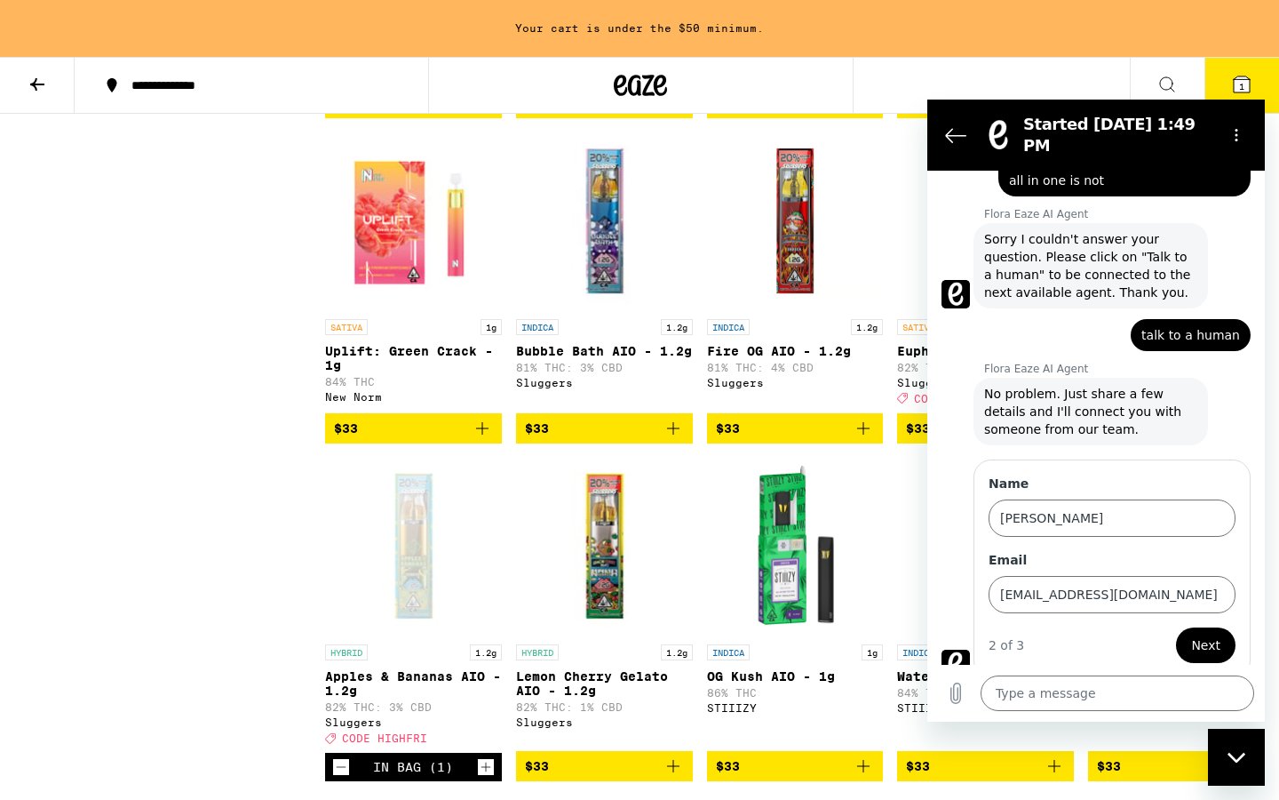
click at [1219, 642] on button "Next" at bounding box center [1206, 645] width 60 height 36
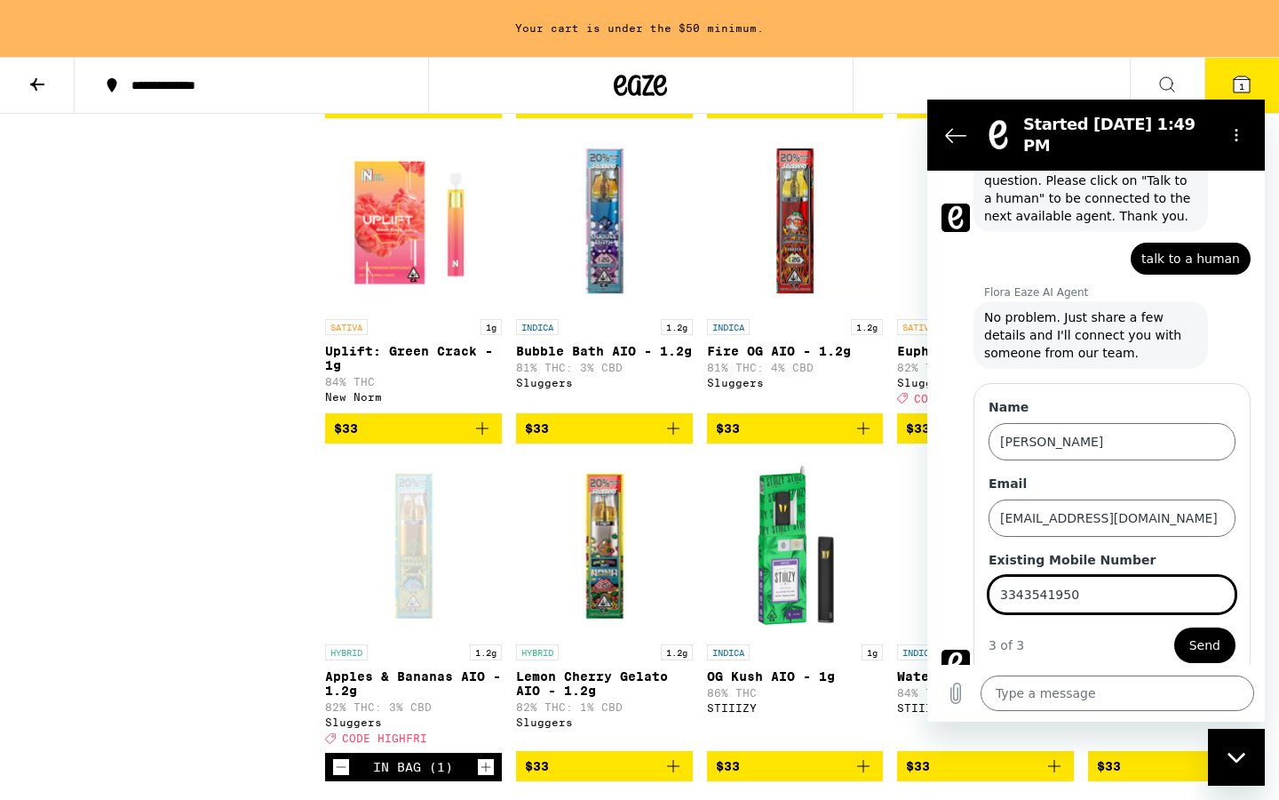
click at [1214, 634] on span "Send" at bounding box center [1205, 644] width 31 height 21
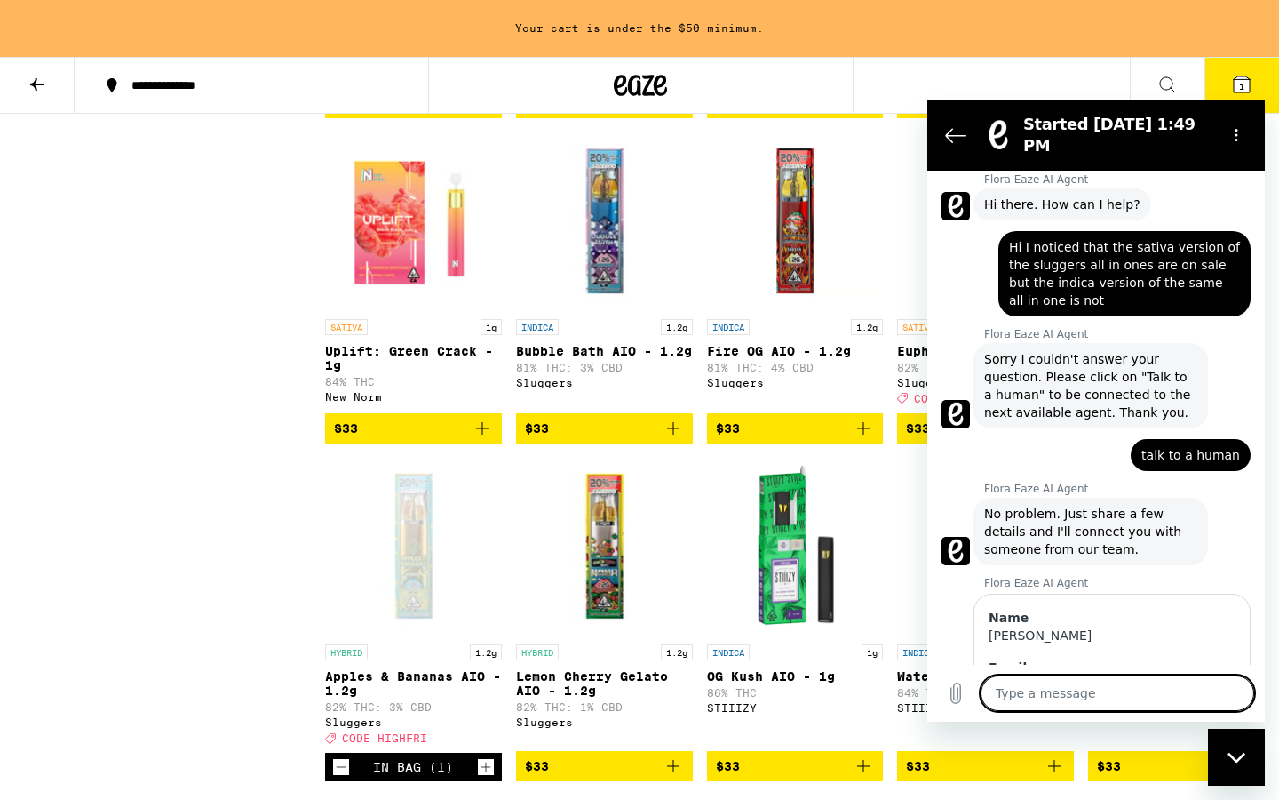
scroll to position [0, 0]
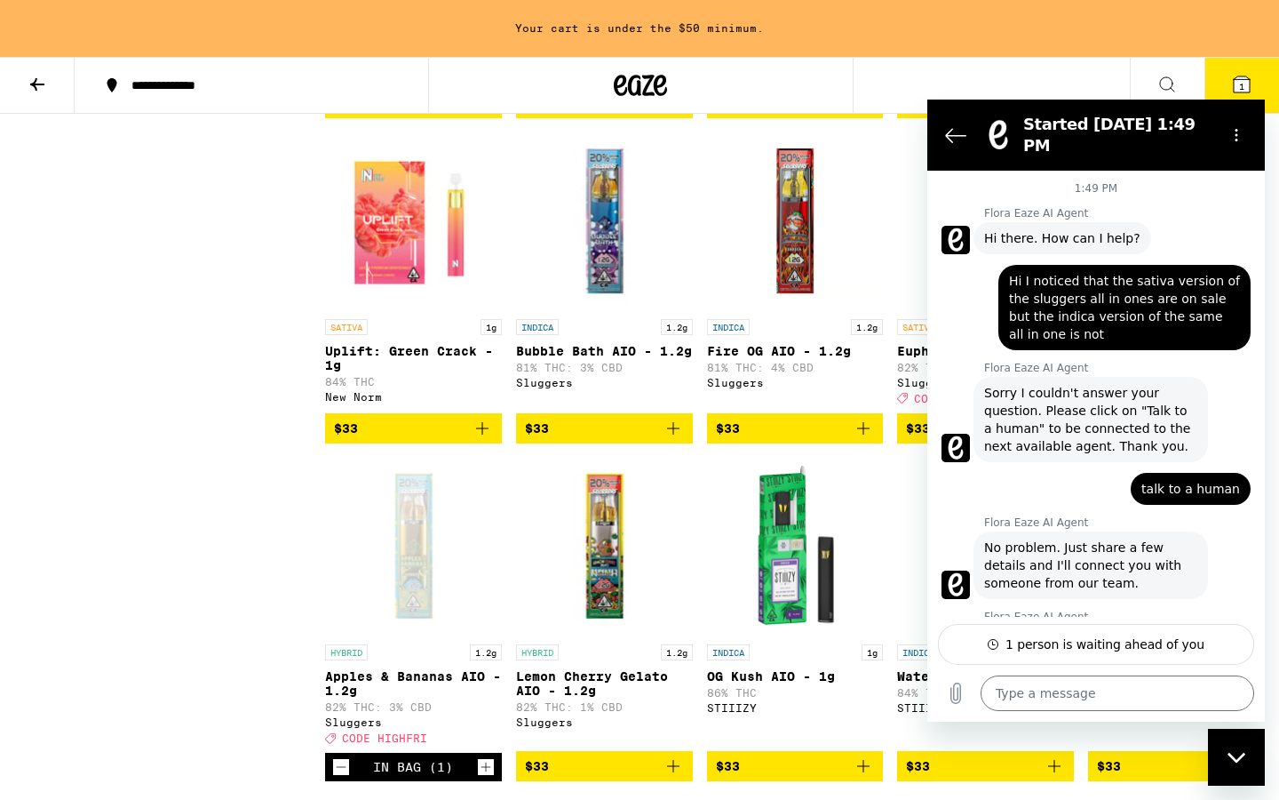
click at [1128, 287] on span "Hi I noticed that the sativa version of the sluggers all in ones are on sale bu…" at bounding box center [1124, 307] width 231 height 71
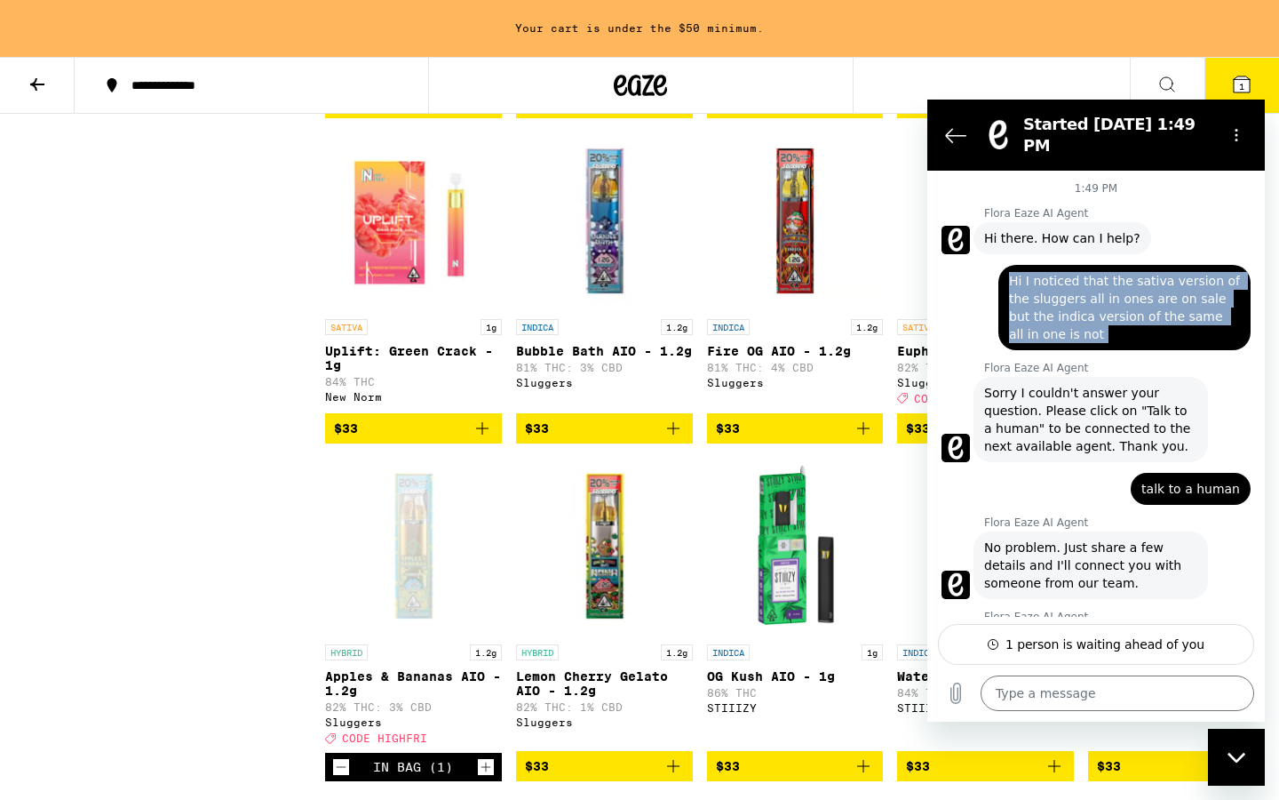
click at [1128, 287] on span "Hi I noticed that the sativa version of the sluggers all in ones are on sale bu…" at bounding box center [1124, 307] width 231 height 71
copy span "Hi I noticed that the sativa version of the sluggers all in ones are on sale bu…"
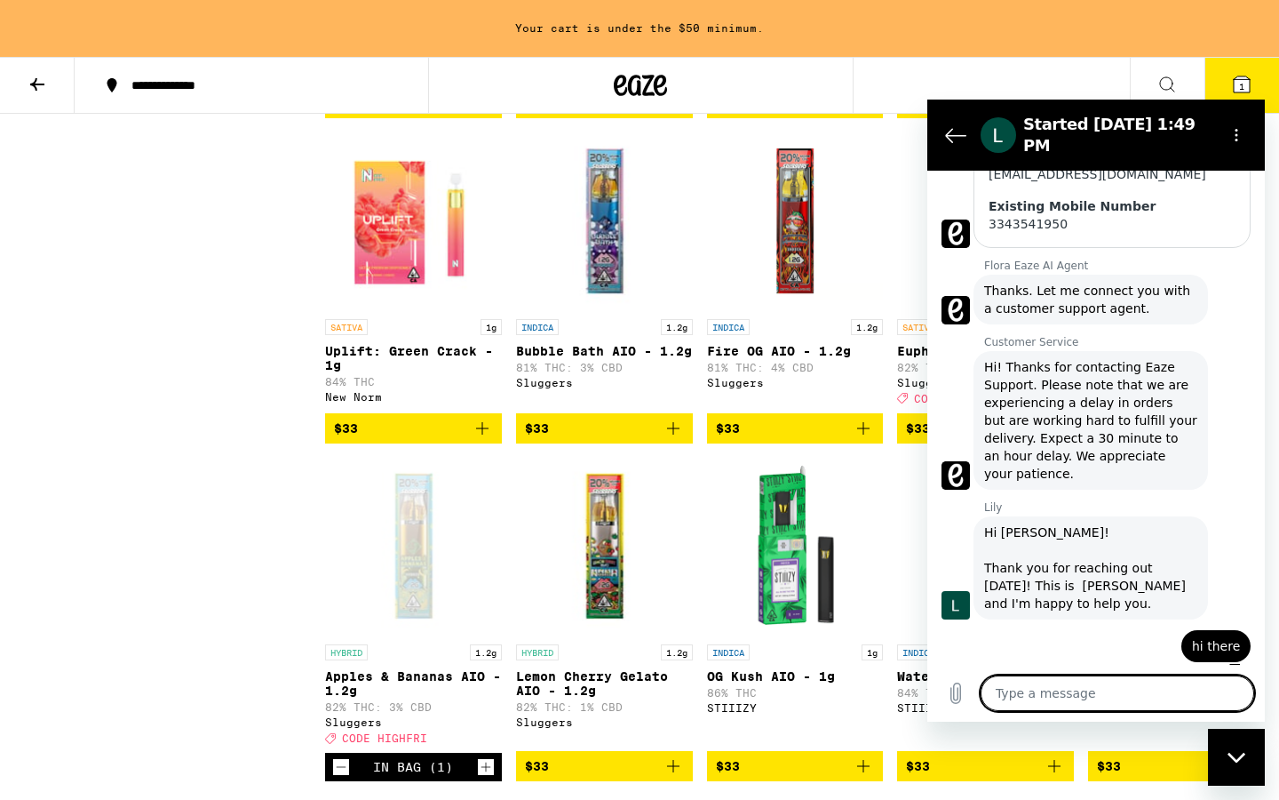
scroll to position [548, 0]
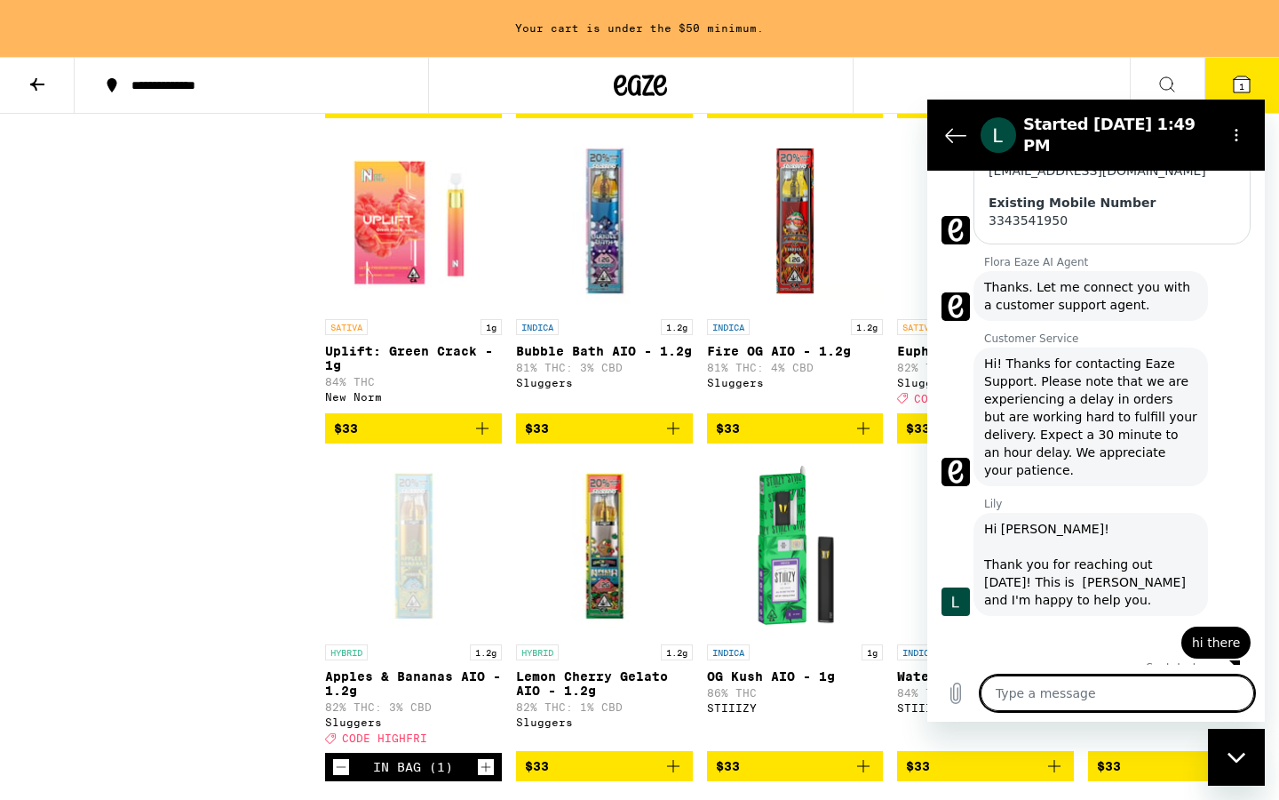
paste textarea "Hi I noticed that the sativa version of the sluggers all in ones are on sale bu…"
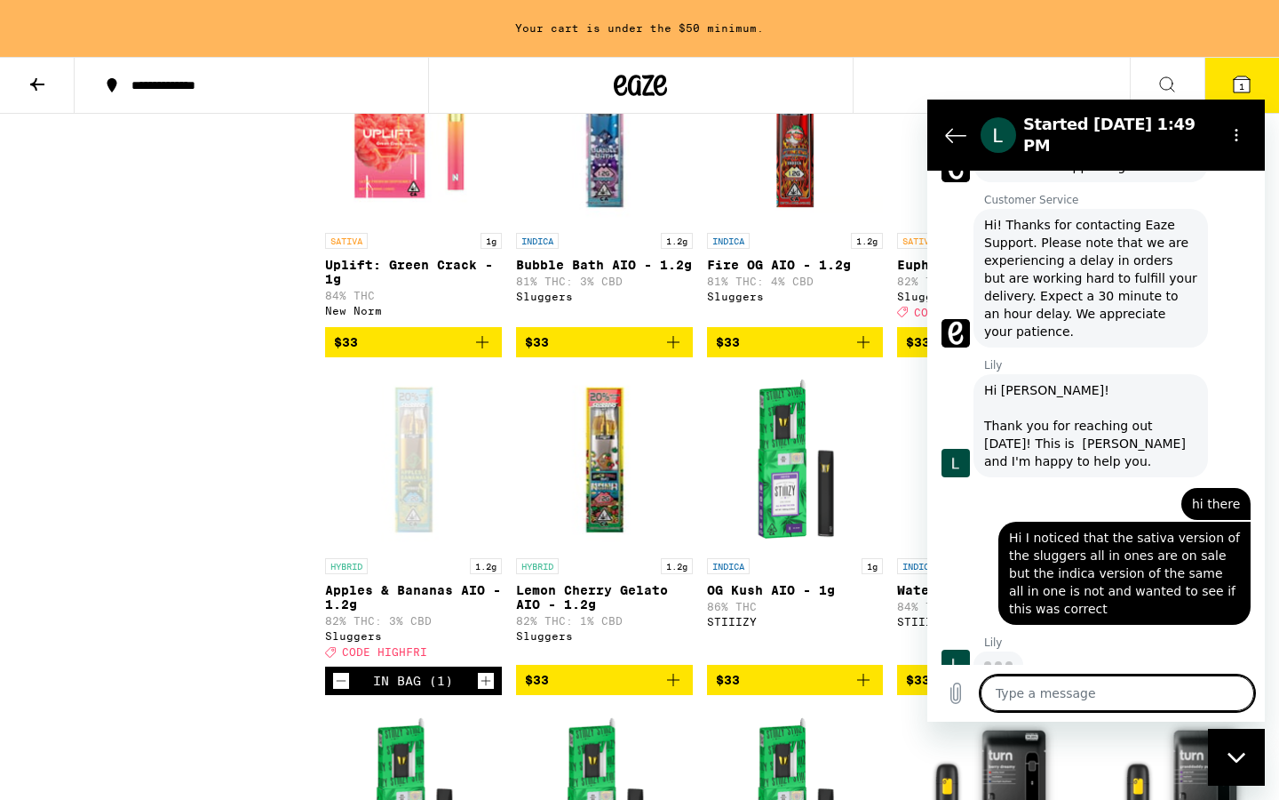
scroll to position [3565, 0]
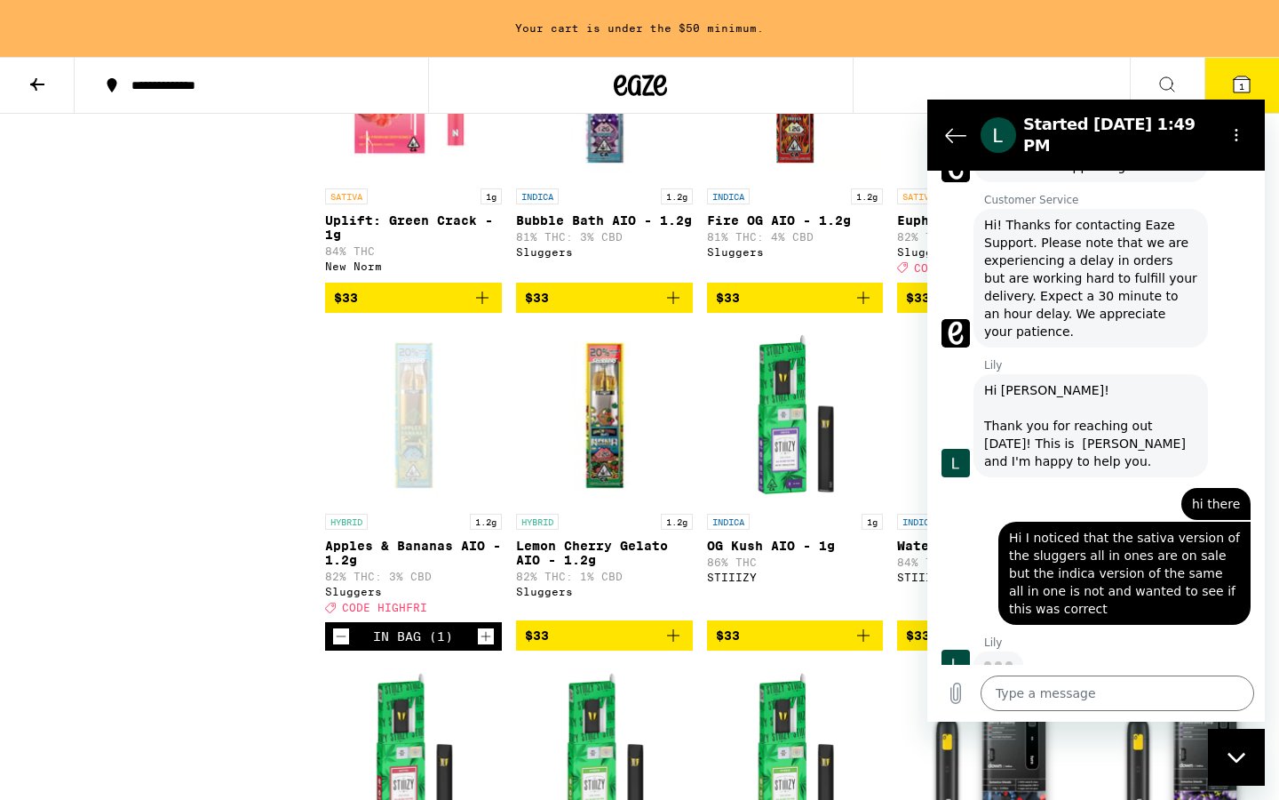
click at [338, 647] on icon "Decrement" at bounding box center [341, 635] width 16 height 21
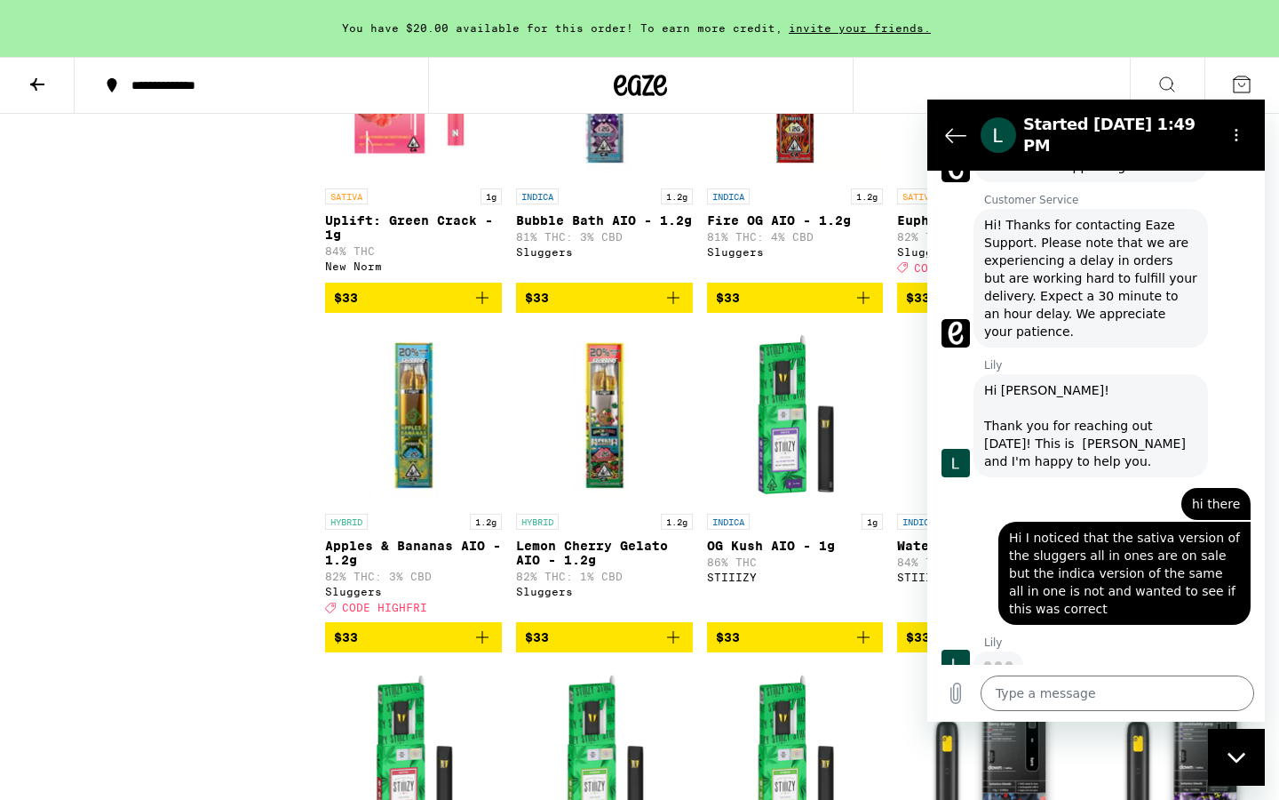
click at [338, 644] on span "$33" at bounding box center [346, 637] width 24 height 14
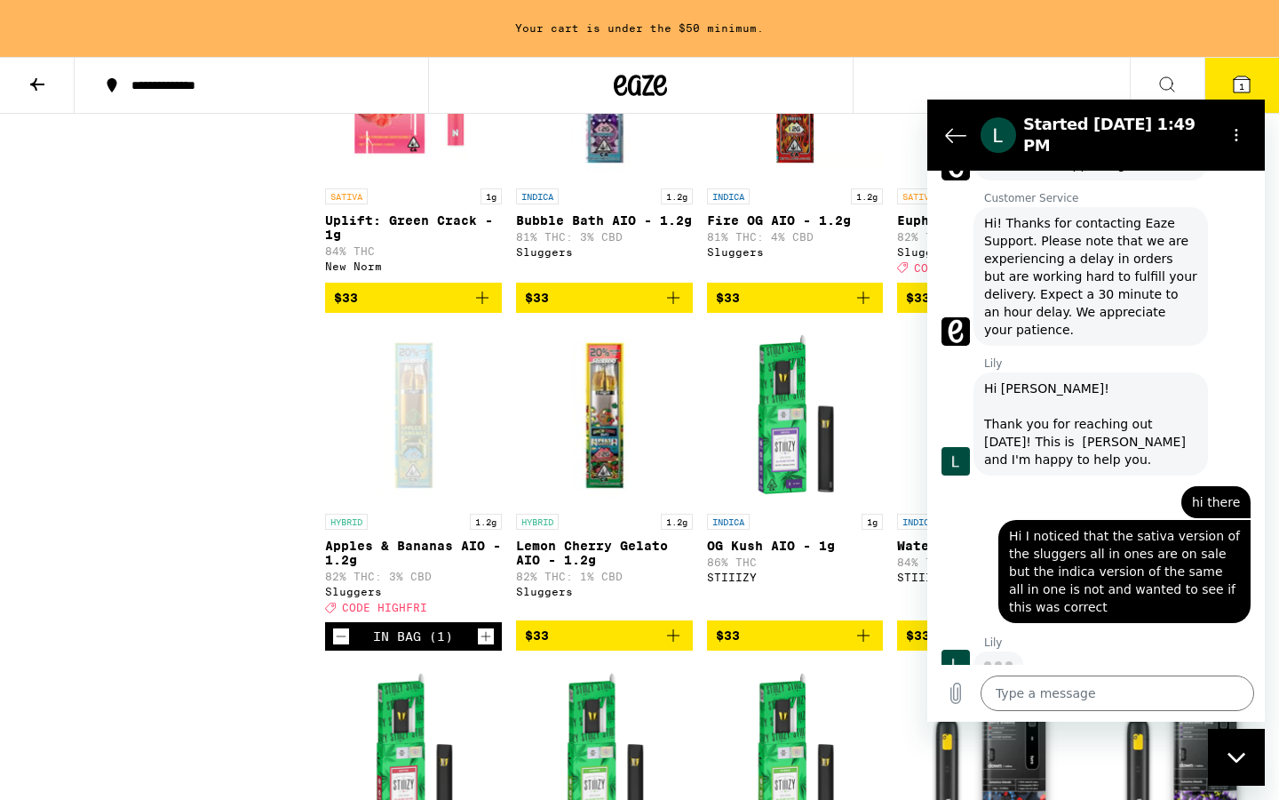
scroll to position [687, 0]
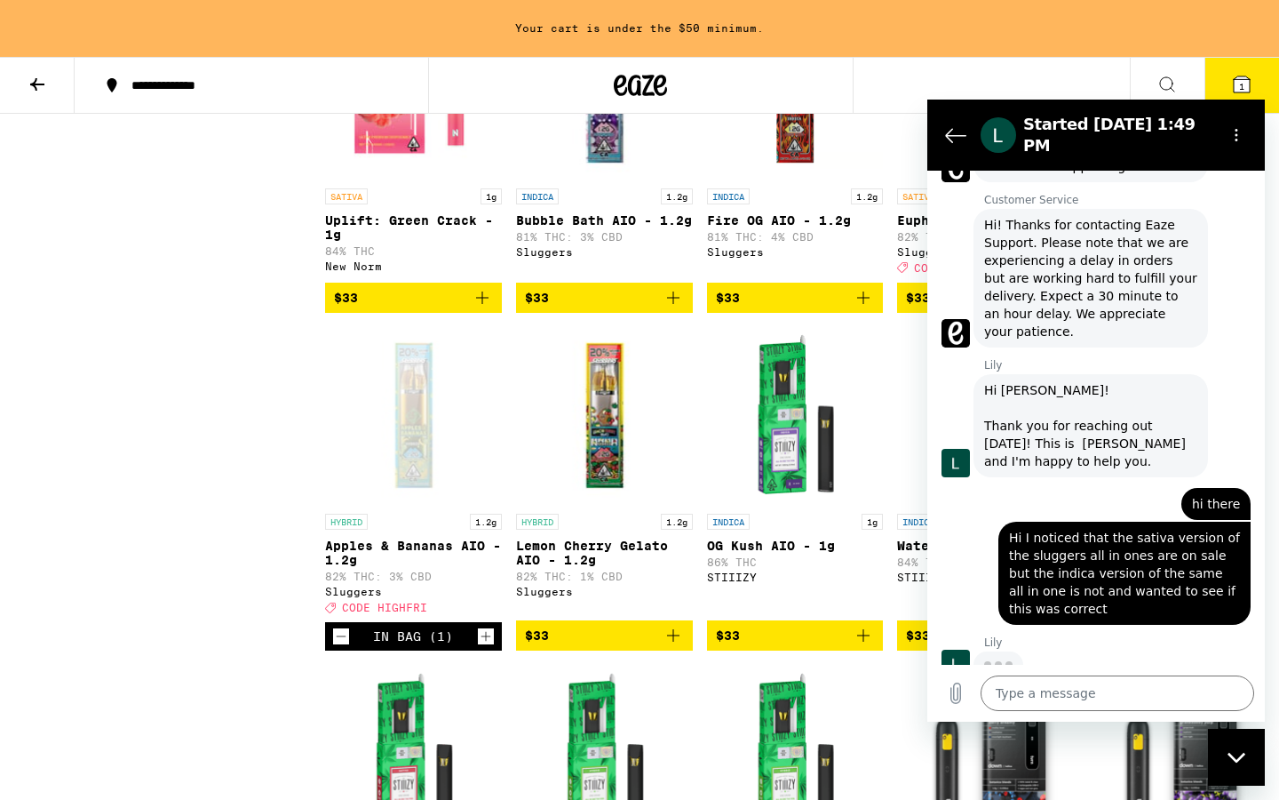
click at [337, 647] on icon "Decrement" at bounding box center [341, 635] width 16 height 21
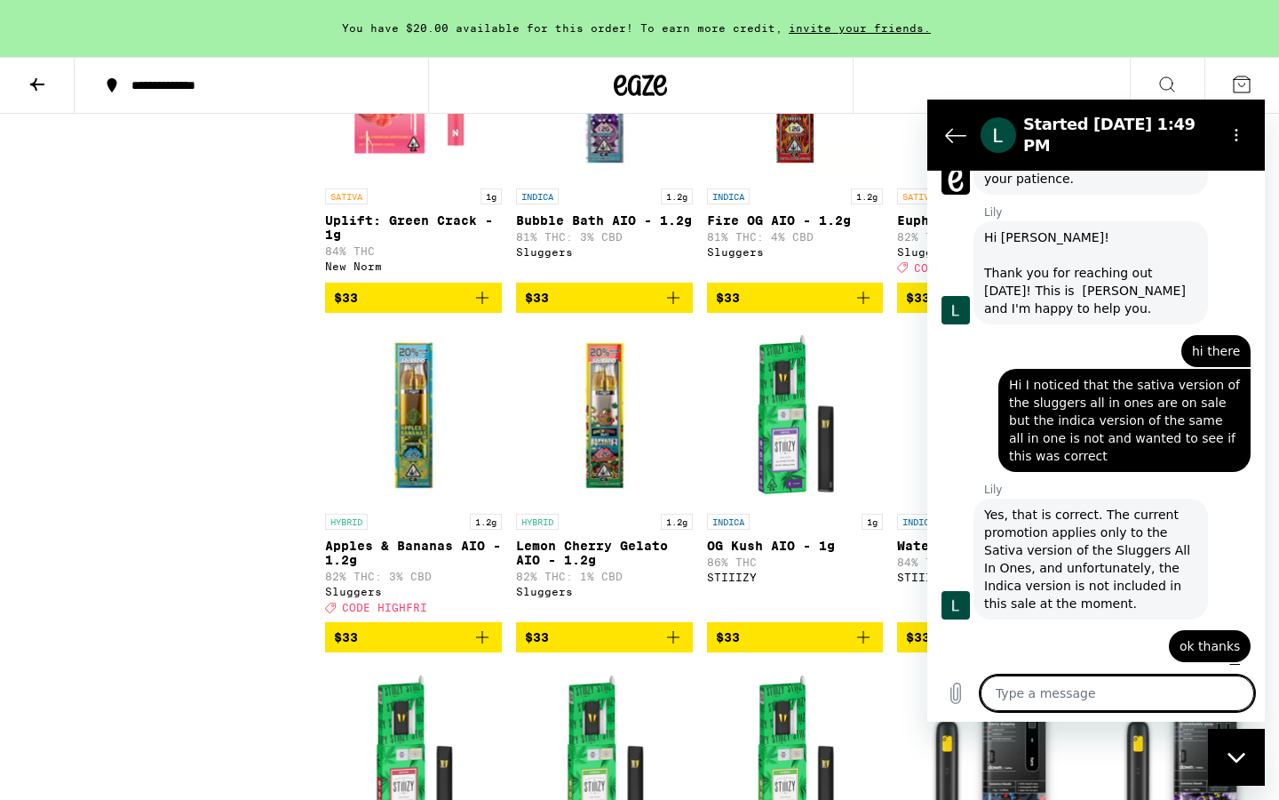
scroll to position [843, 0]
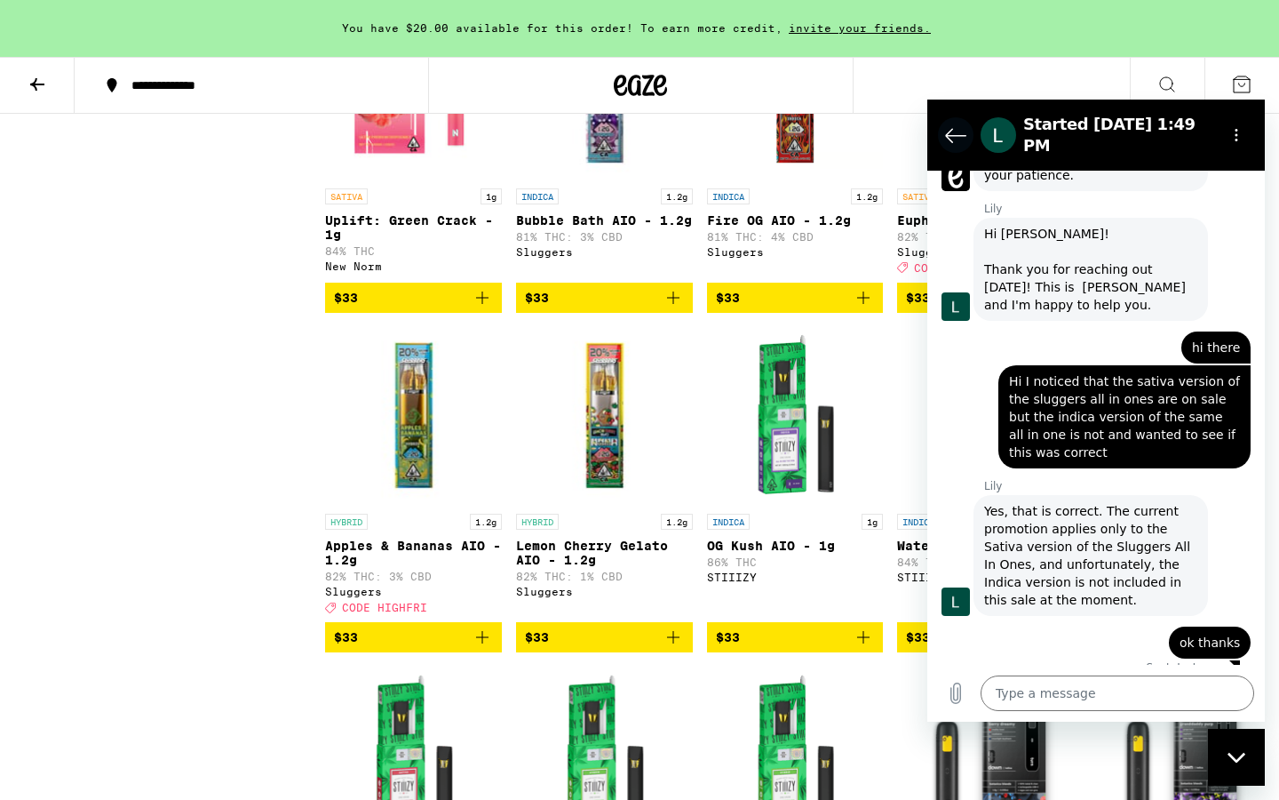
click at [960, 136] on icon "Back to the conversation list" at bounding box center [955, 134] width 21 height 21
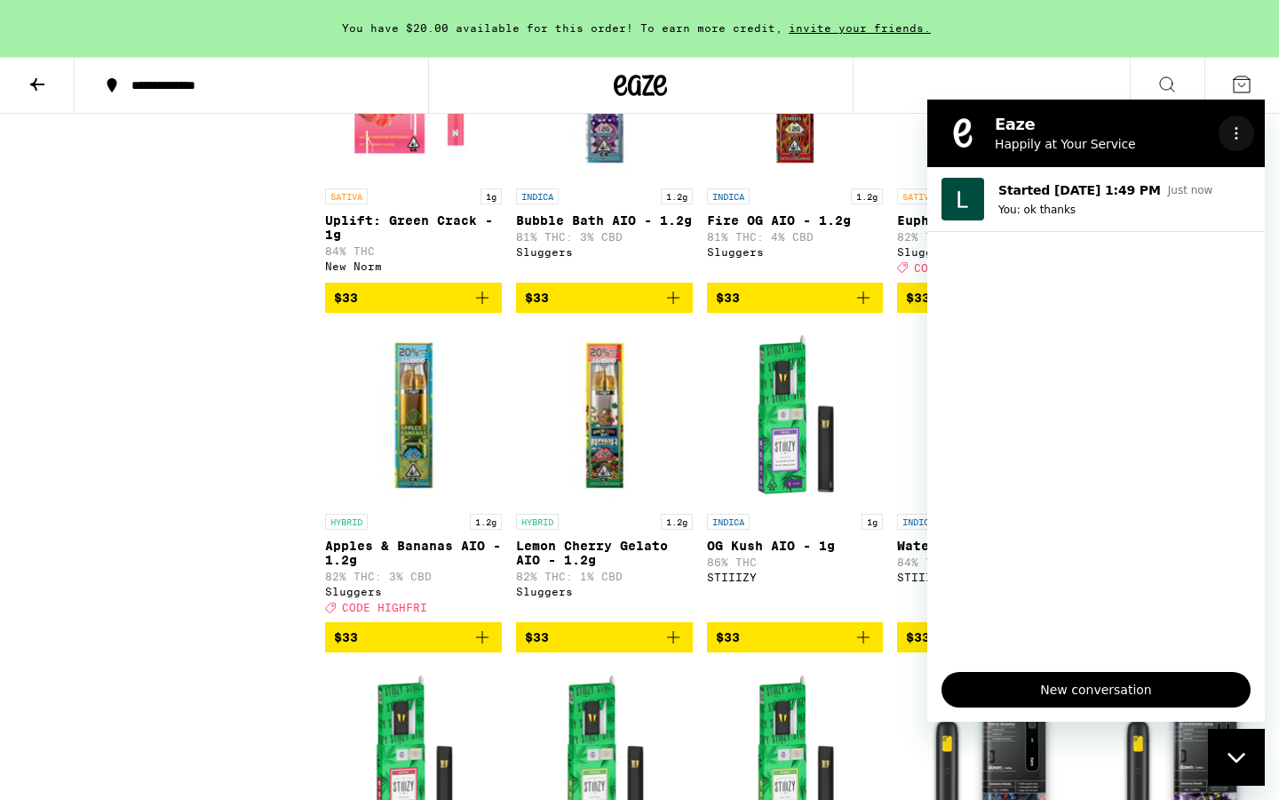
click at [1239, 131] on icon "Options menu" at bounding box center [1237, 133] width 14 height 14
click at [202, 508] on div "Sale View Sale Items Only Potency Low Medium High Very High Strain Type CBD CBD…" at bounding box center [169, 151] width 311 height 6909
click at [1109, 136] on p "Happily at Your Service" at bounding box center [1103, 144] width 217 height 18
drag, startPoint x: 1108, startPoint y: 143, endPoint x: 1105, endPoint y: 376, distance: 232.8
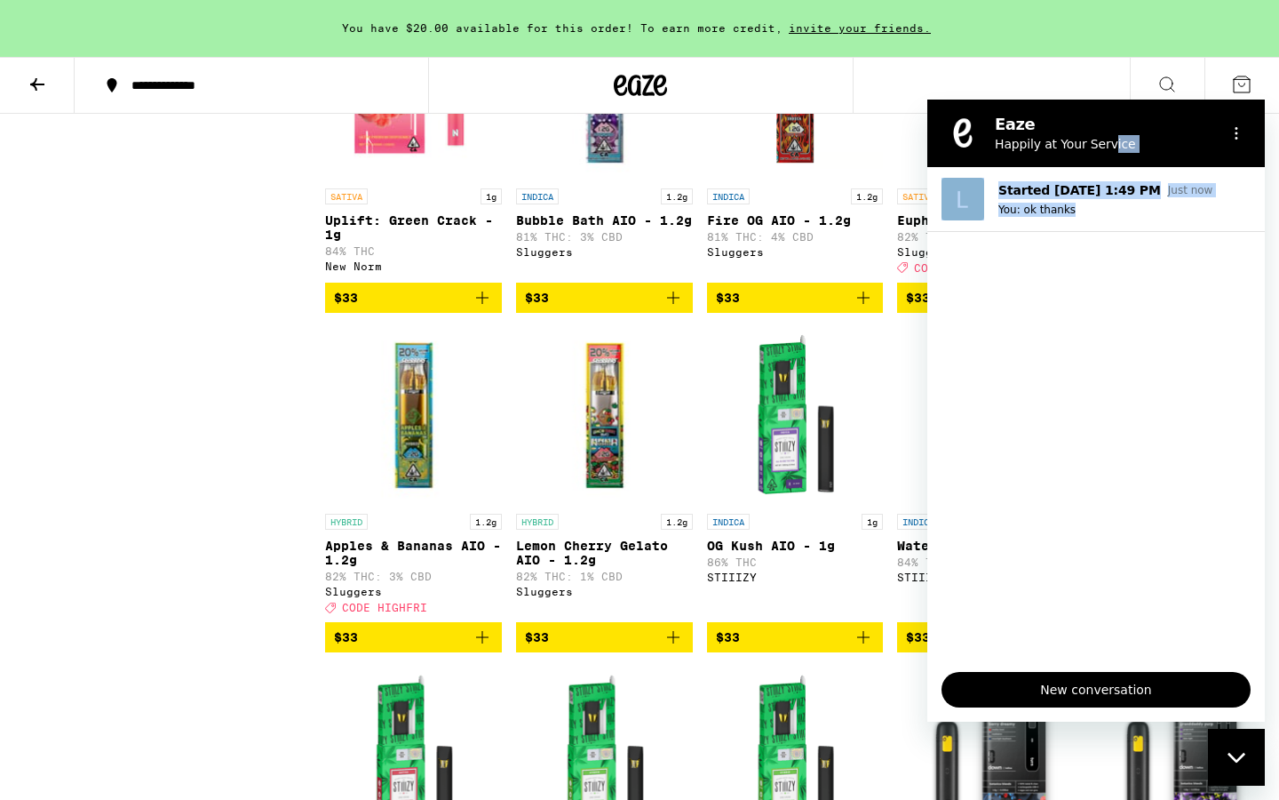
click at [1105, 376] on div "Eaze Happily at Your Service Started [DATE] 1:49 PM Just now You: ok thanks New…" at bounding box center [1097, 411] width 338 height 622
click at [1103, 571] on ul "Started [DATE] 1:49 PM Just now You: ok thanks" at bounding box center [1097, 412] width 338 height 490
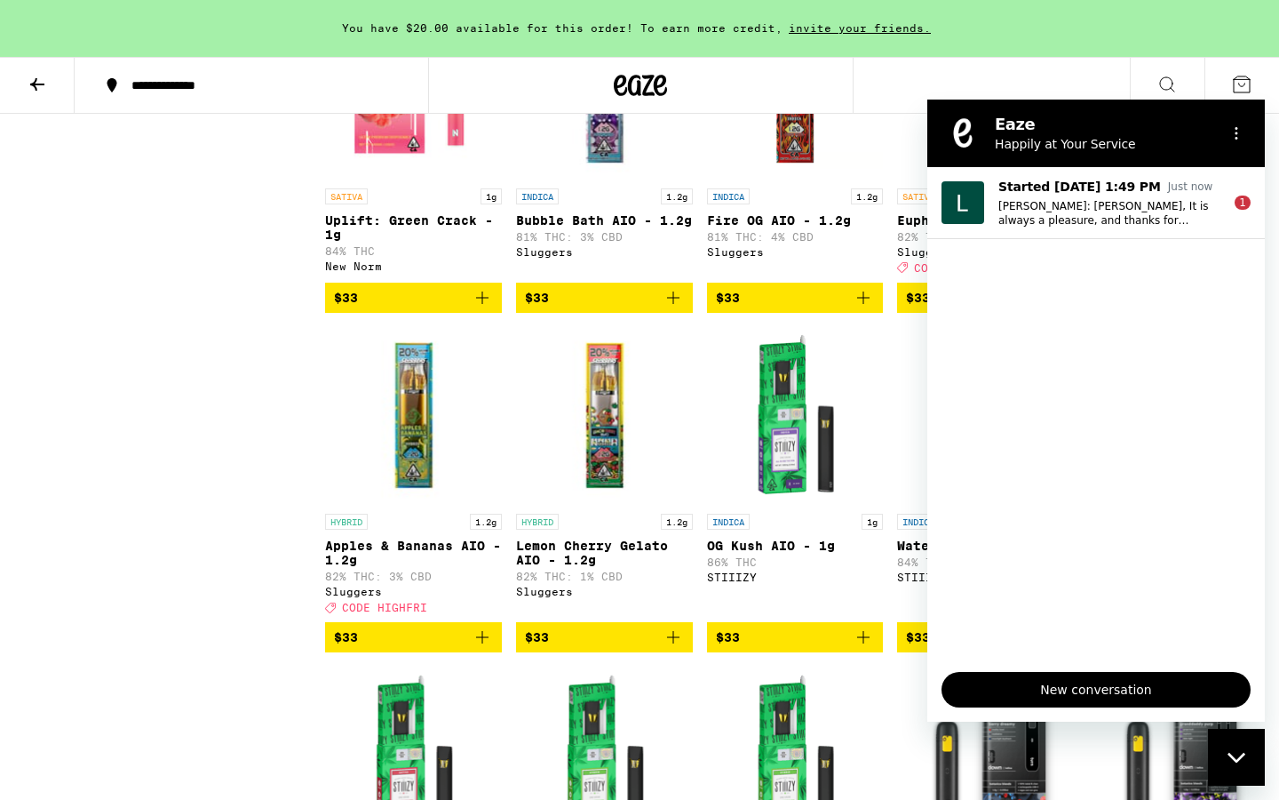
click at [1232, 740] on div "Close messaging window" at bounding box center [1236, 756] width 53 height 53
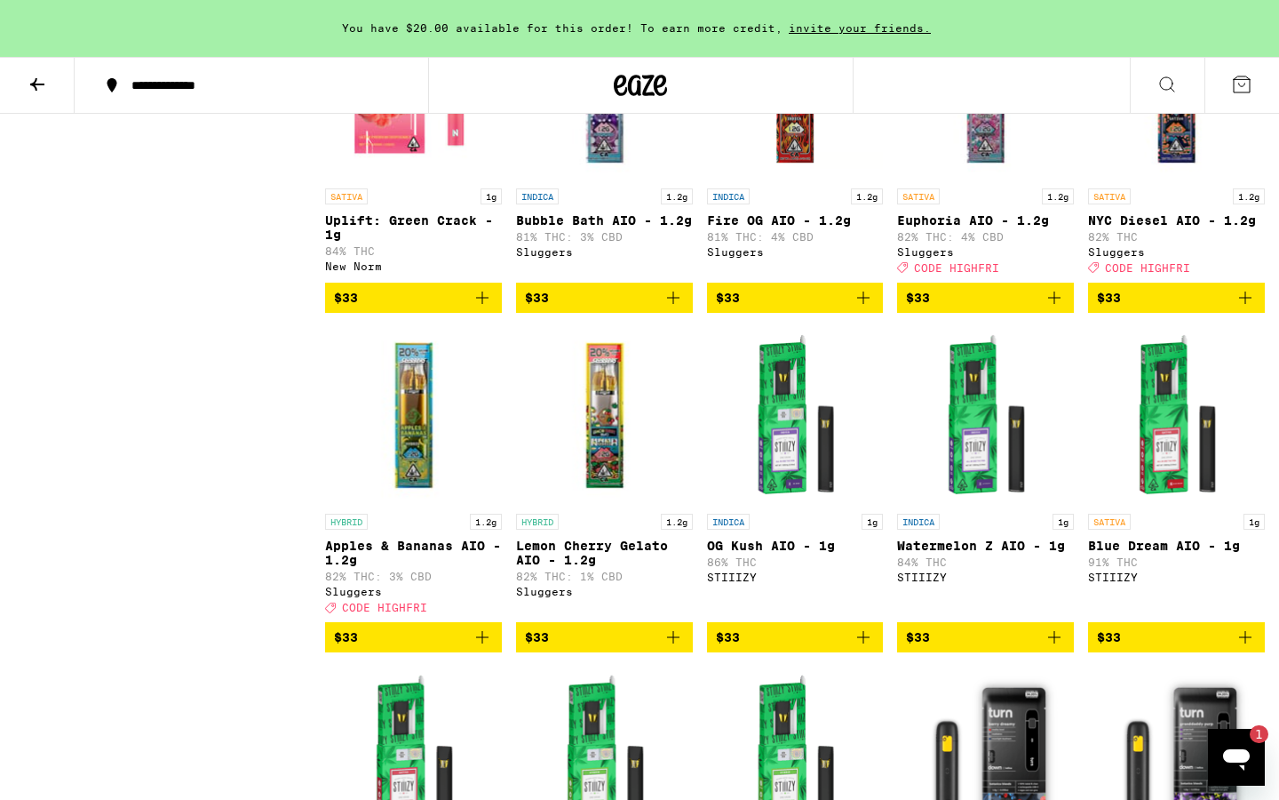
scroll to position [0, 0]
click at [1221, 742] on icon "Open messaging window, 1 unread message" at bounding box center [1237, 757] width 32 height 32
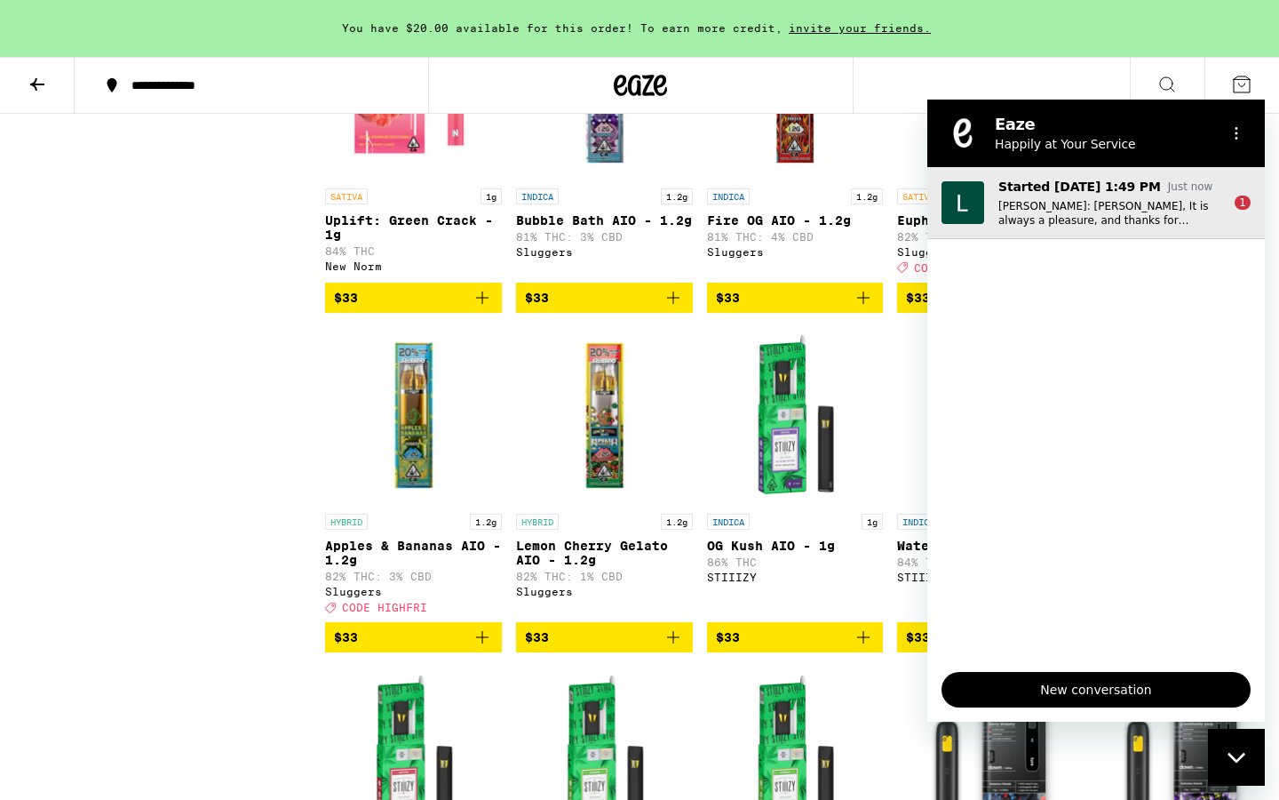
click at [1112, 211] on p "[PERSON_NAME]: [PERSON_NAME], It is always a pleasure, and thanks for contactin…" at bounding box center [1110, 213] width 222 height 28
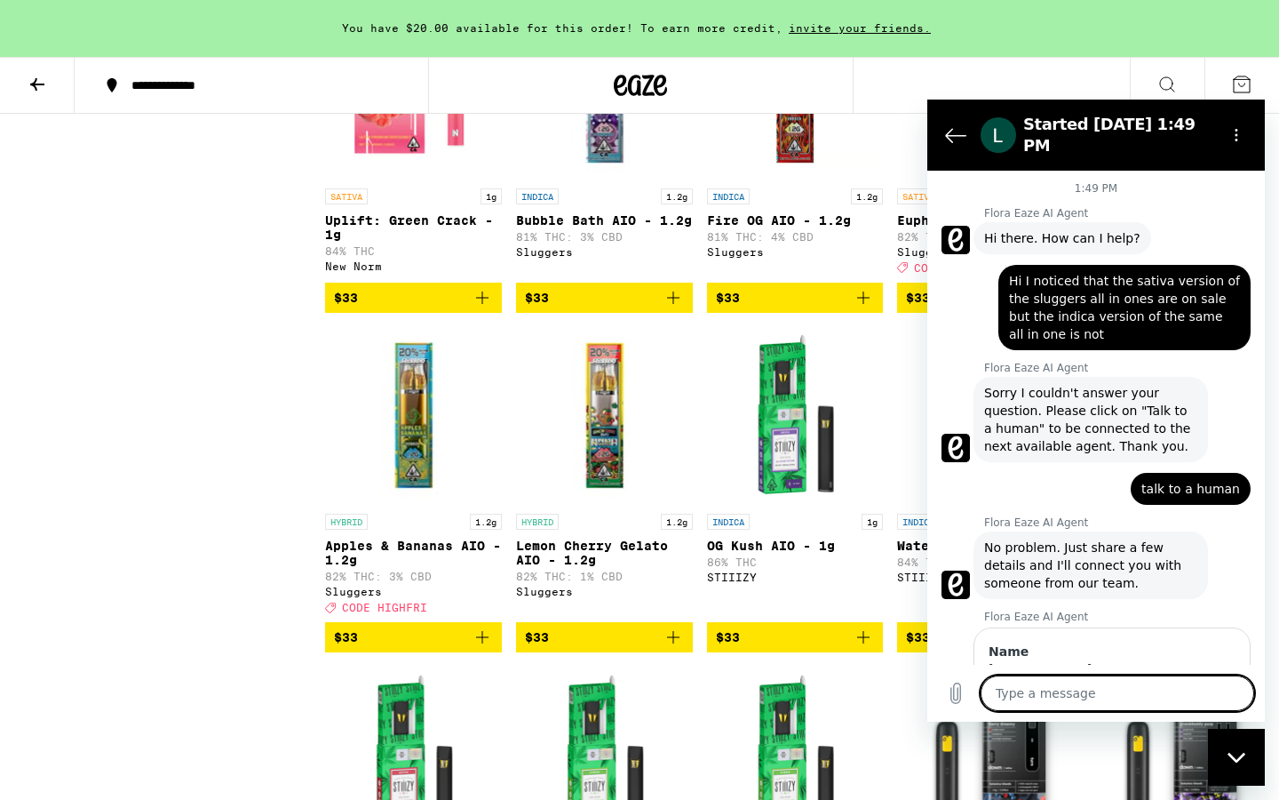
scroll to position [1037, 0]
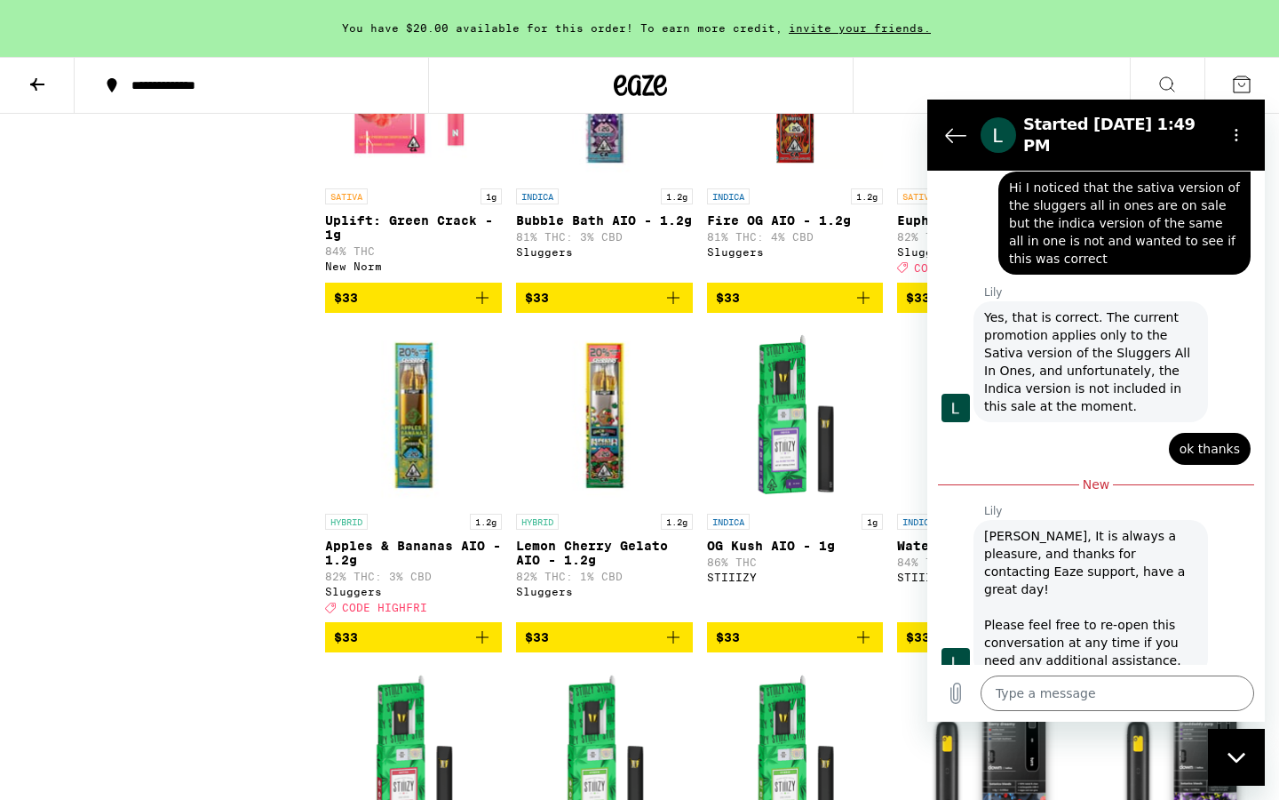
click at [1223, 752] on div "Close messaging window" at bounding box center [1236, 756] width 53 height 53
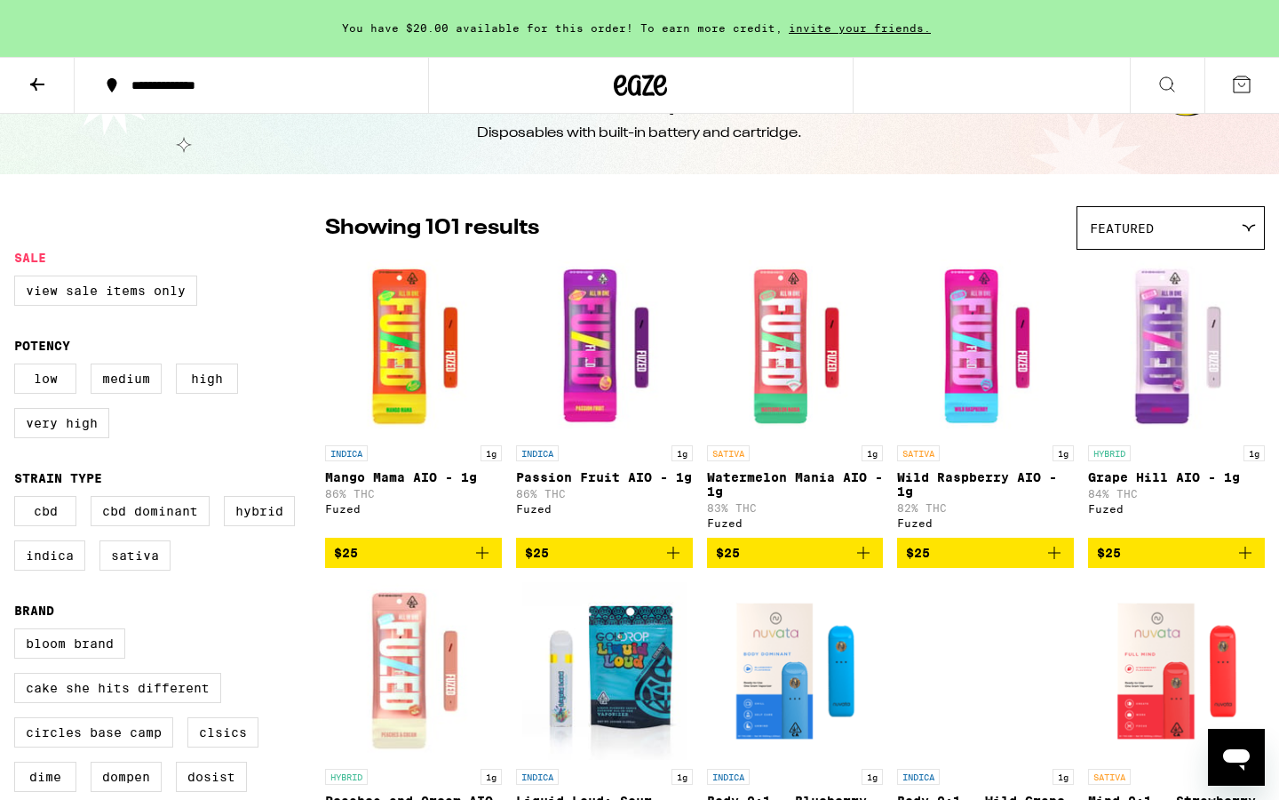
scroll to position [0, 0]
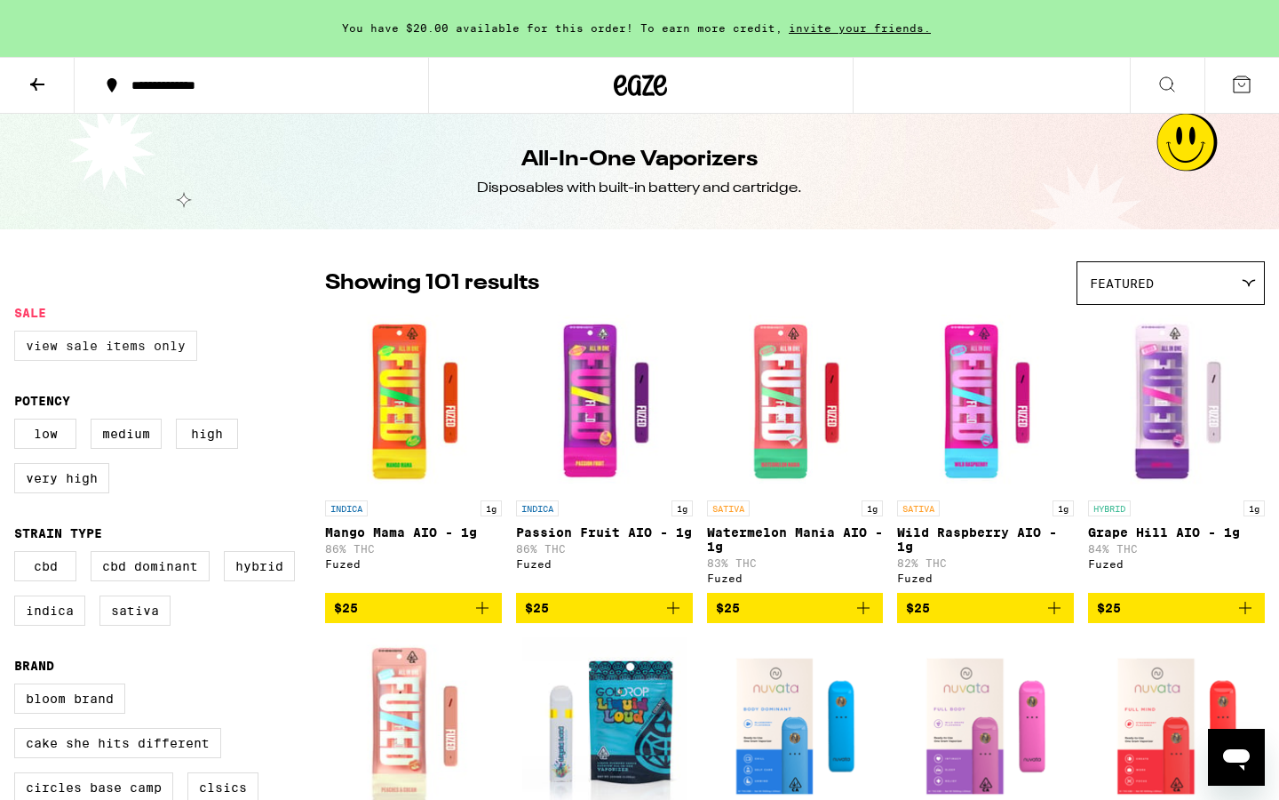
click at [152, 345] on label "View Sale Items Only" at bounding box center [105, 346] width 183 height 30
click at [19, 334] on input "View Sale Items Only" at bounding box center [18, 333] width 1 height 1
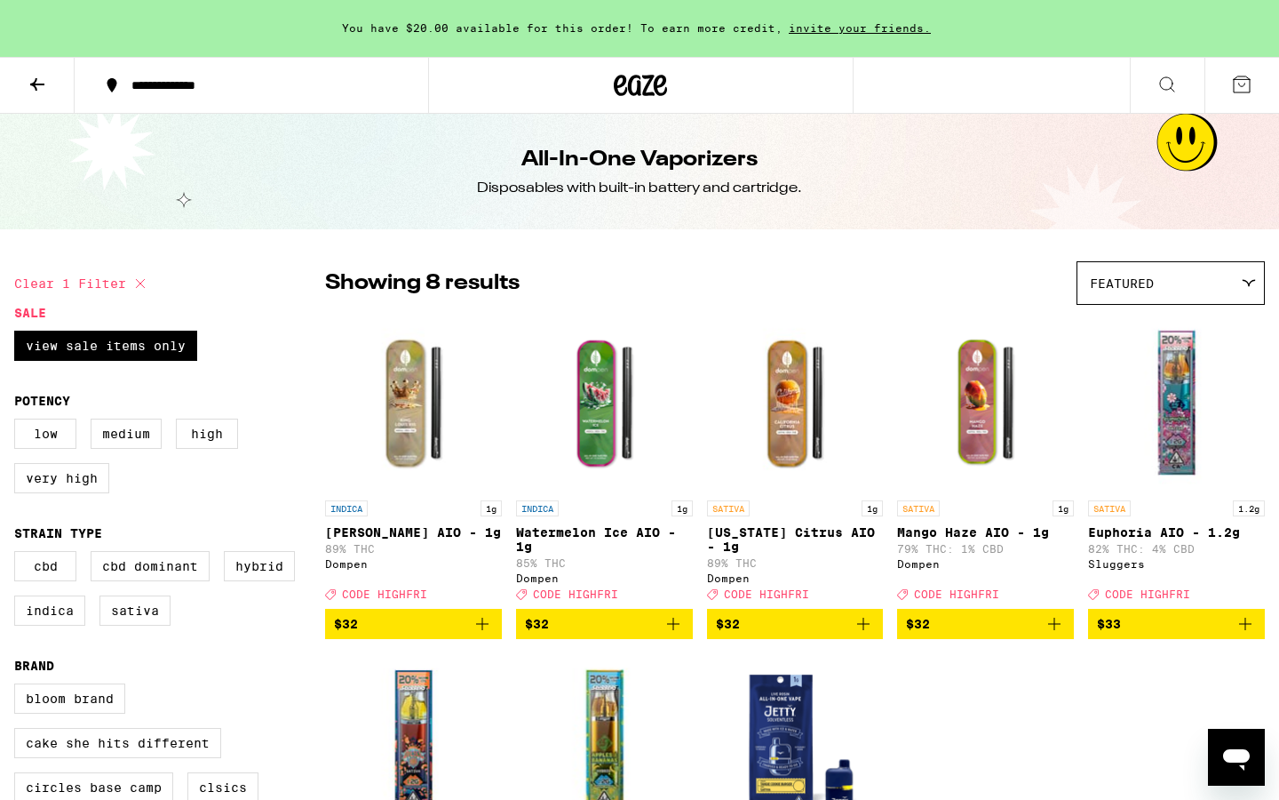
click at [1242, 633] on icon "Add to bag" at bounding box center [1245, 623] width 21 height 21
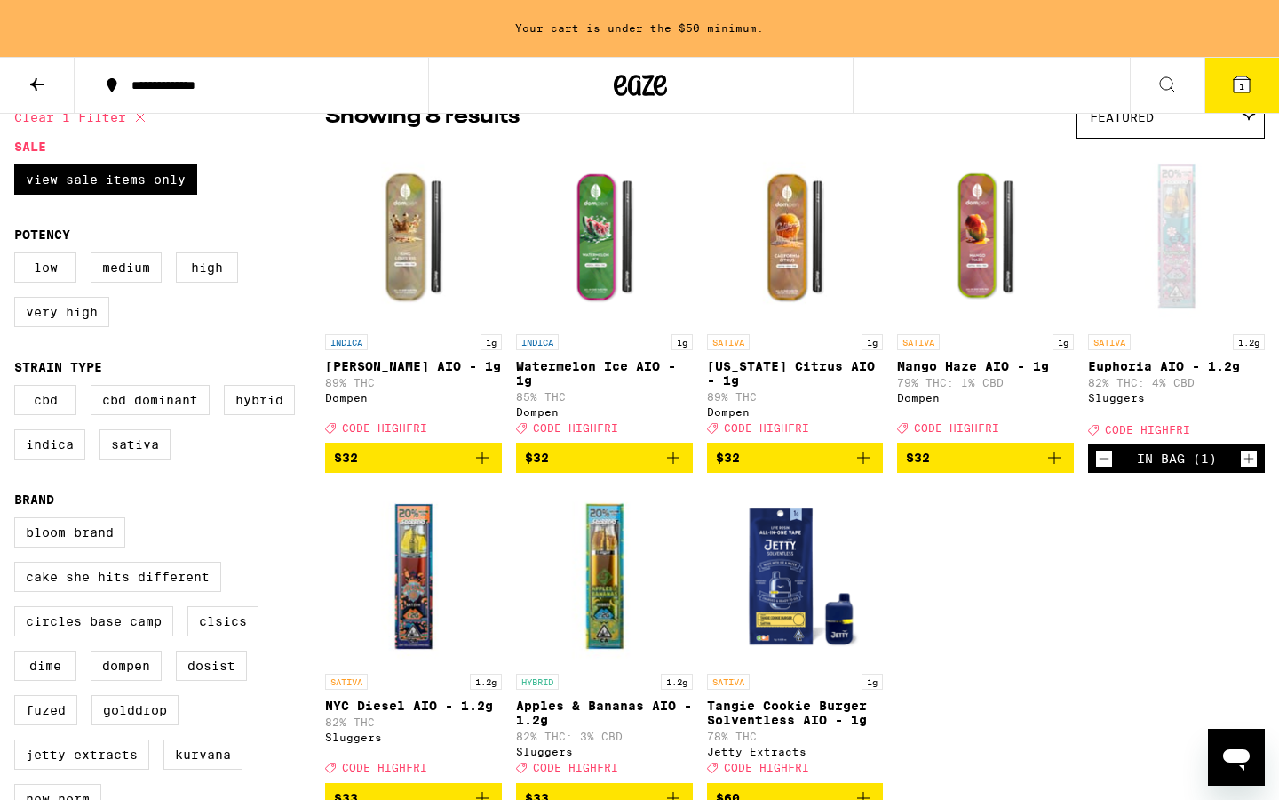
scroll to position [224, 0]
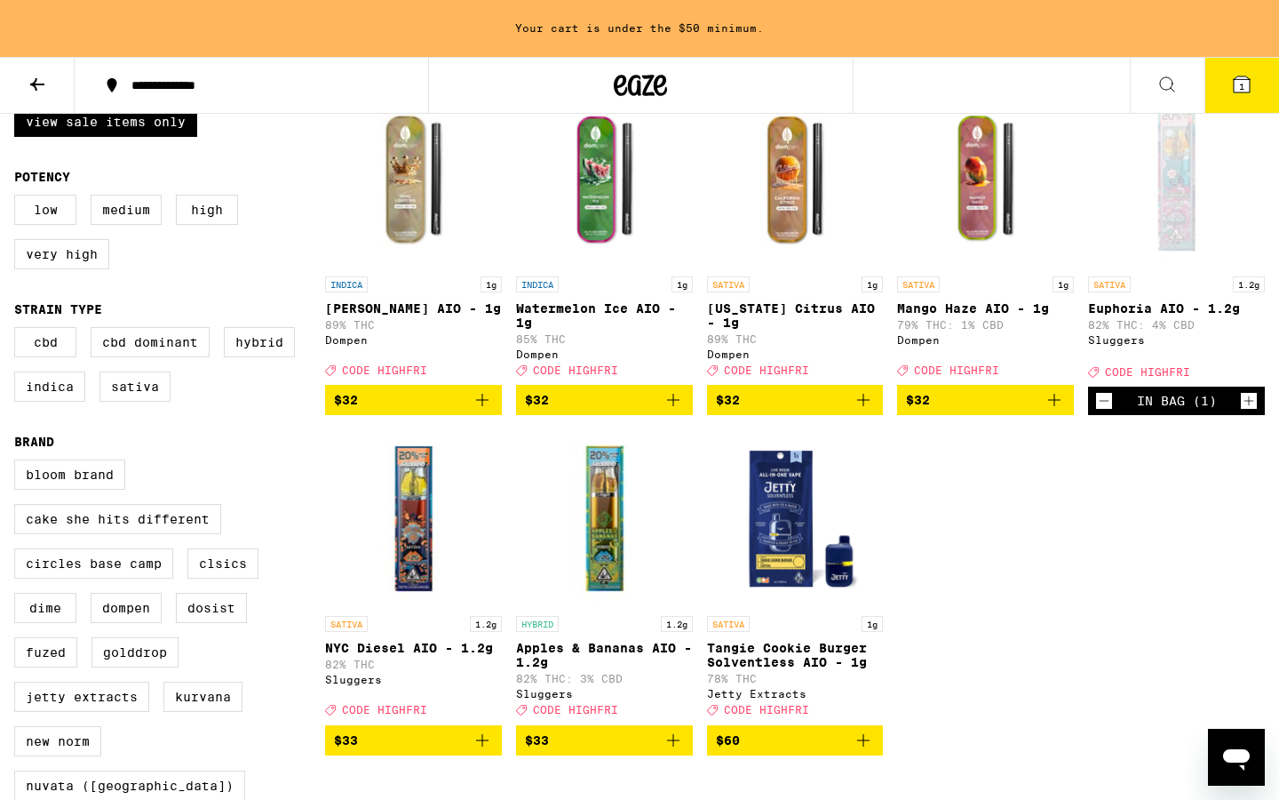
click at [674, 751] on icon "Add to bag" at bounding box center [673, 739] width 21 height 21
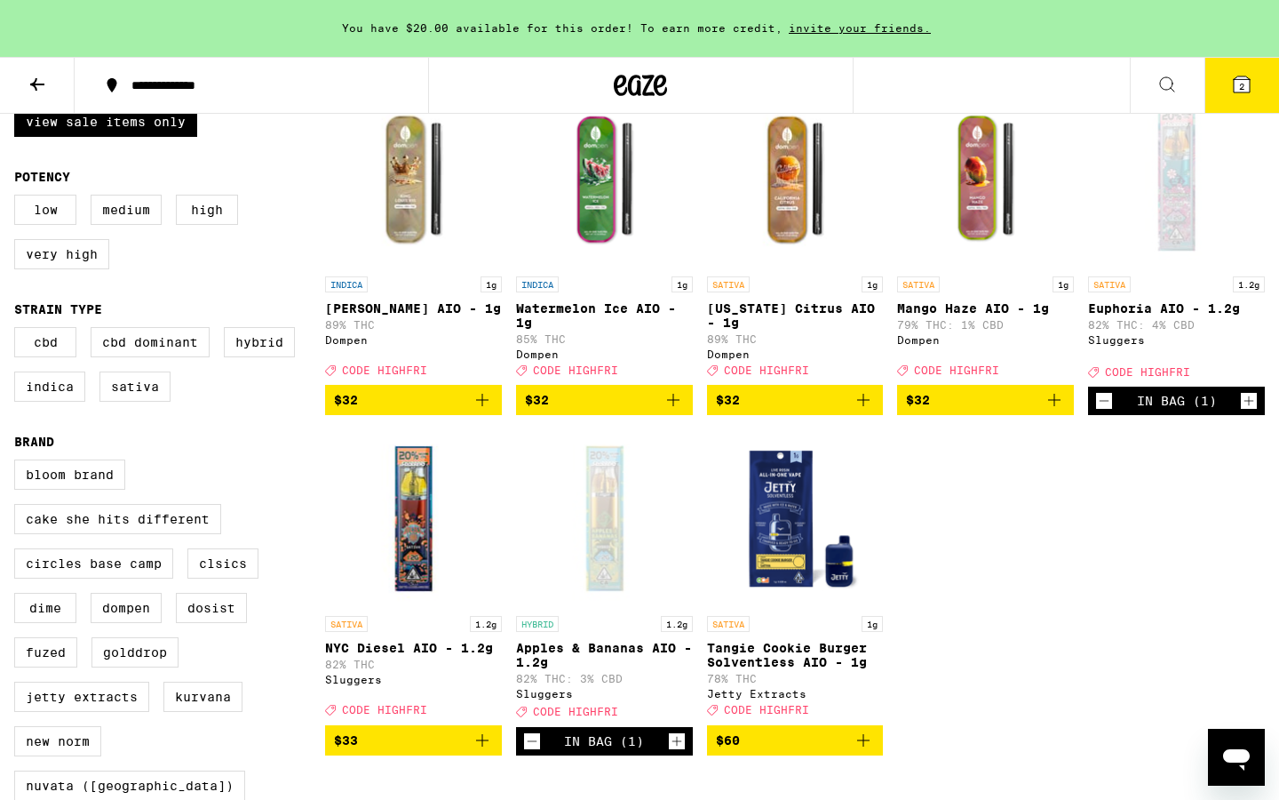
click at [679, 409] on icon "Add to bag" at bounding box center [673, 399] width 21 height 21
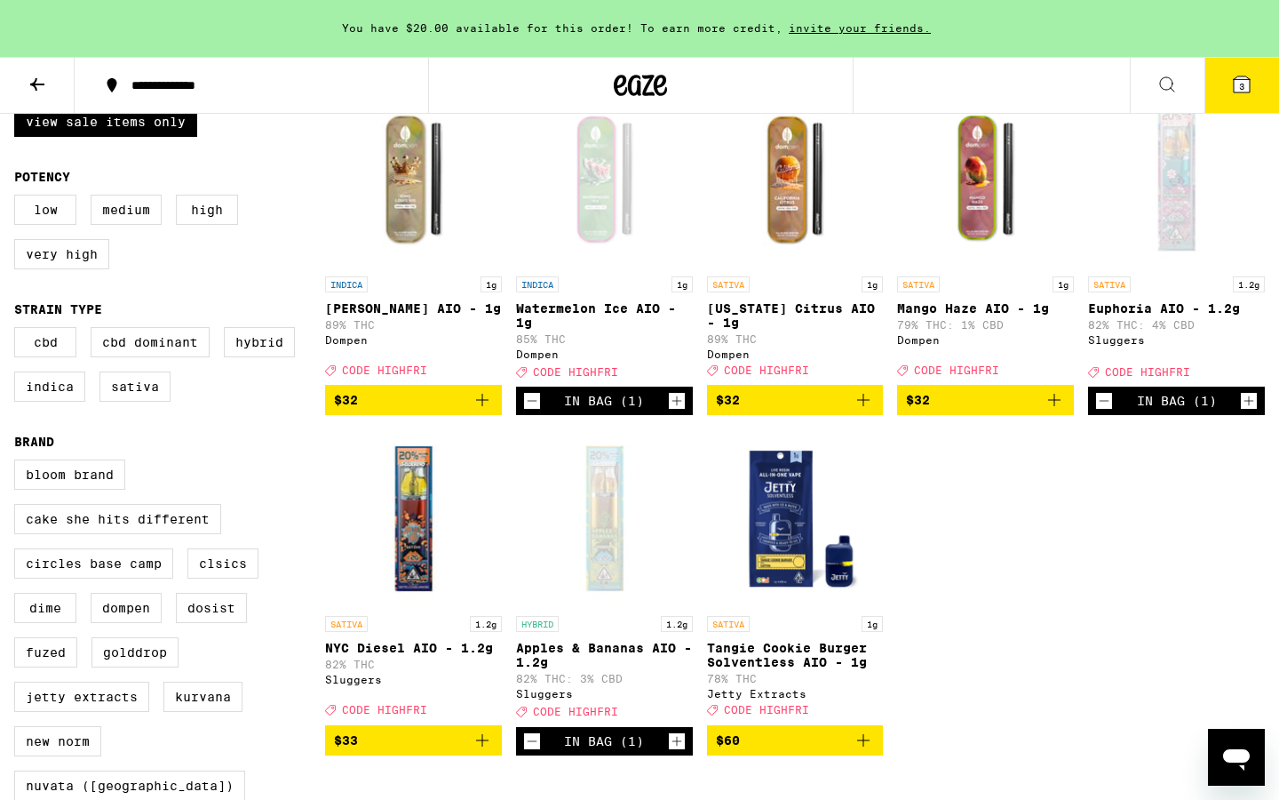
scroll to position [0, 0]
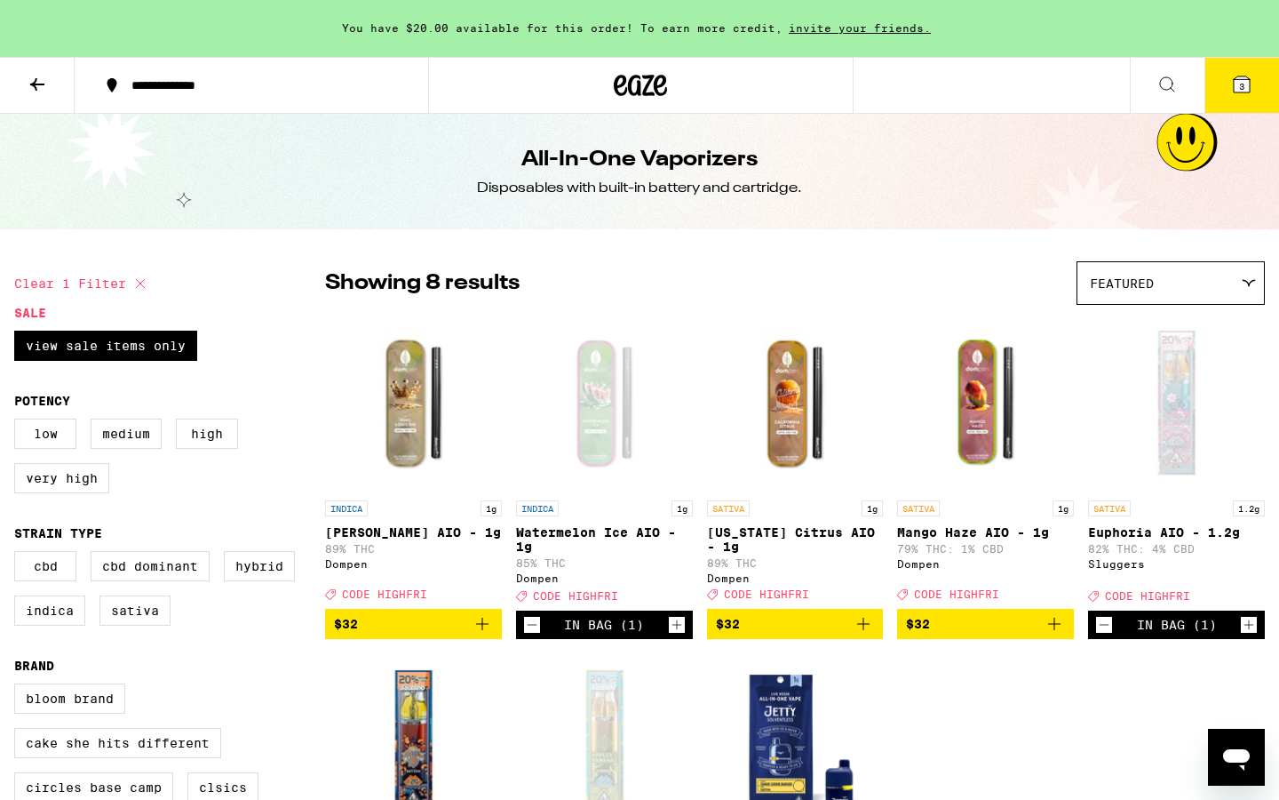
click at [564, 151] on h1 "All-In-One Vaporizers" at bounding box center [640, 160] width 236 height 30
click at [640, 88] on icon at bounding box center [641, 85] width 27 height 21
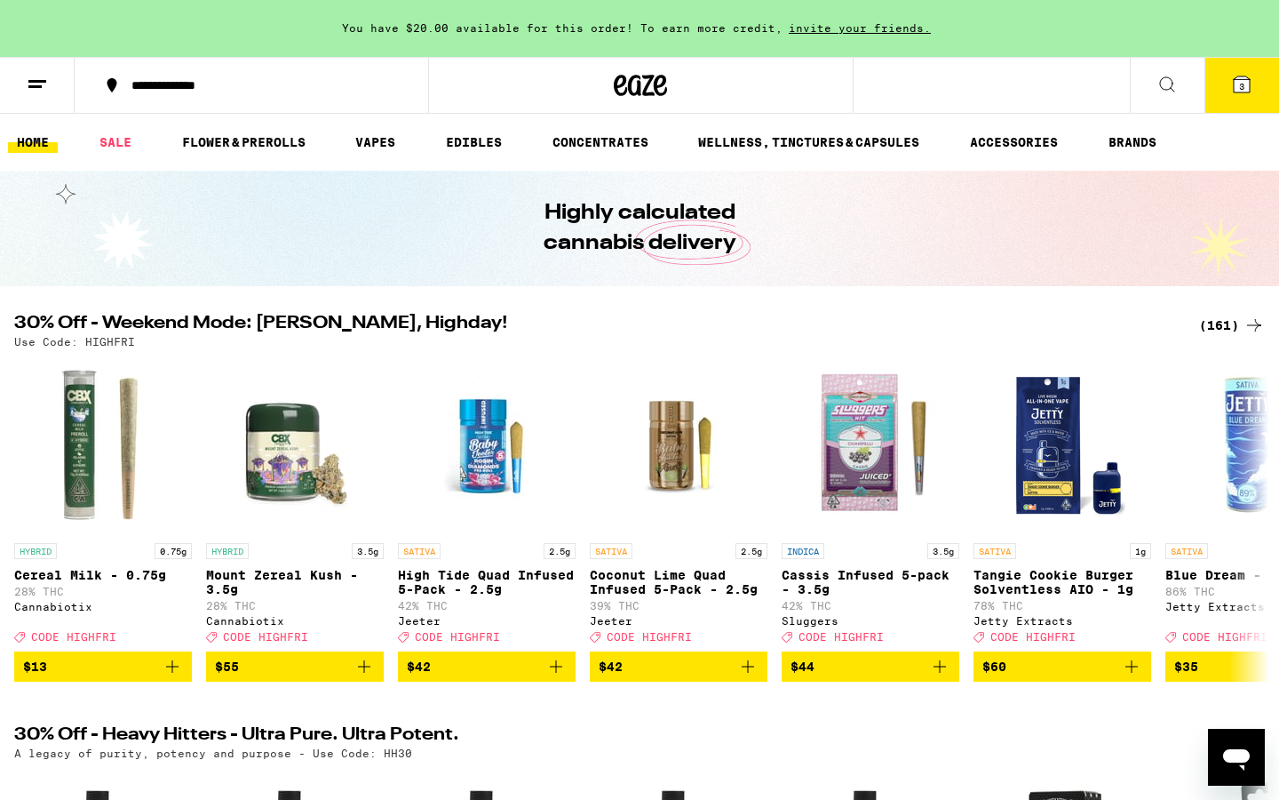
click at [1217, 326] on div "(161)" at bounding box center [1232, 325] width 66 height 21
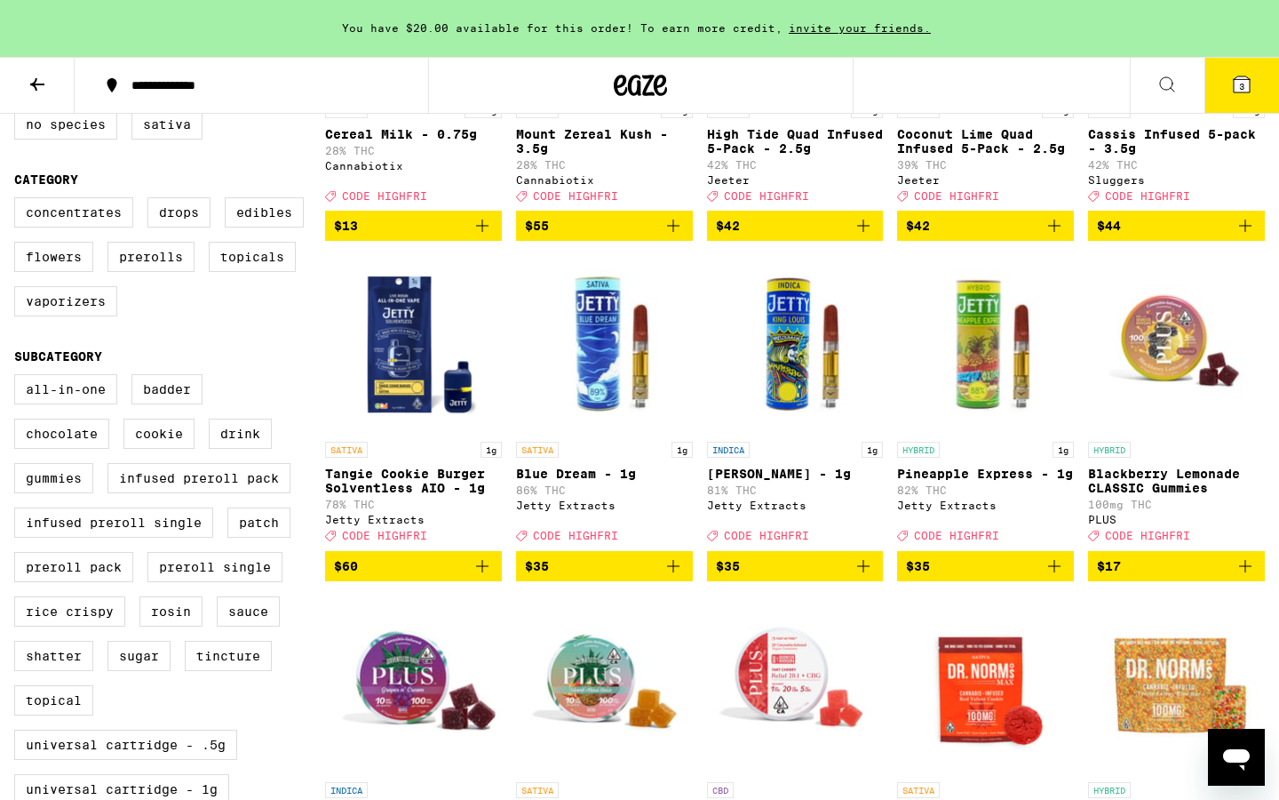
scroll to position [206, 0]
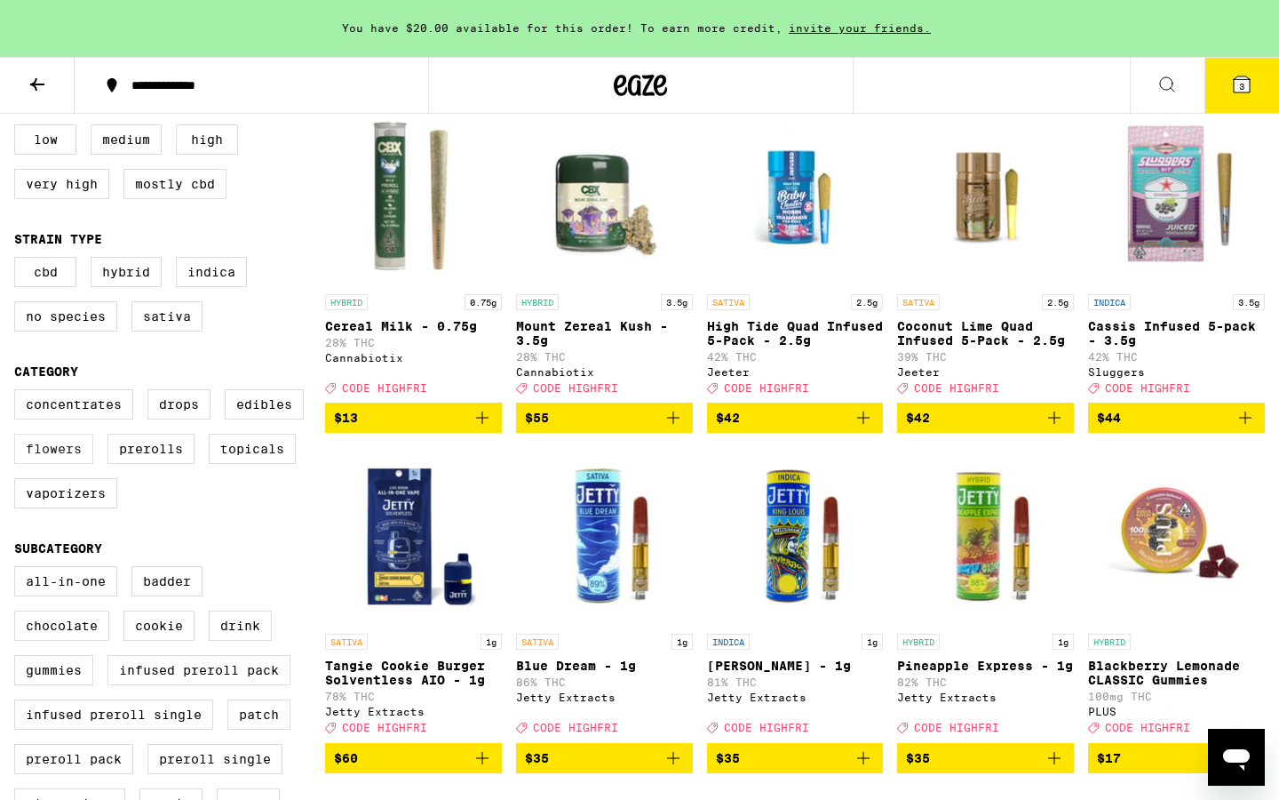
click at [58, 464] on label "Flowers" at bounding box center [53, 449] width 79 height 30
click at [19, 393] on input "Flowers" at bounding box center [18, 392] width 1 height 1
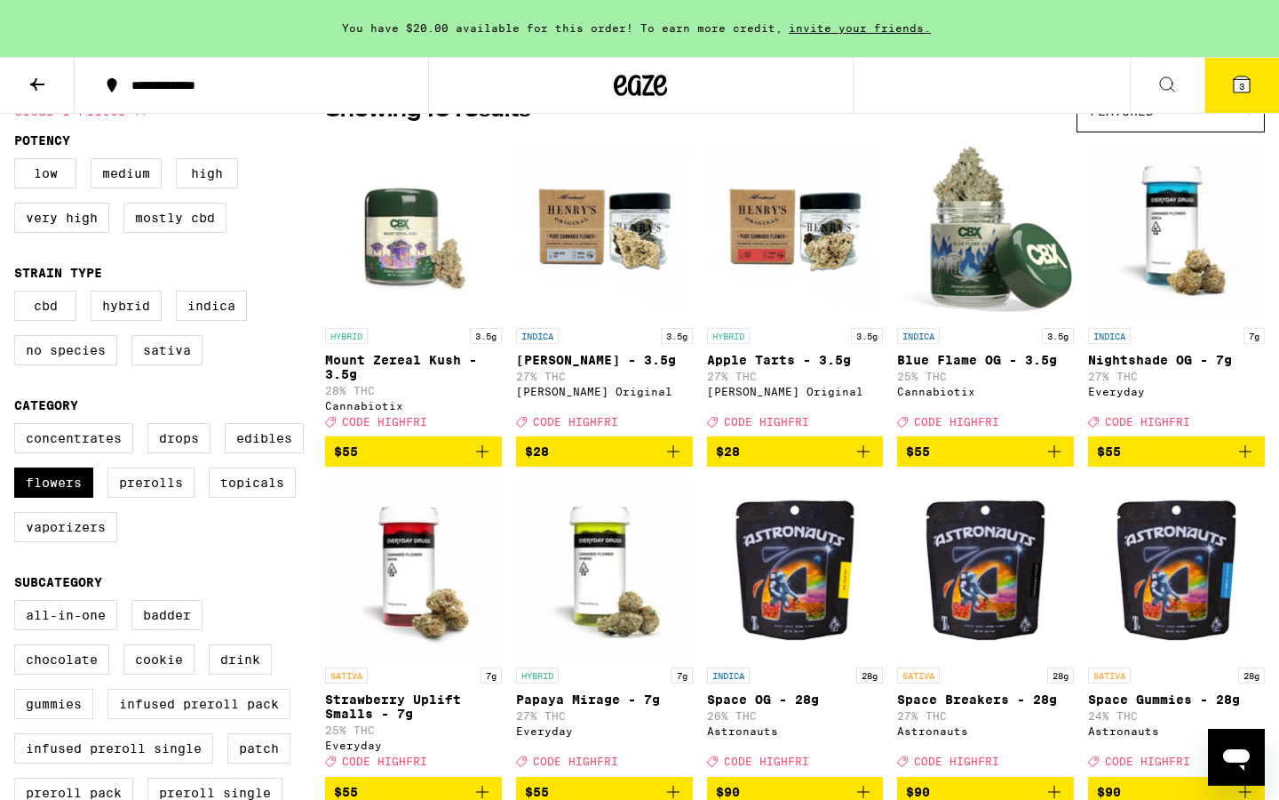
scroll to position [174, 0]
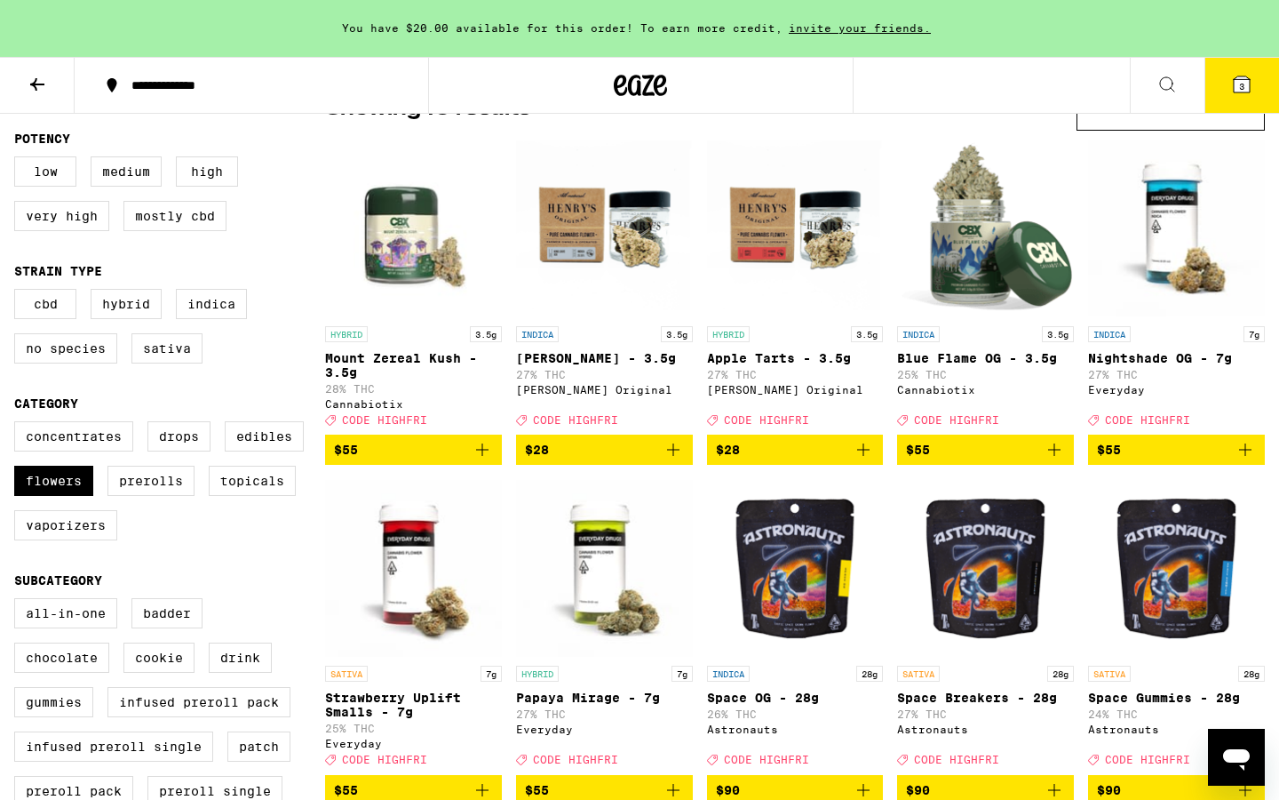
click at [677, 460] on icon "Add to bag" at bounding box center [673, 449] width 21 height 21
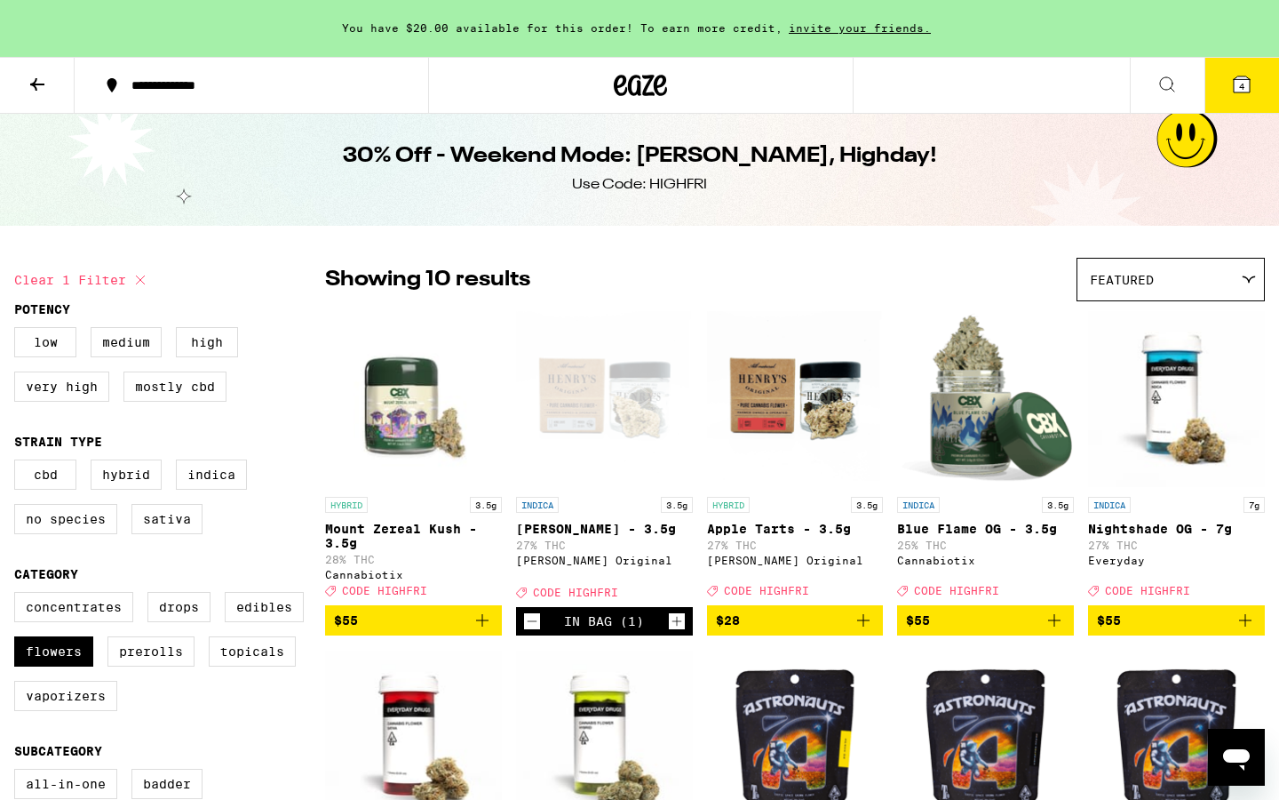
scroll to position [0, 0]
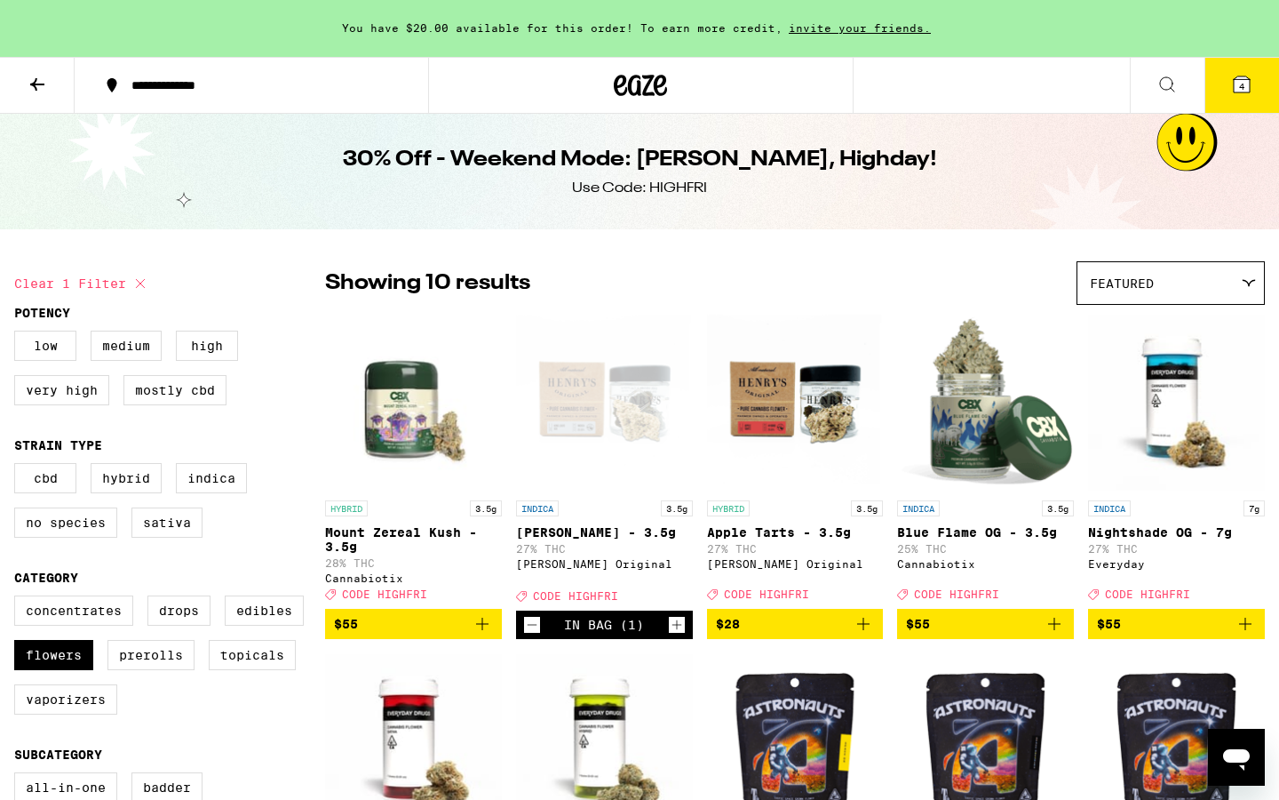
click at [1236, 82] on icon at bounding box center [1242, 84] width 16 height 16
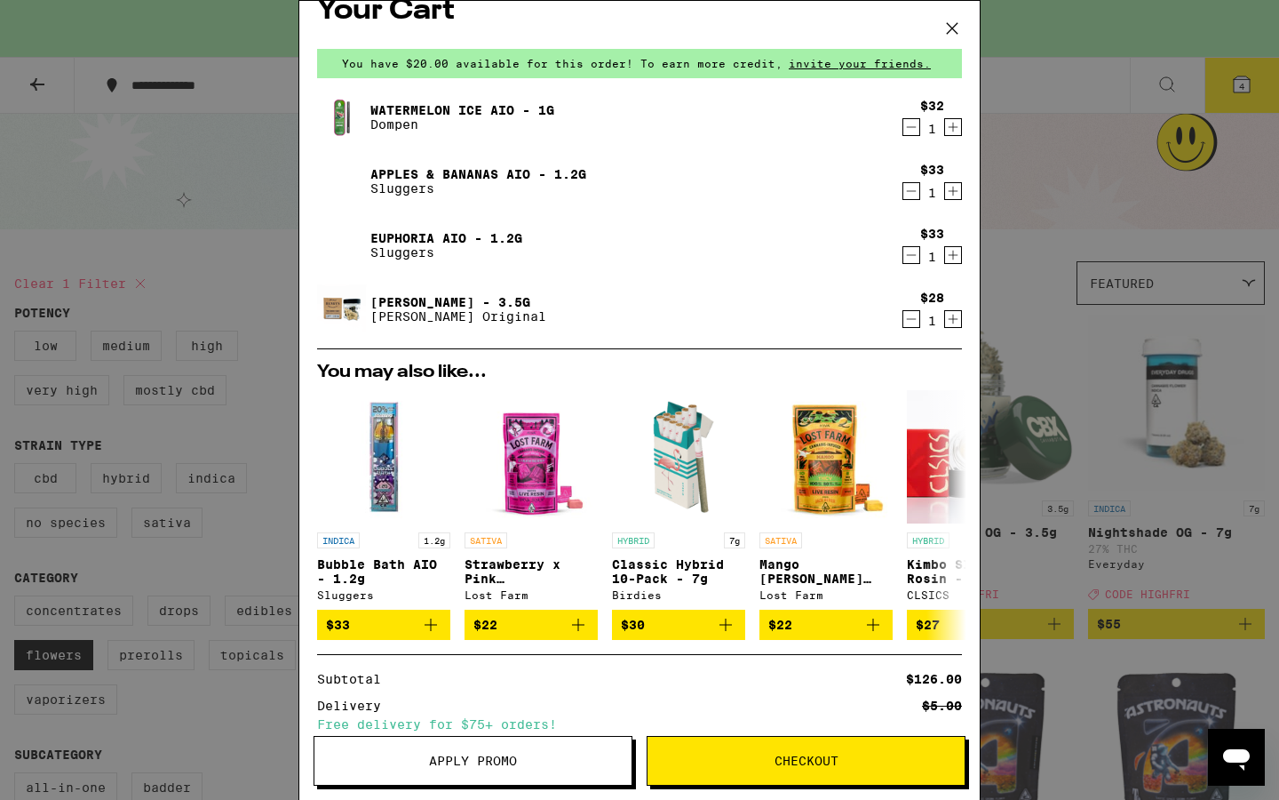
scroll to position [218, 0]
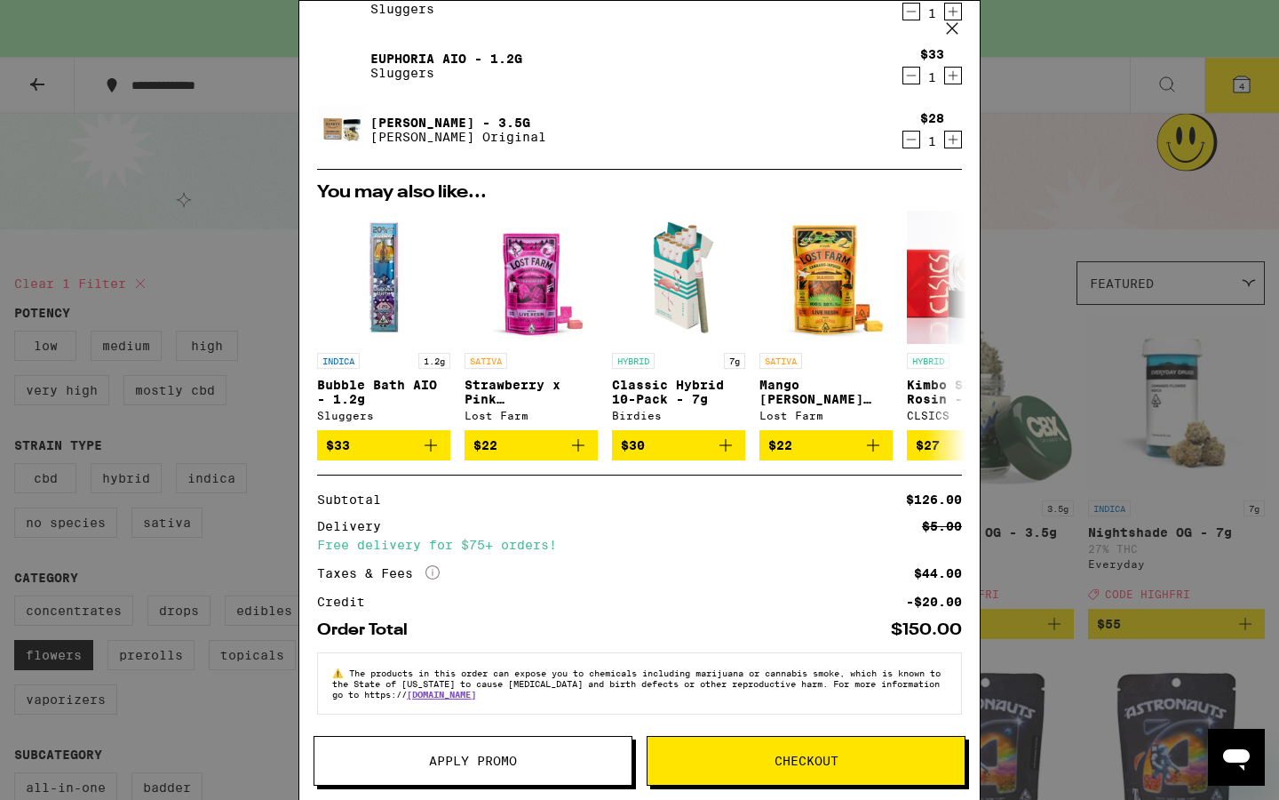
click at [538, 752] on button "Apply Promo" at bounding box center [473, 761] width 319 height 50
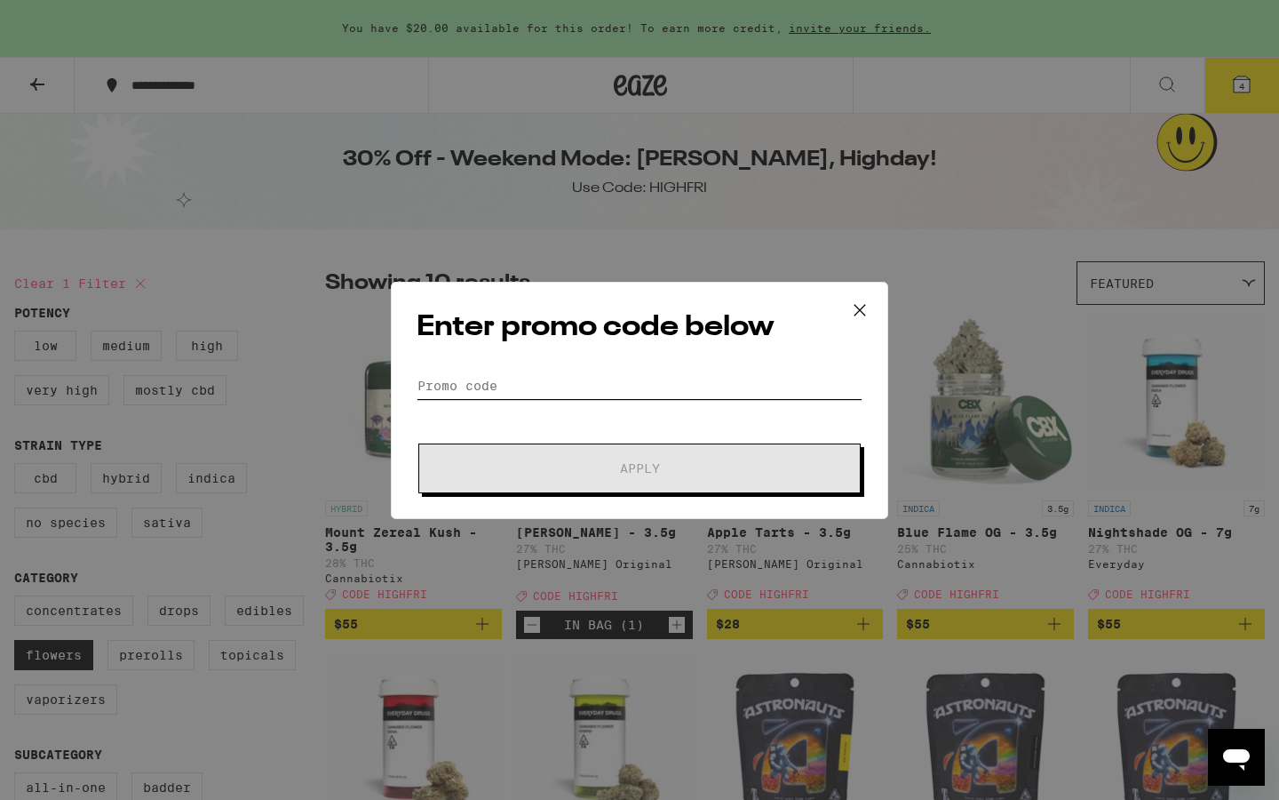
click at [568, 384] on input "Promo Code" at bounding box center [640, 385] width 446 height 27
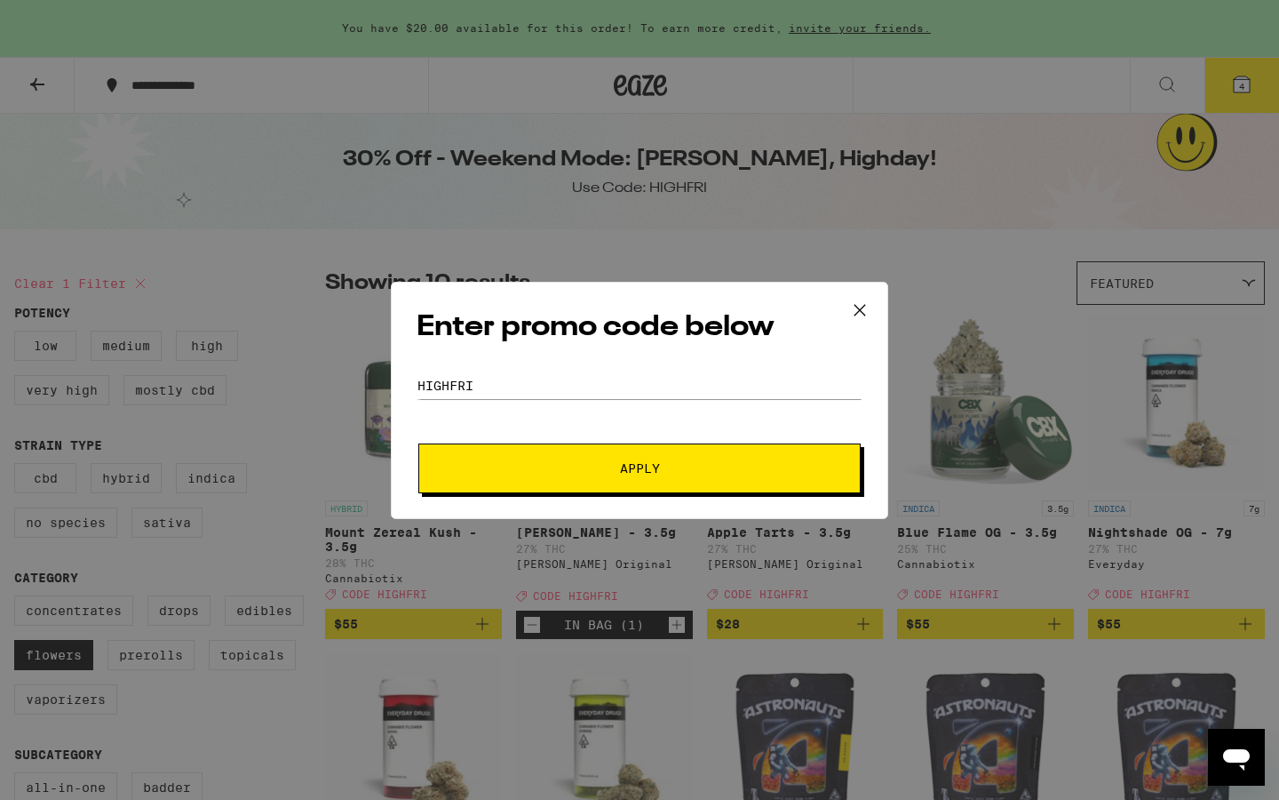
click at [602, 468] on span "Apply" at bounding box center [640, 468] width 320 height 12
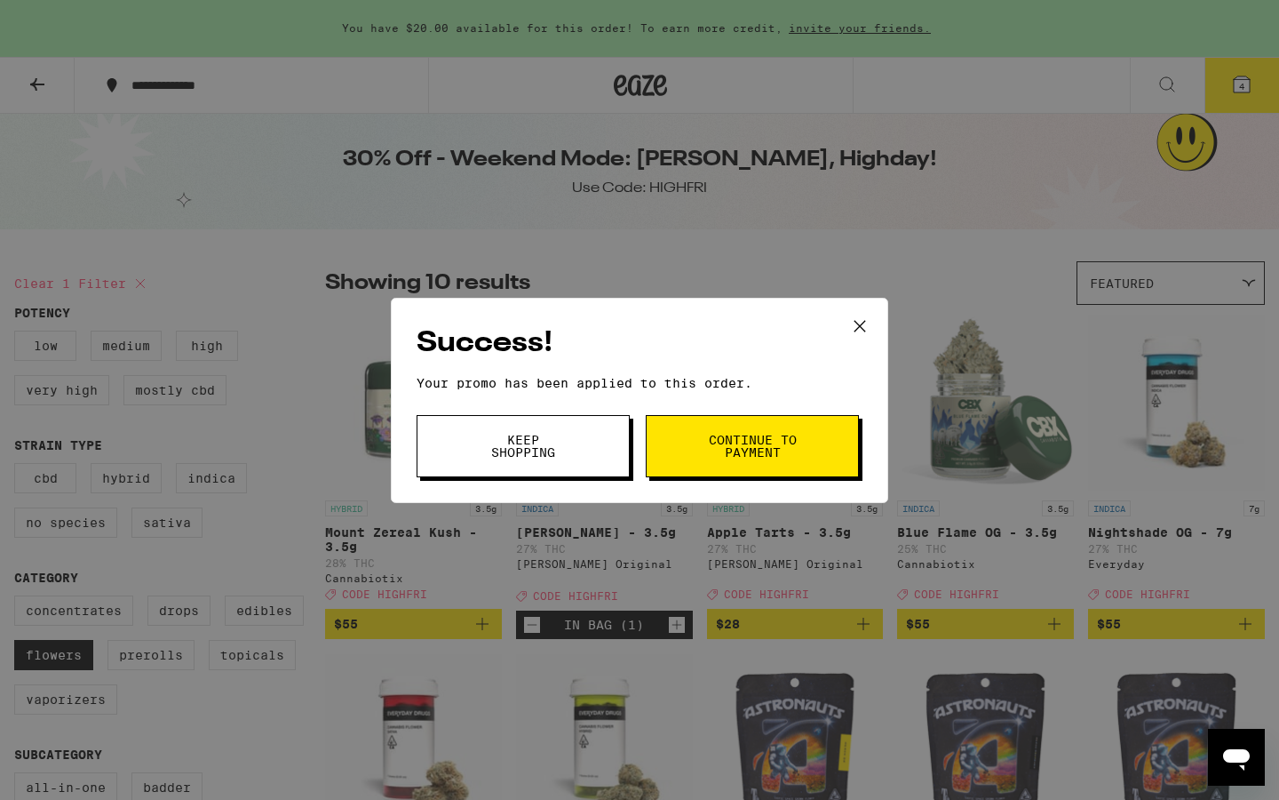
click at [602, 468] on button "Keep Shopping" at bounding box center [523, 446] width 213 height 62
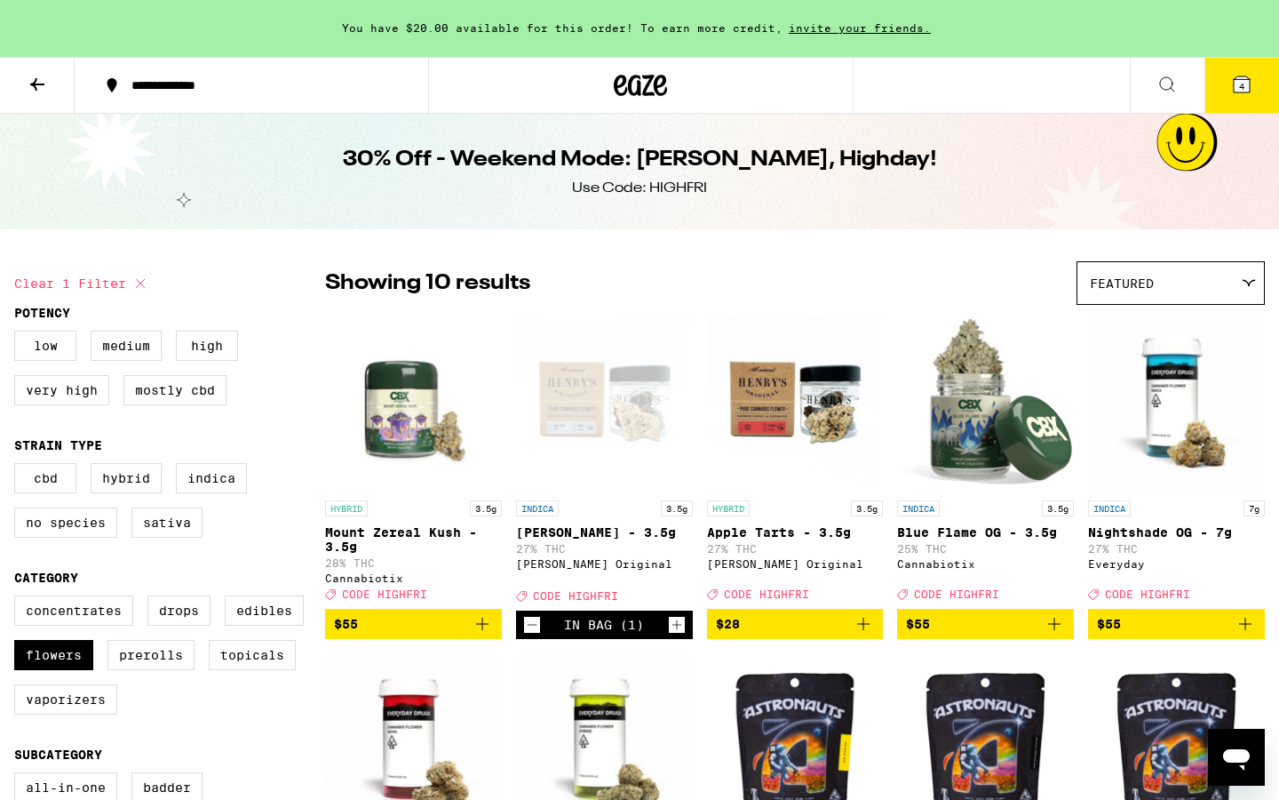
click at [1250, 84] on icon at bounding box center [1242, 84] width 16 height 16
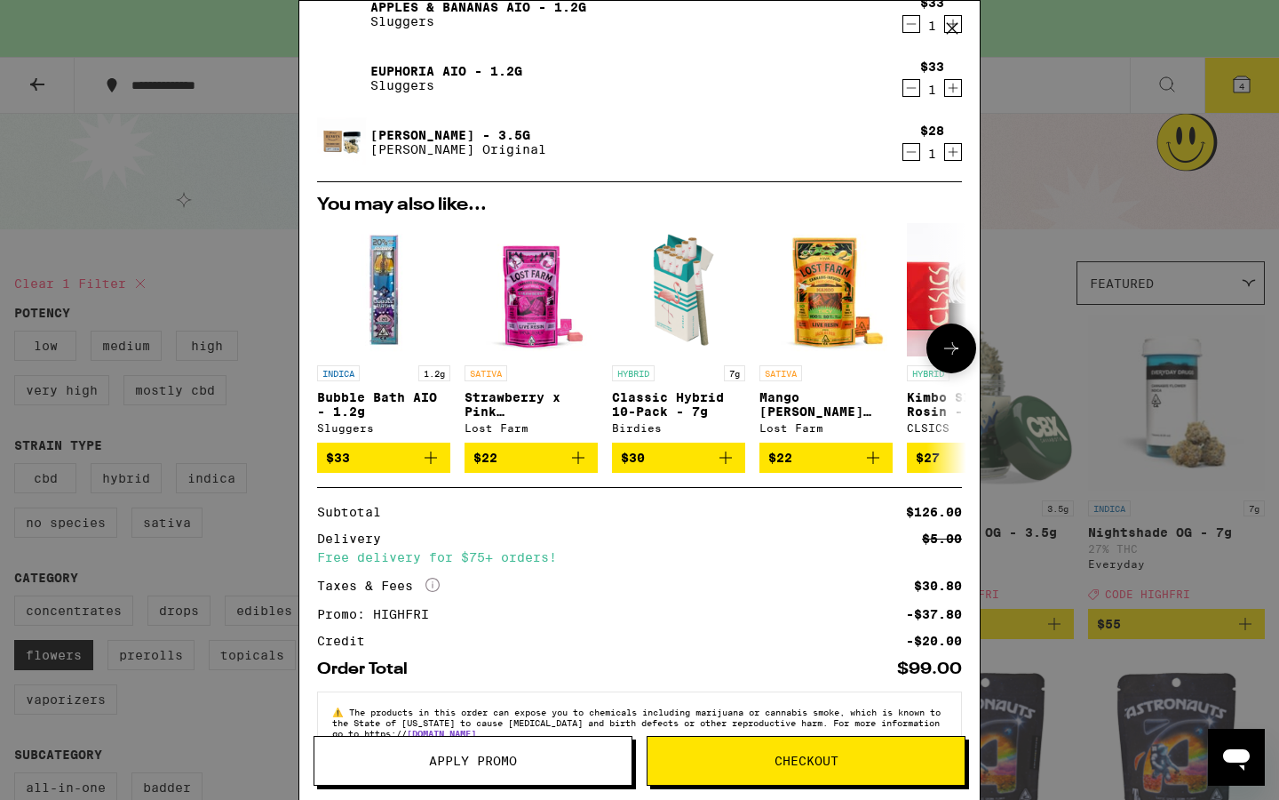
scroll to position [244, 0]
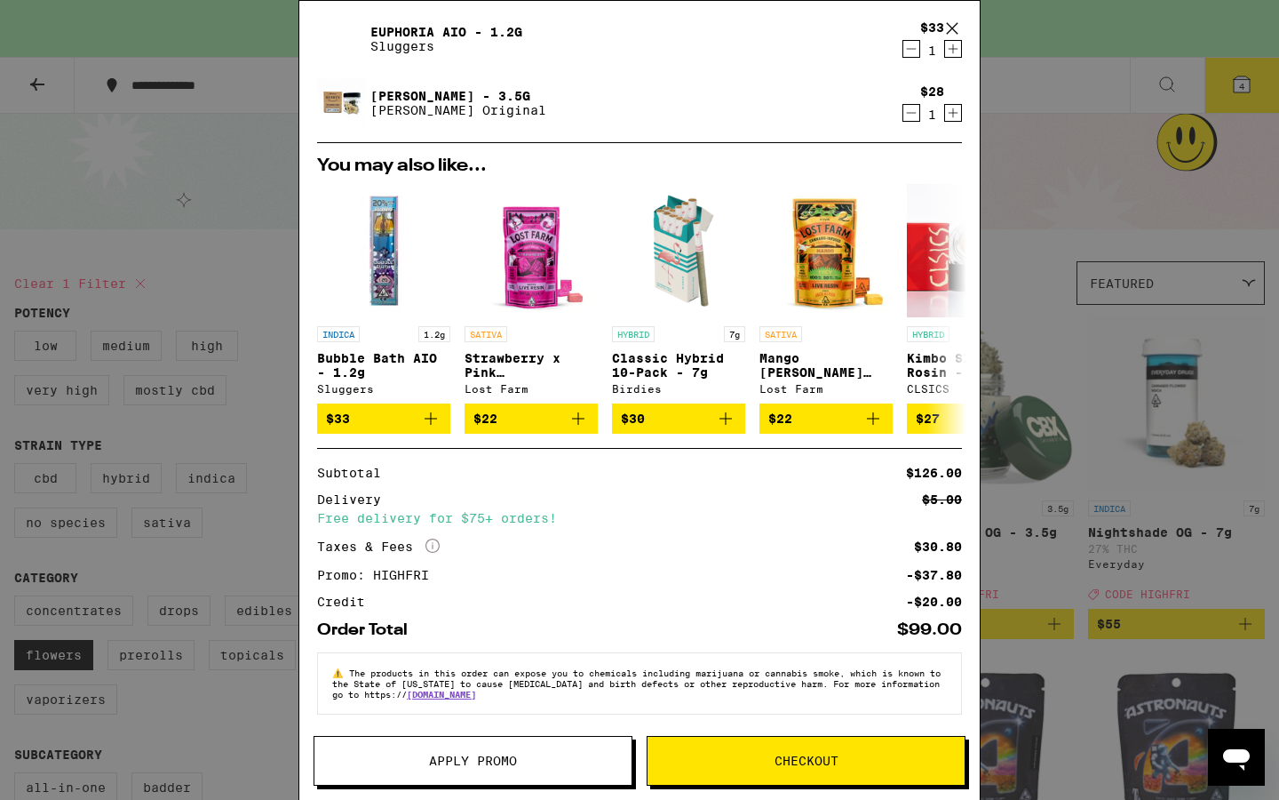
click at [954, 22] on icon at bounding box center [952, 28] width 27 height 27
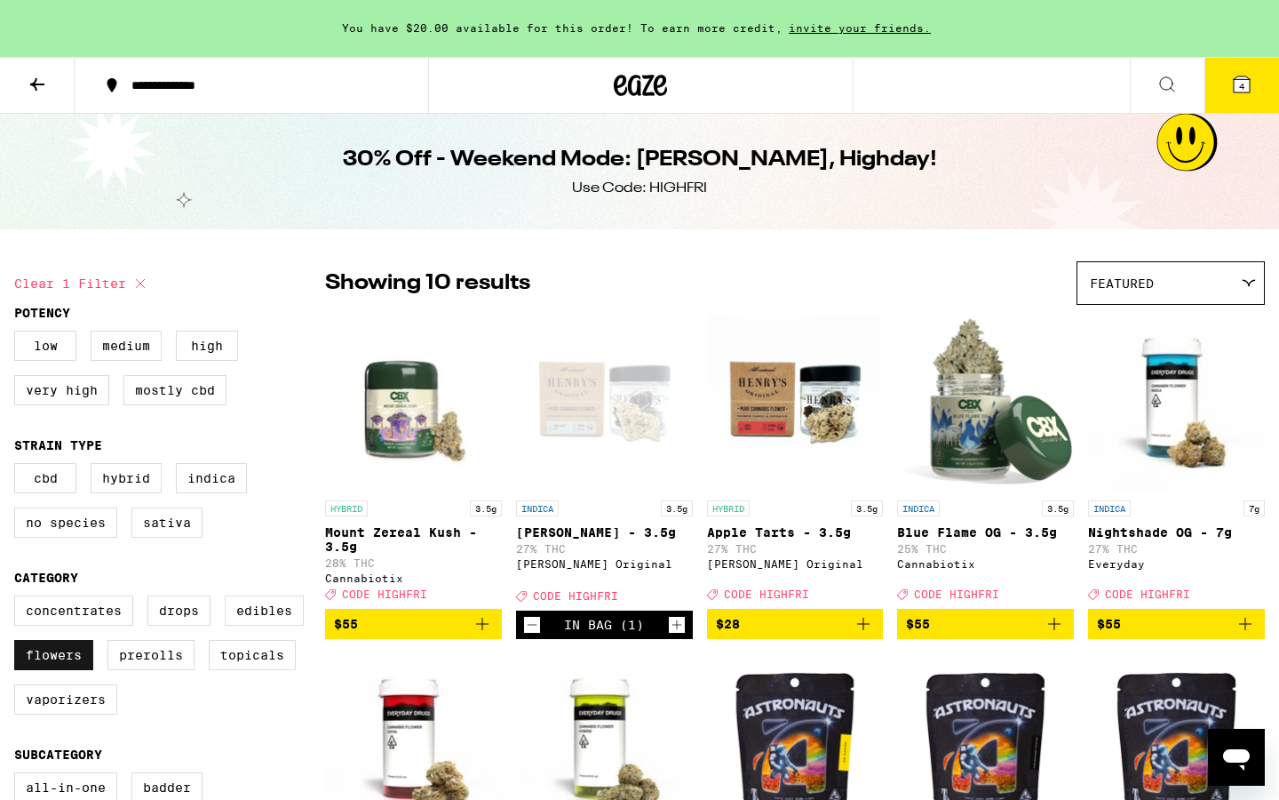
click at [66, 670] on label "Flowers" at bounding box center [53, 655] width 79 height 30
click at [19, 599] on input "Flowers" at bounding box center [18, 598] width 1 height 1
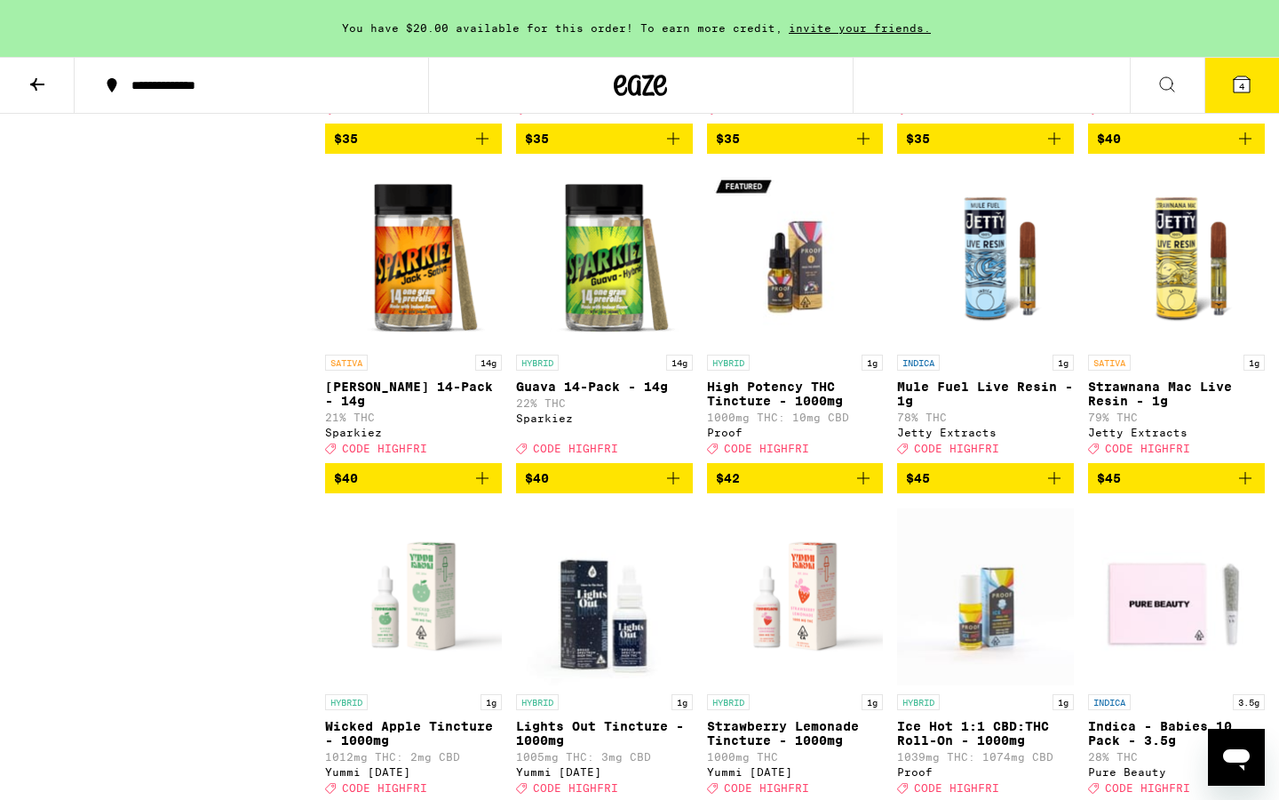
scroll to position [9316, 0]
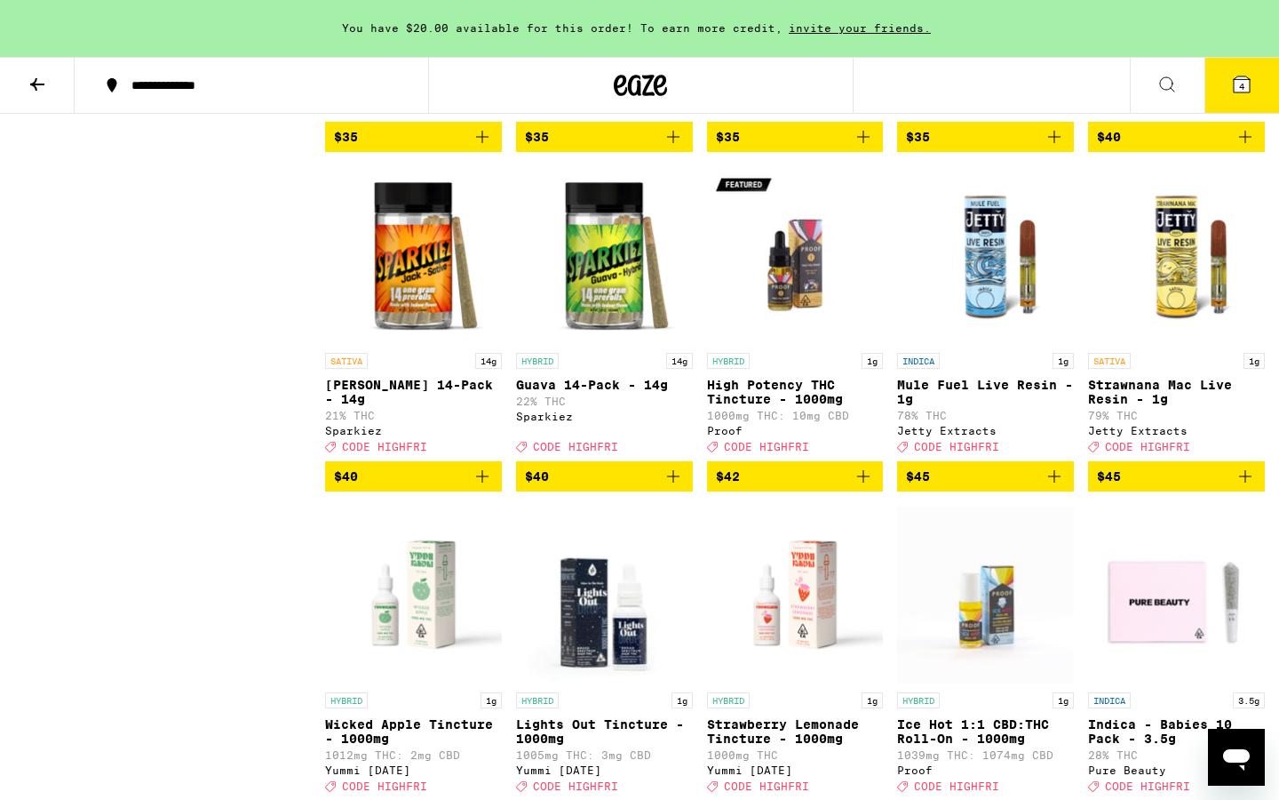
click at [1057, 147] on icon "Add to bag" at bounding box center [1054, 136] width 21 height 21
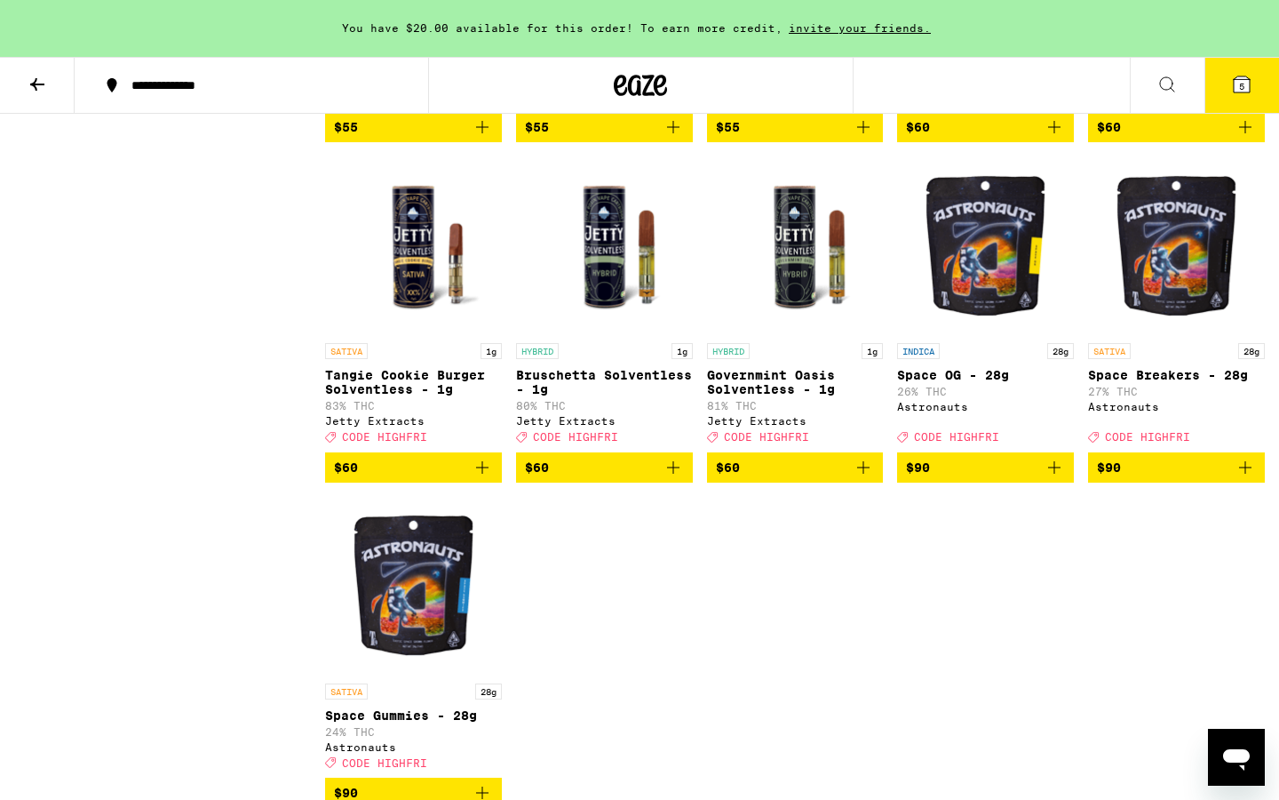
scroll to position [10685, 0]
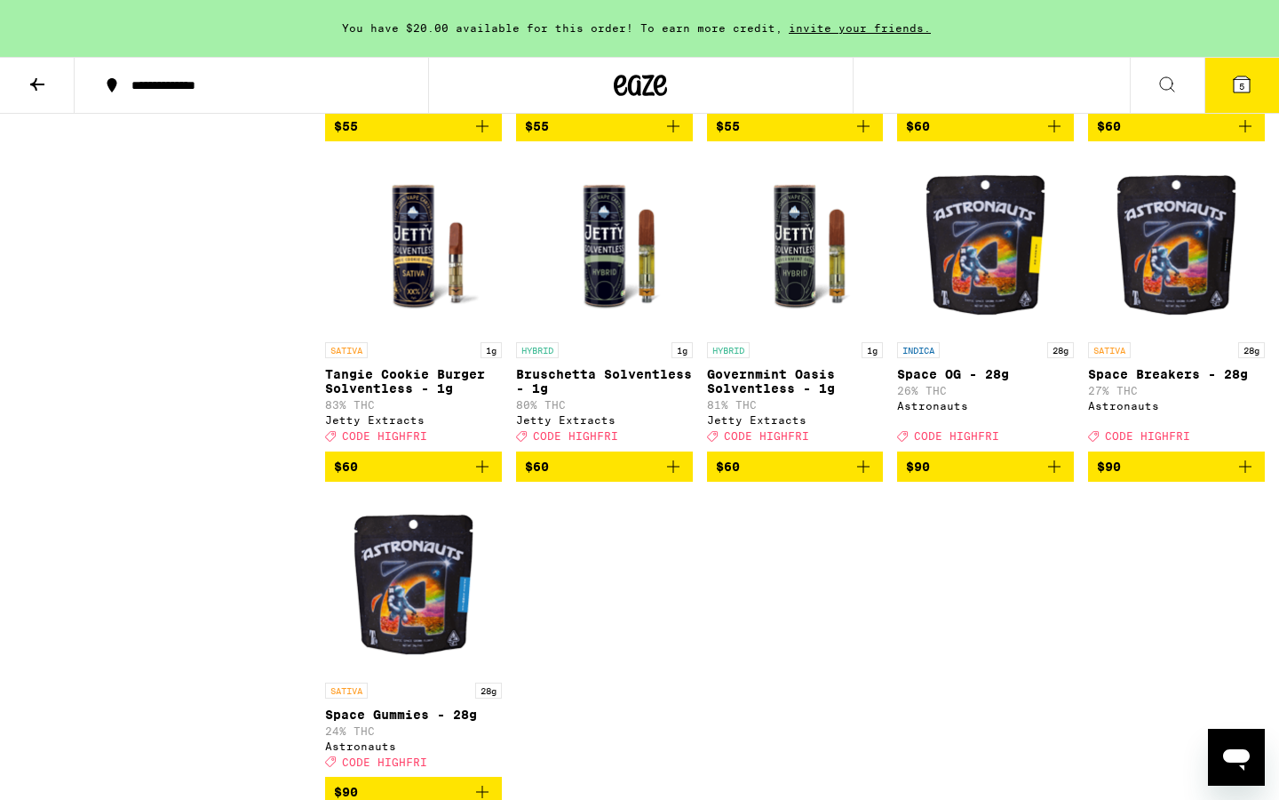
click at [1231, 86] on icon at bounding box center [1241, 84] width 21 height 21
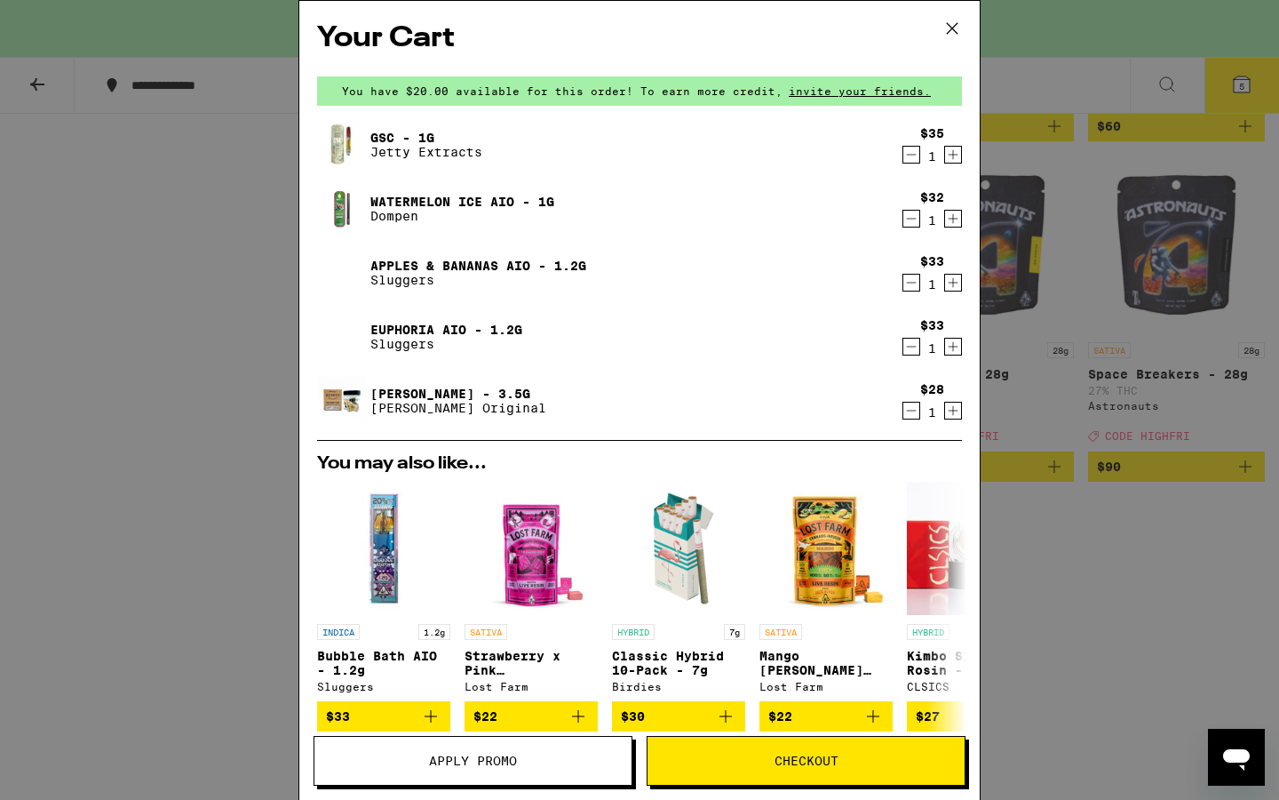
click at [915, 215] on icon "Decrement" at bounding box center [912, 218] width 16 height 21
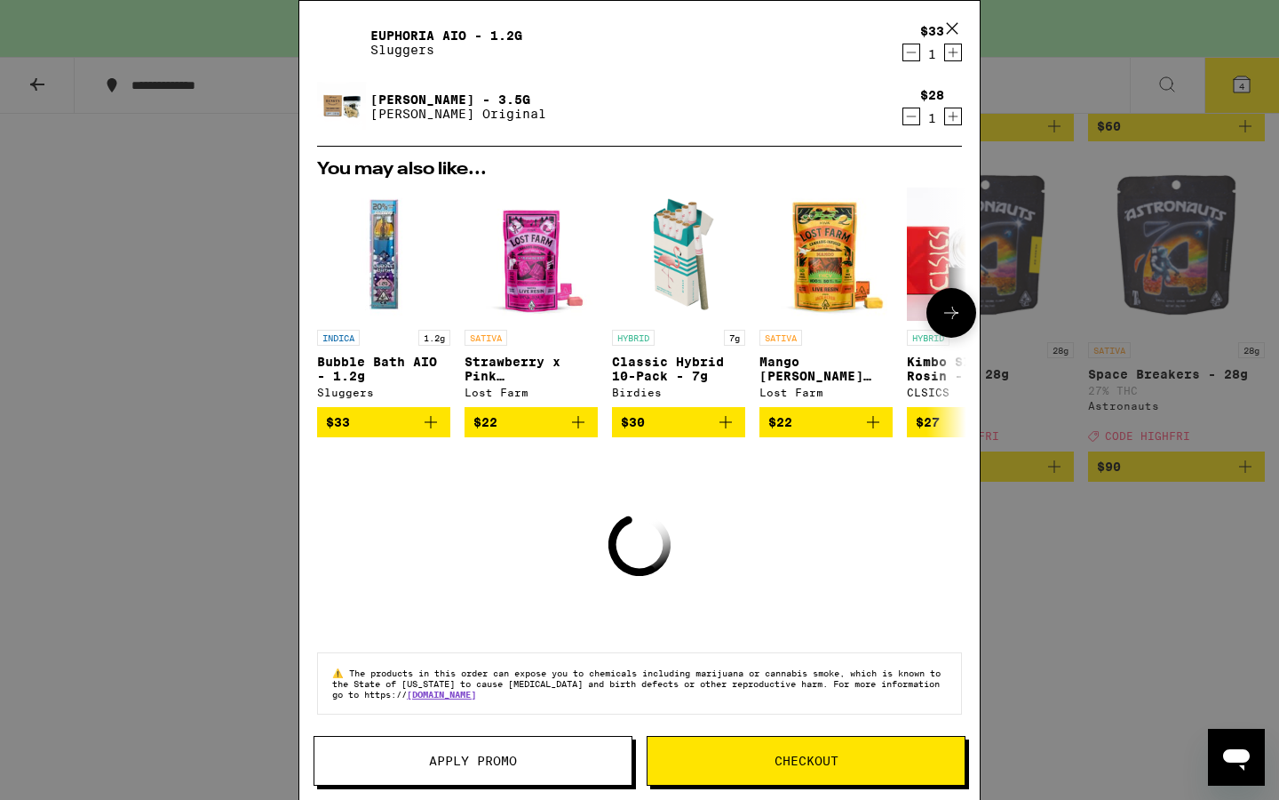
scroll to position [244, 0]
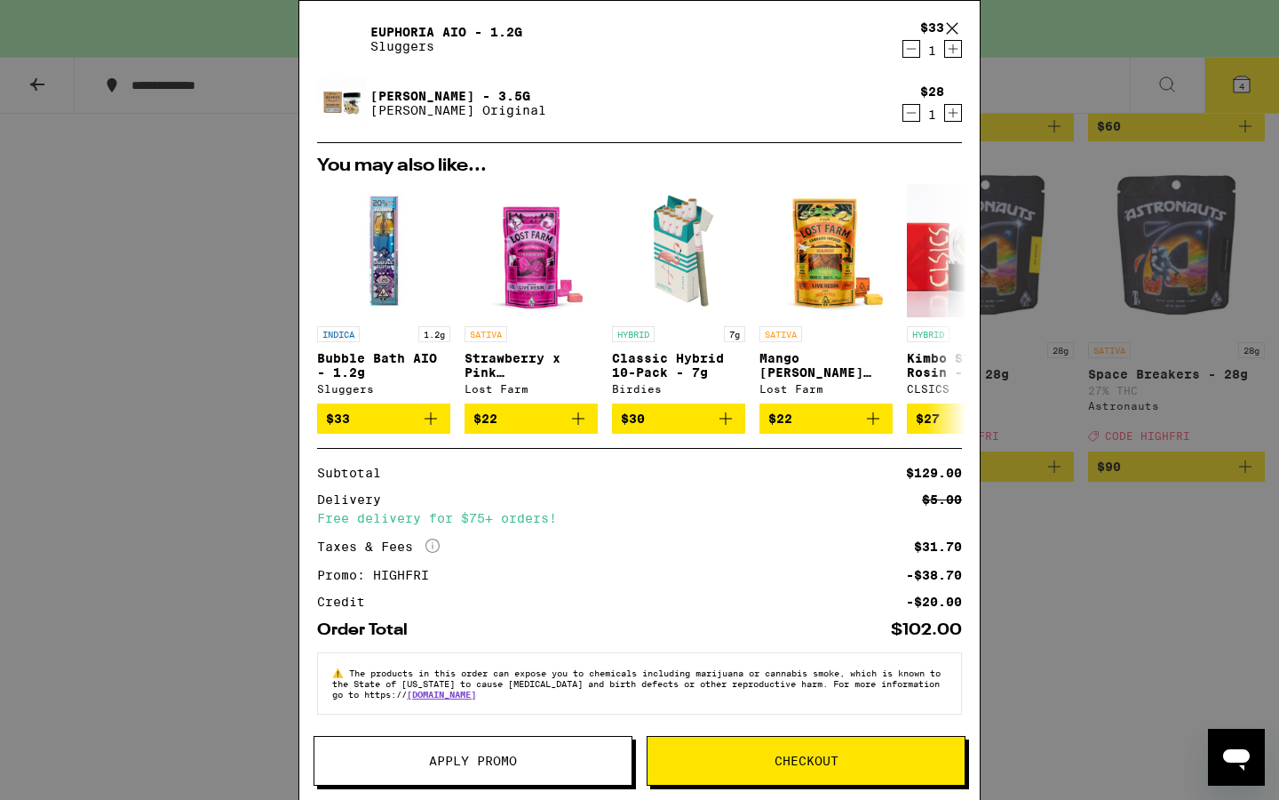
click at [236, 581] on div "Your Cart You have $20.00 available for this order! To earn more credit, invite…" at bounding box center [639, 400] width 1279 height 800
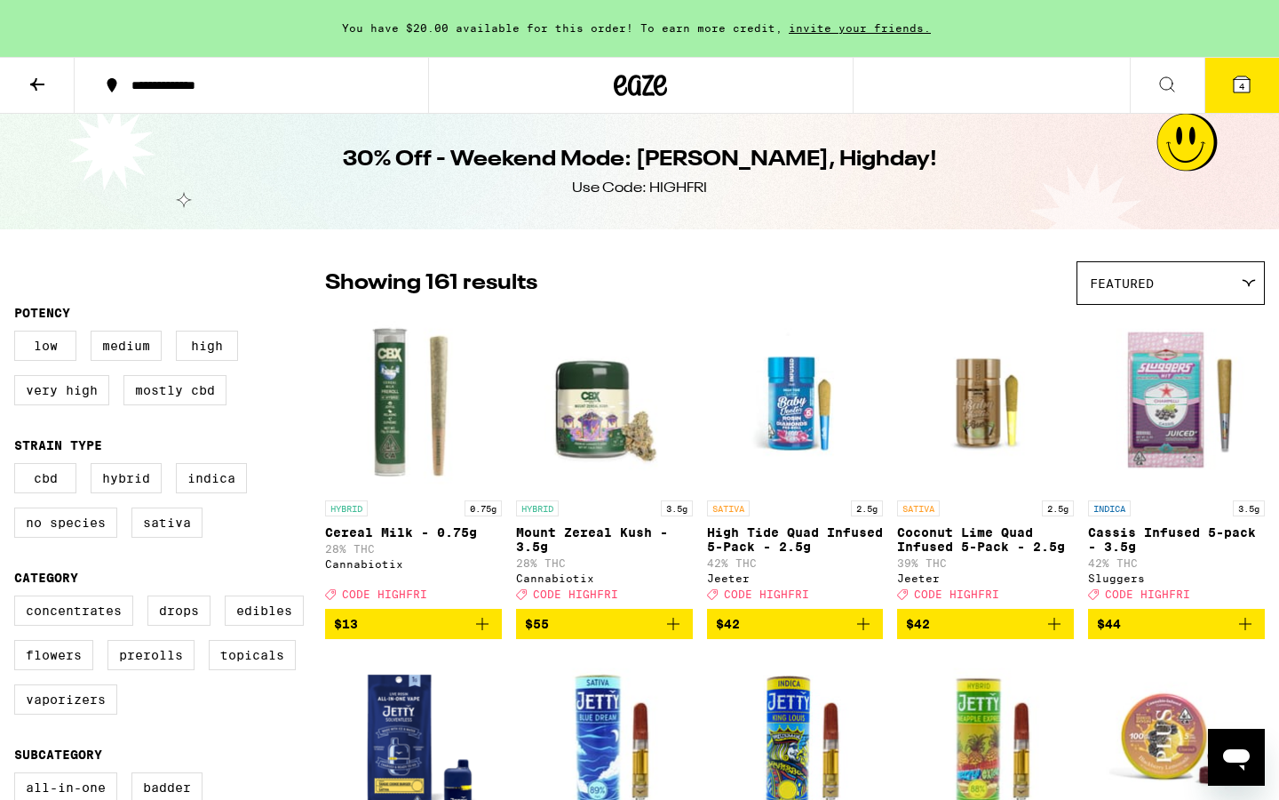
click at [653, 73] on icon at bounding box center [640, 85] width 53 height 32
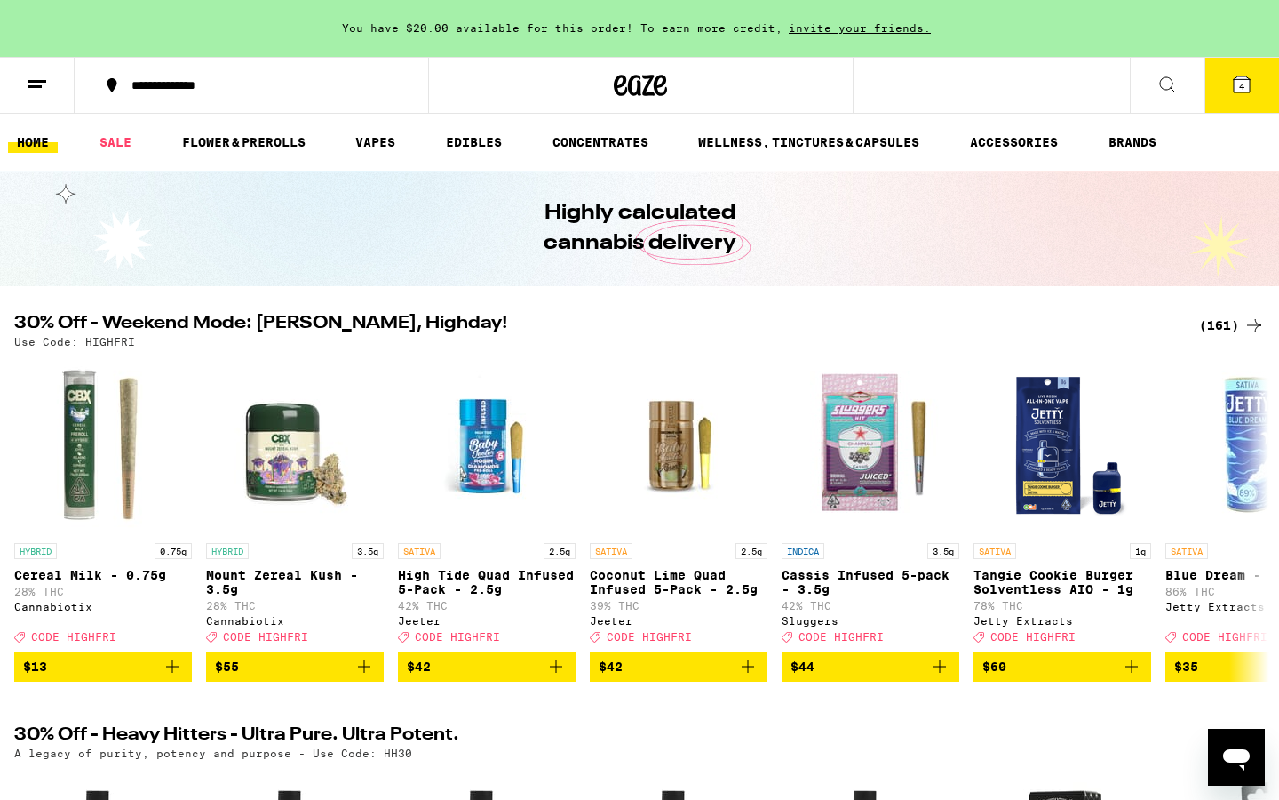
click at [1239, 83] on span "4" at bounding box center [1241, 86] width 5 height 11
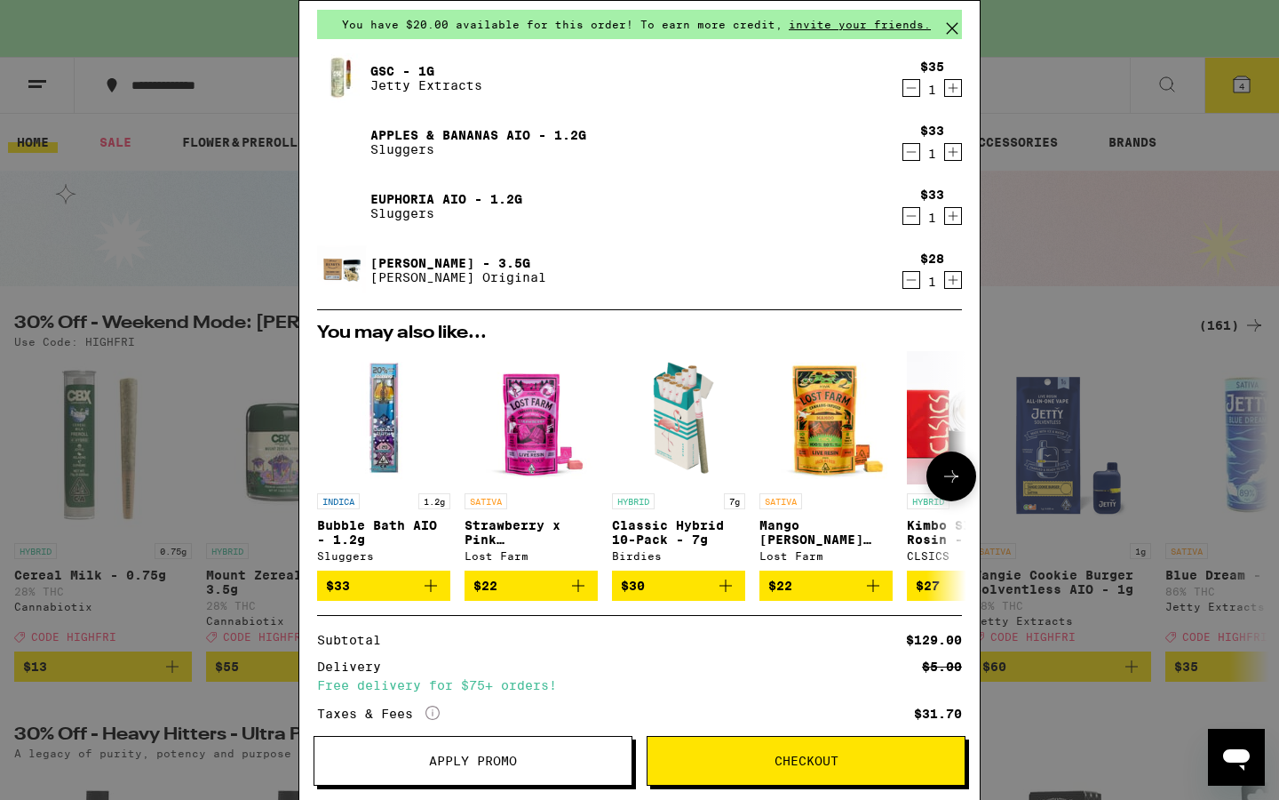
scroll to position [53, 0]
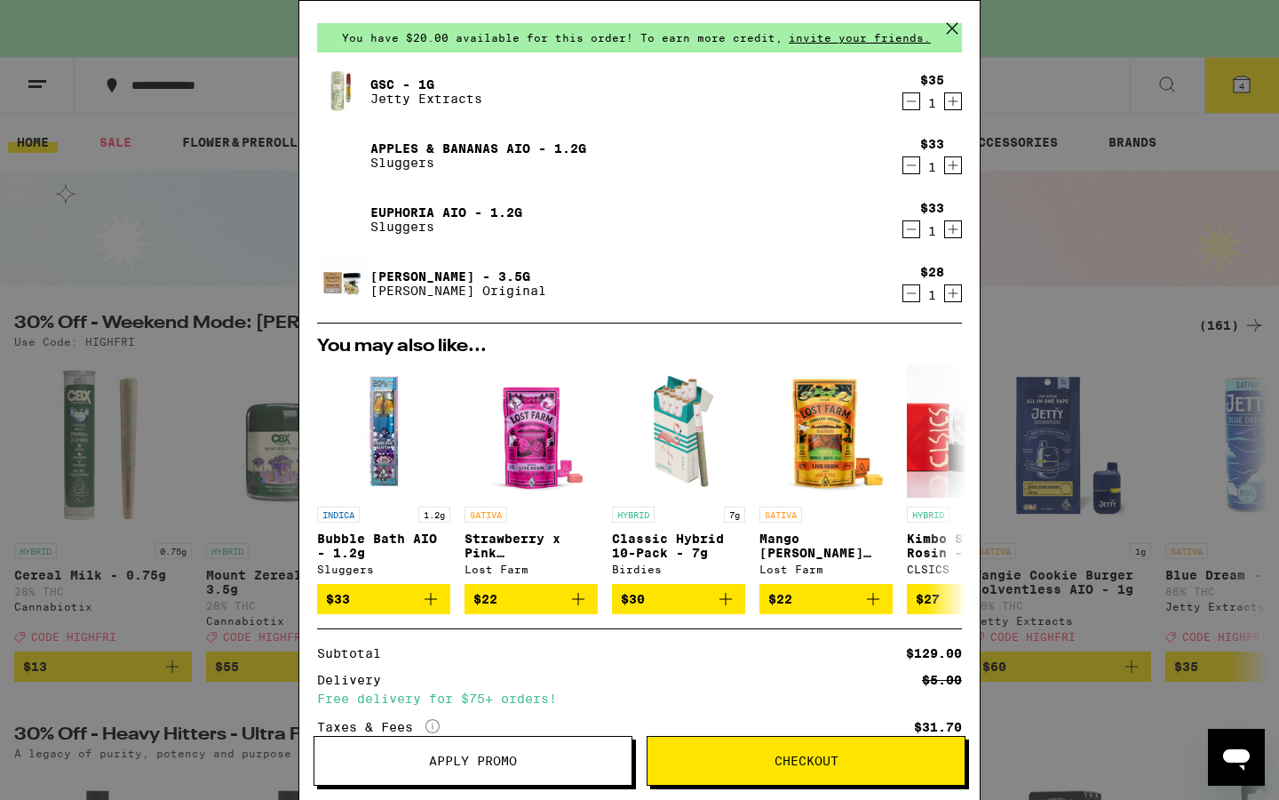
click at [916, 99] on icon "Decrement" at bounding box center [912, 101] width 16 height 21
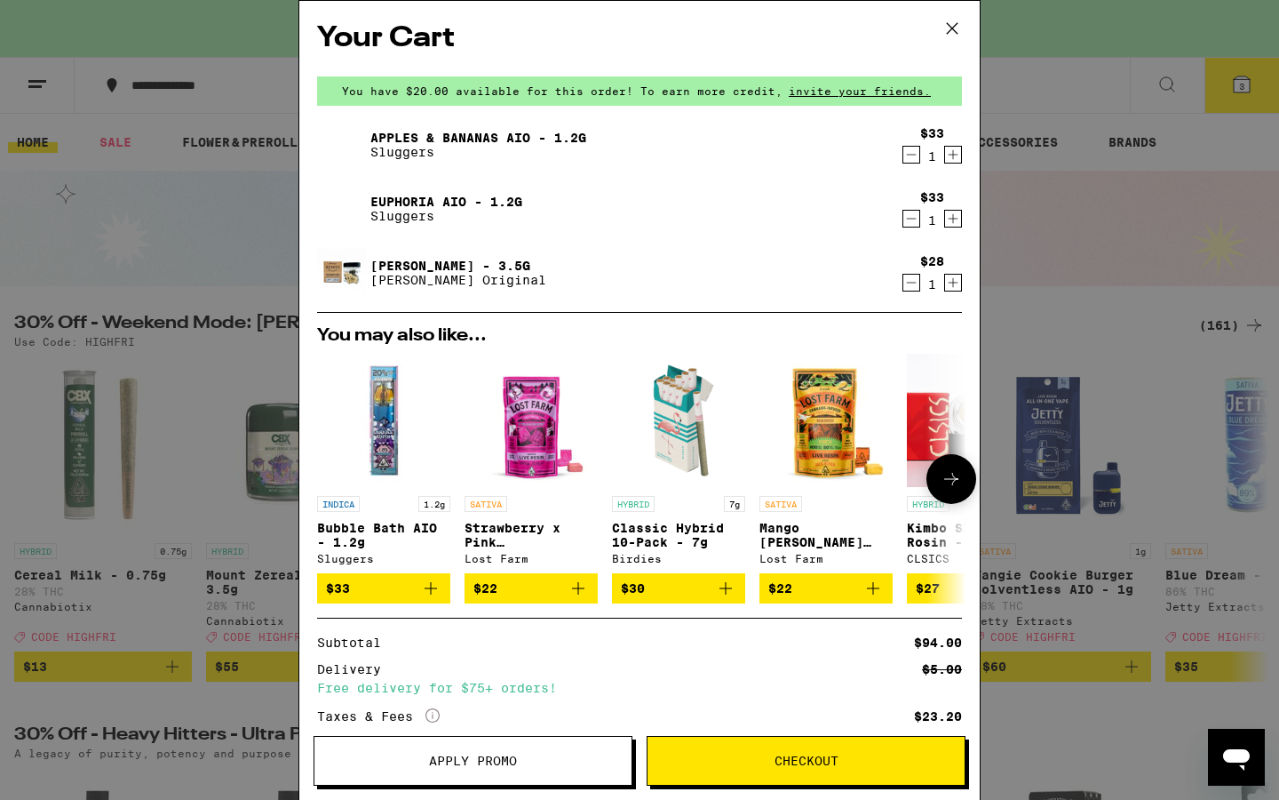
scroll to position [180, 0]
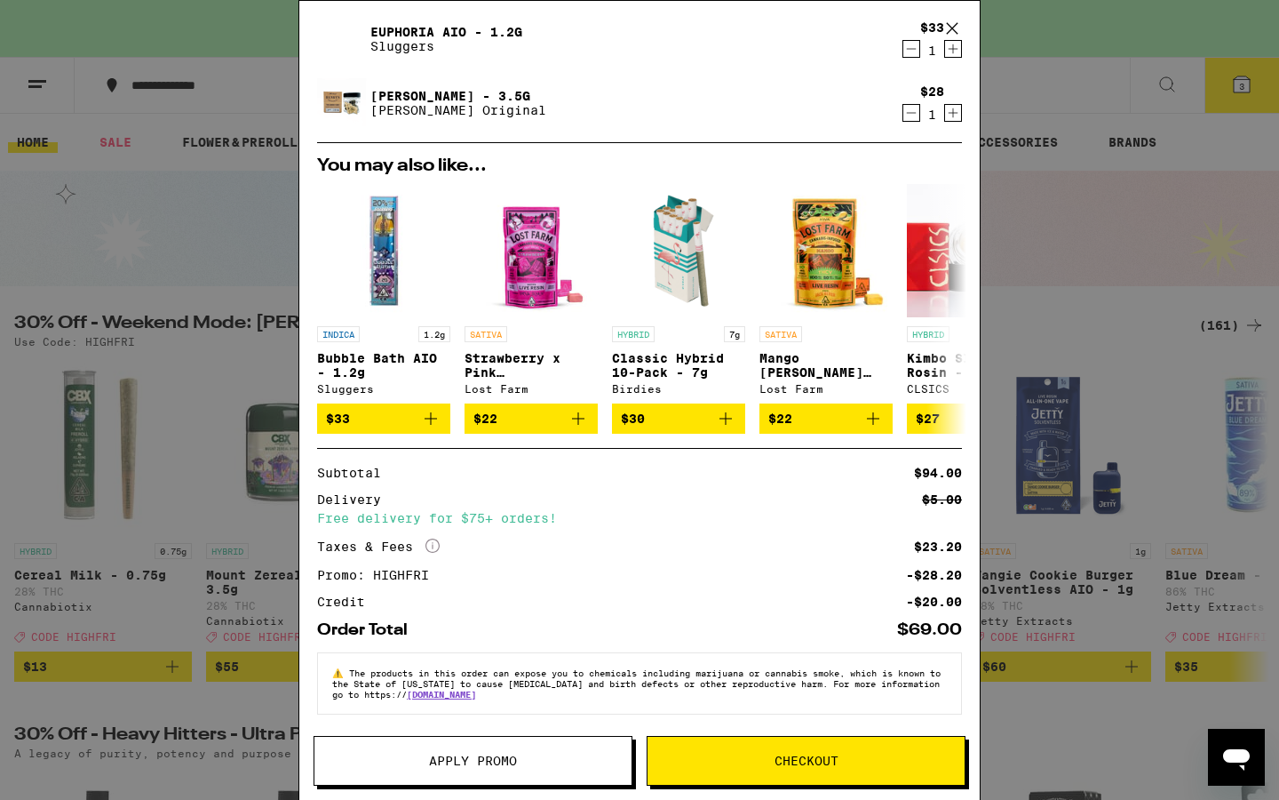
click at [713, 755] on span "Checkout" at bounding box center [806, 760] width 317 height 12
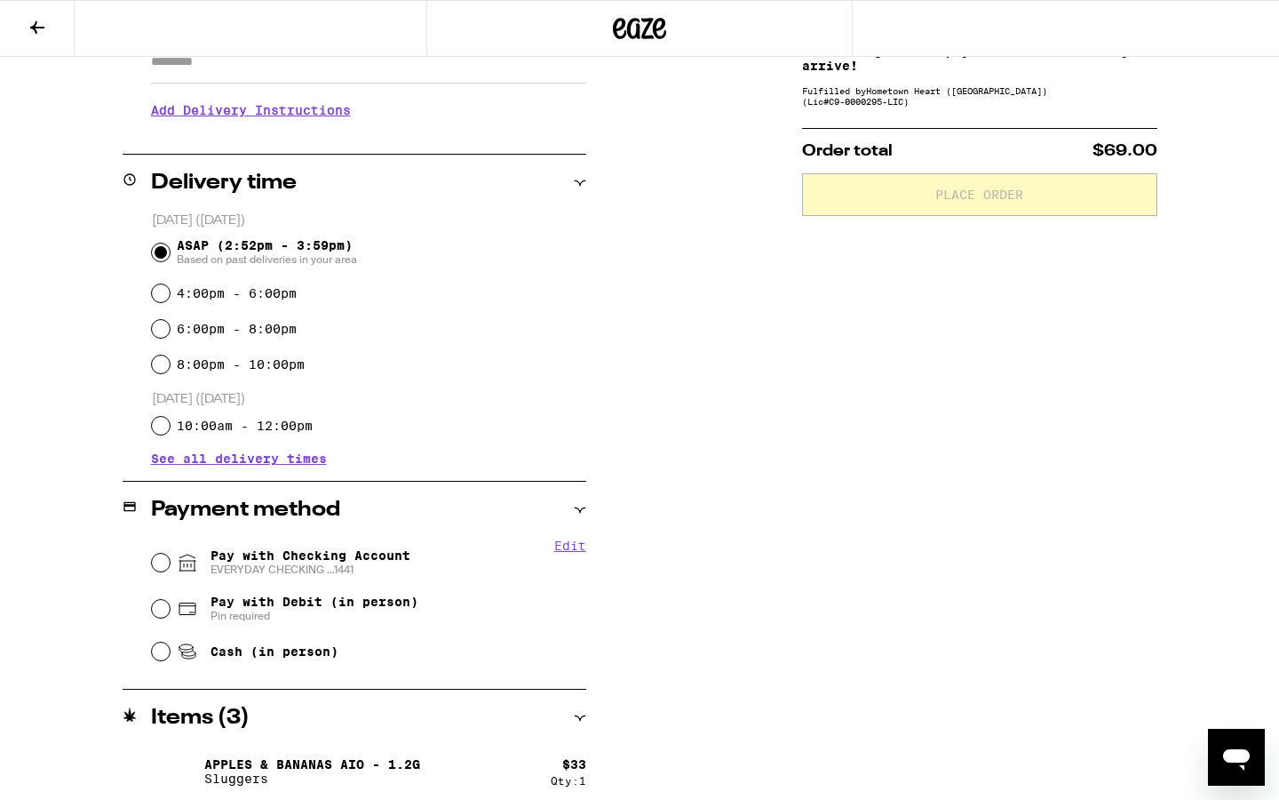
scroll to position [340, 0]
click at [346, 564] on span "Pay with Checking Account EVERYDAY CHECKING ...1441" at bounding box center [311, 564] width 200 height 28
click at [170, 564] on input "Pay with Checking Account EVERYDAY CHECKING ...1441" at bounding box center [161, 564] width 18 height 18
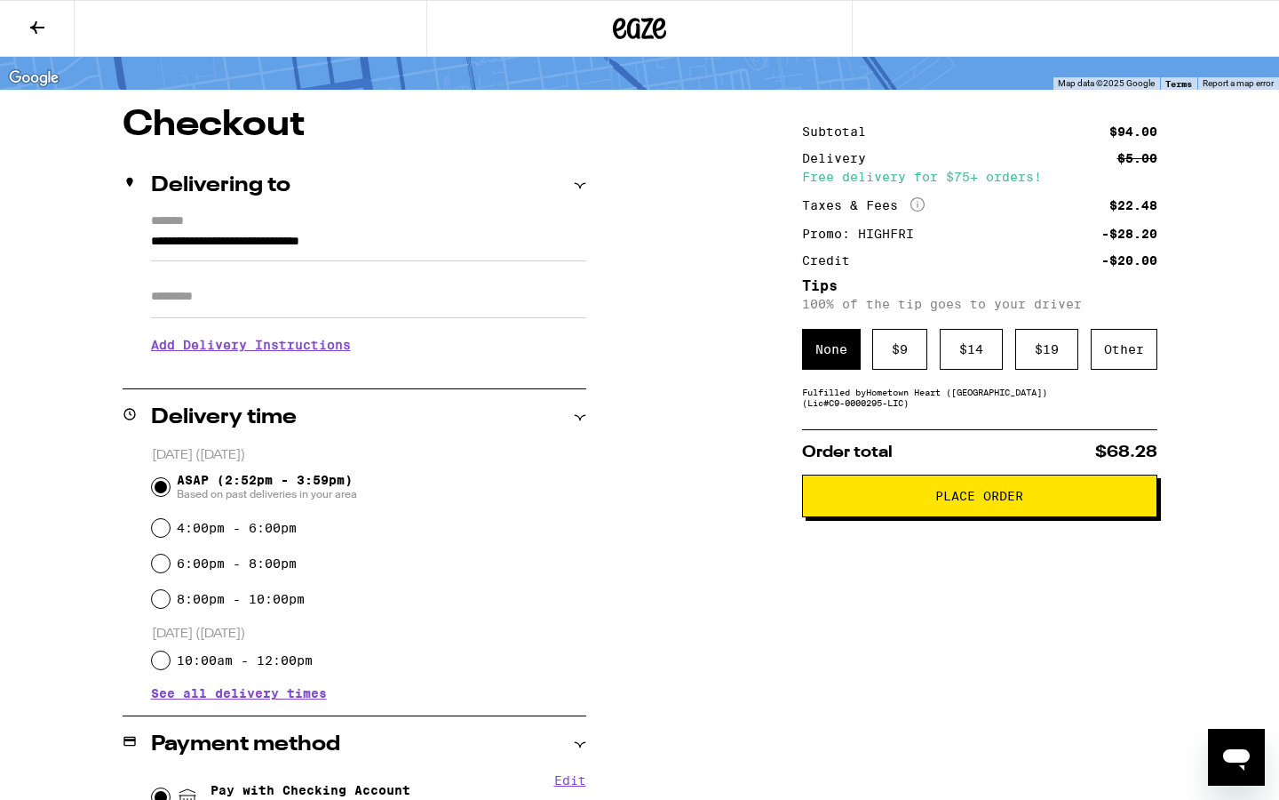
scroll to position [0, 0]
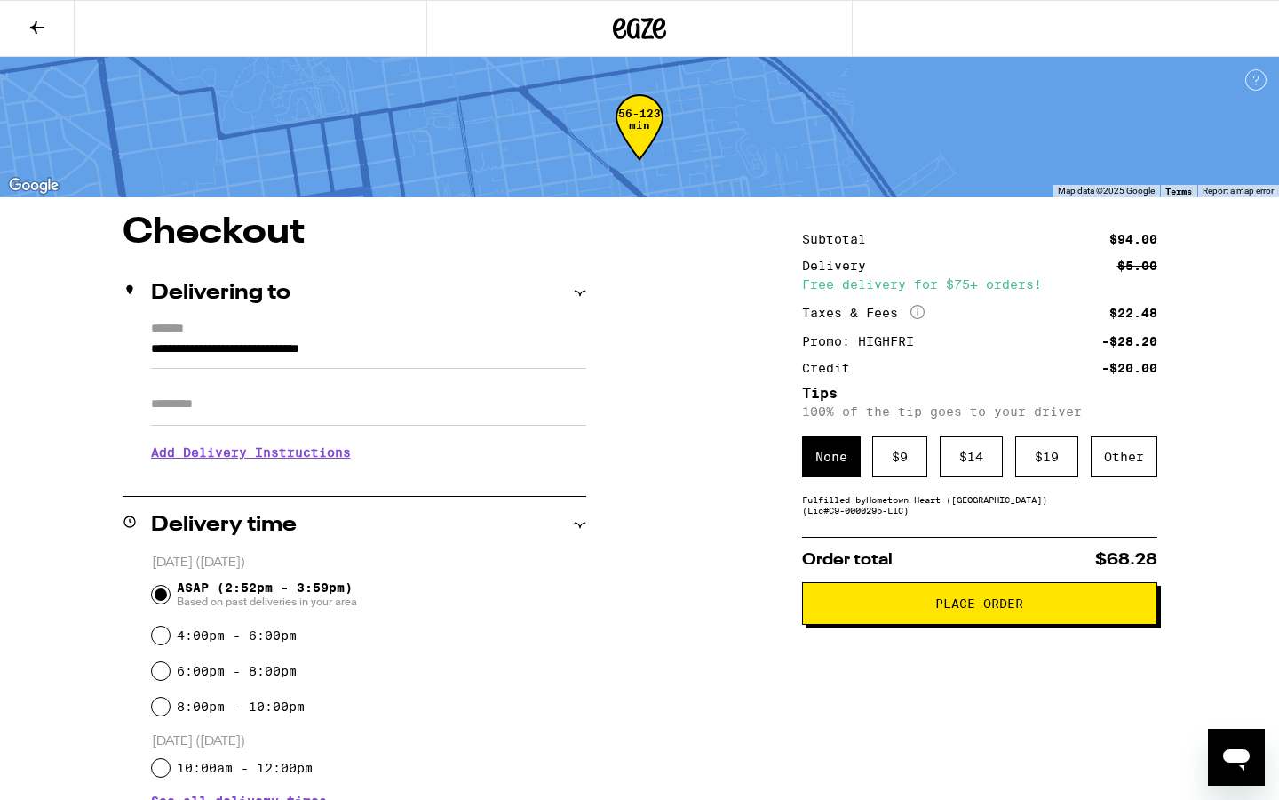
click at [925, 609] on span "Place Order" at bounding box center [979, 603] width 325 height 12
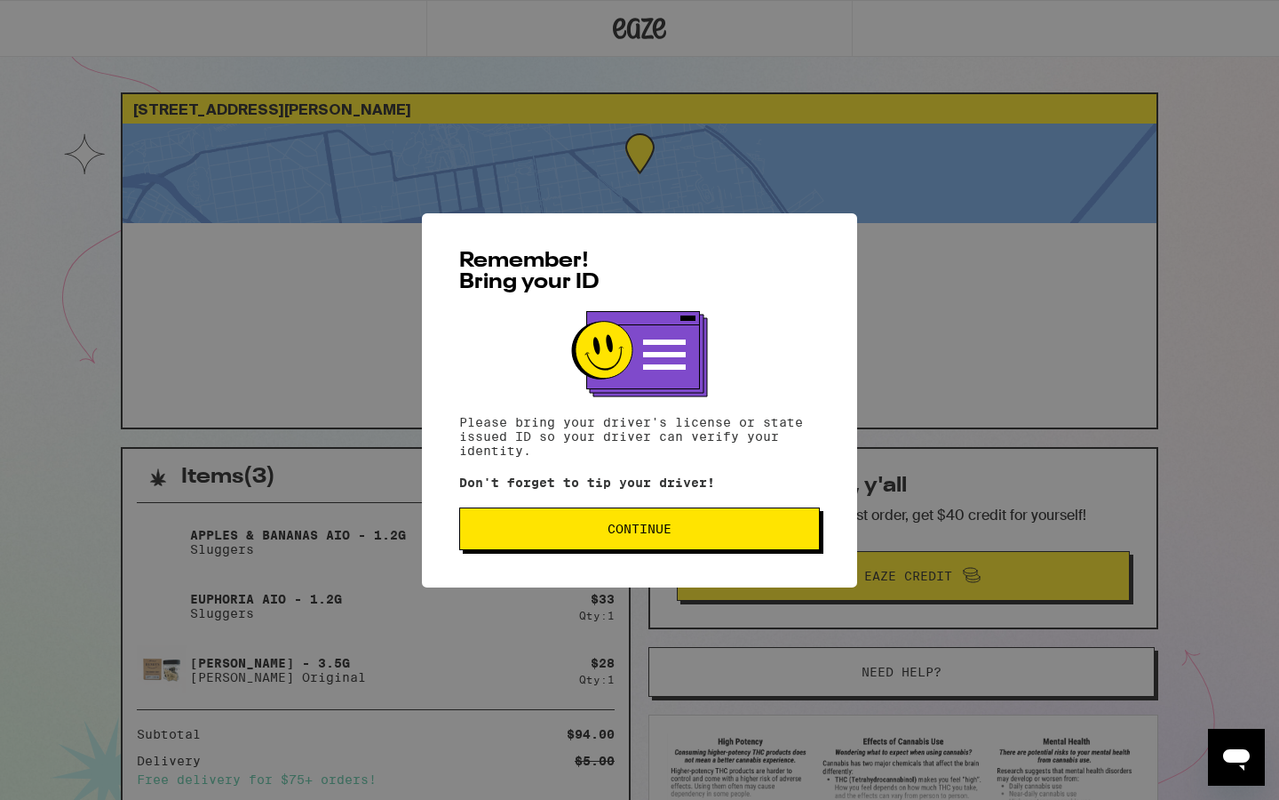
click at [712, 538] on button "Continue" at bounding box center [639, 528] width 361 height 43
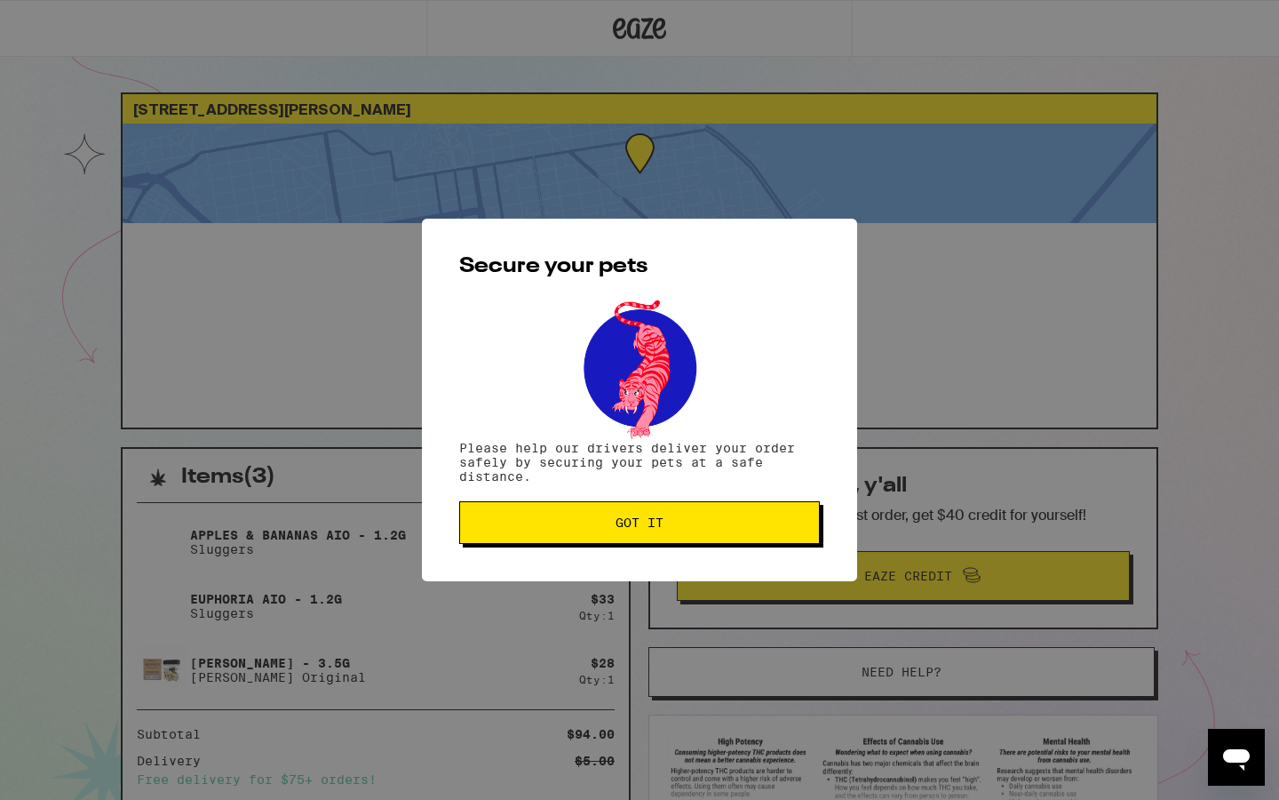
click at [713, 538] on button "Got it" at bounding box center [639, 522] width 361 height 43
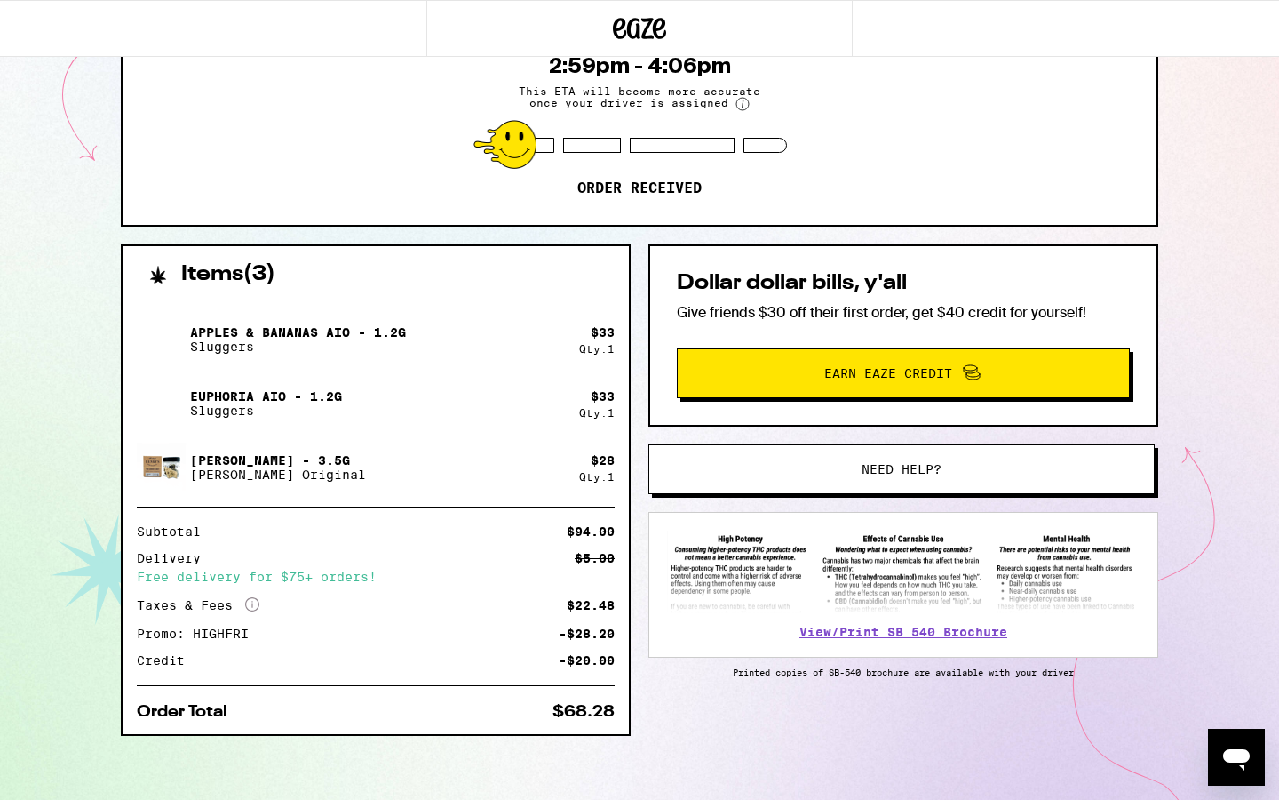
scroll to position [210, 0]
